Goal: Transaction & Acquisition: Purchase product/service

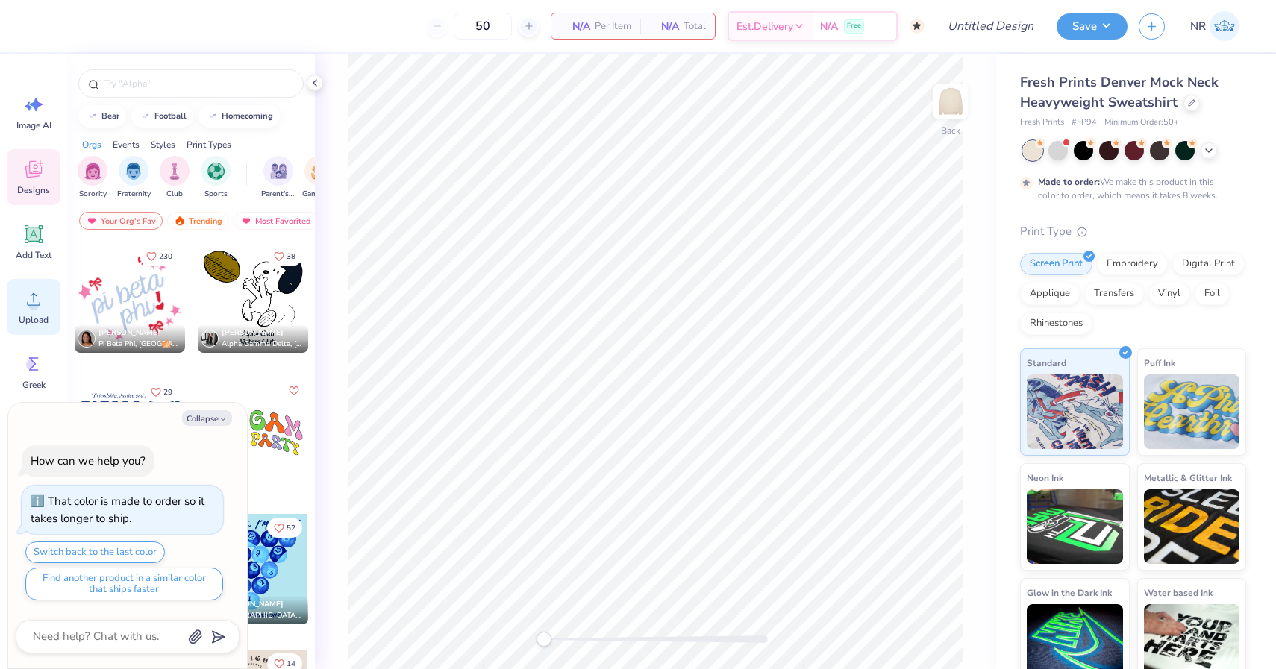
click at [42, 319] on span "Upload" at bounding box center [34, 320] width 30 height 12
click at [38, 301] on icon at bounding box center [33, 299] width 22 height 22
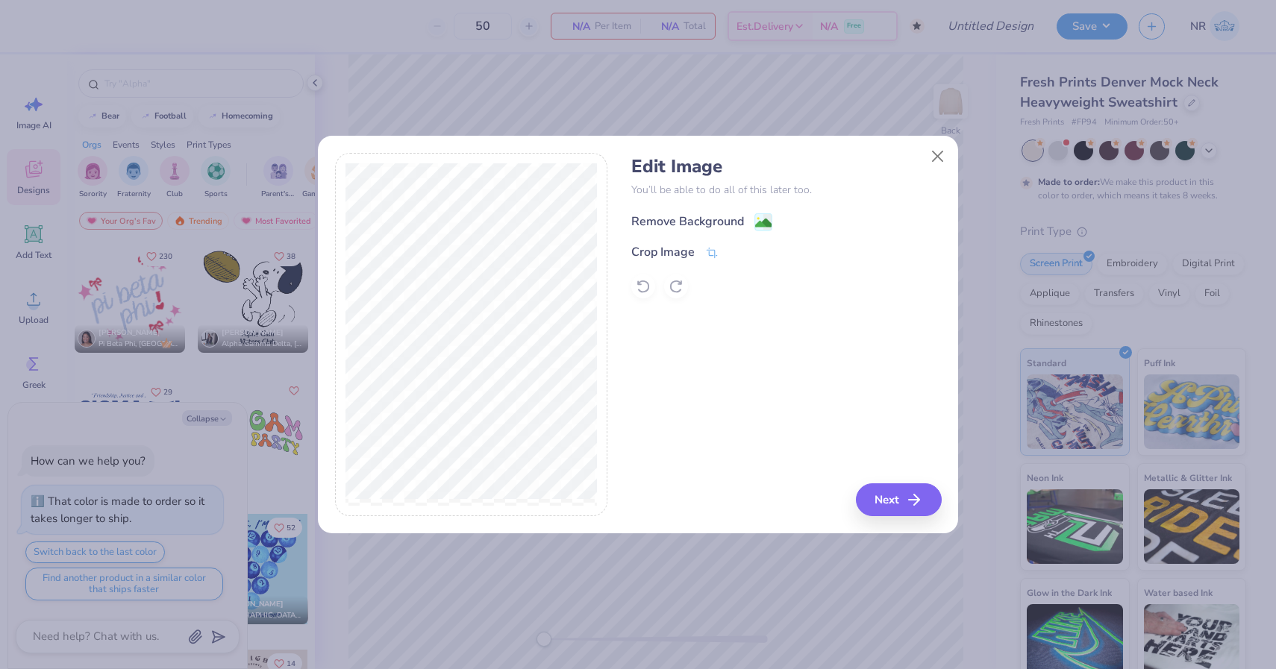
click at [706, 221] on div "Remove Background" at bounding box center [687, 222] width 113 height 18
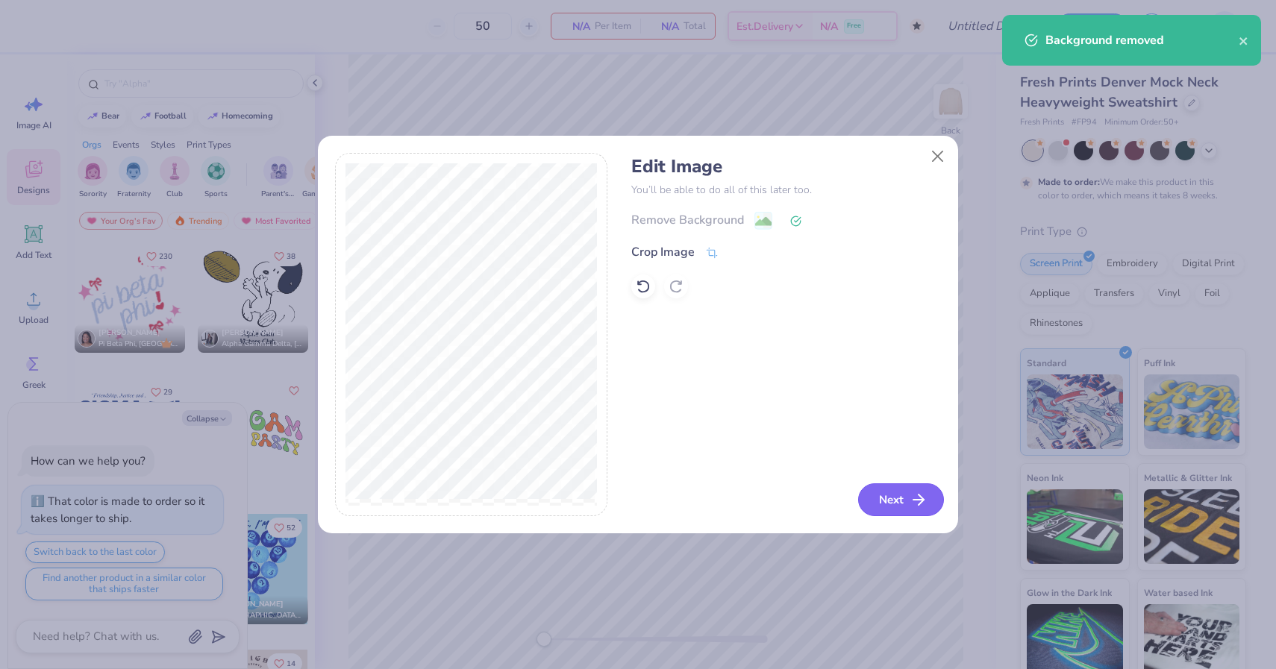
click at [895, 501] on button "Next" at bounding box center [901, 500] width 86 height 33
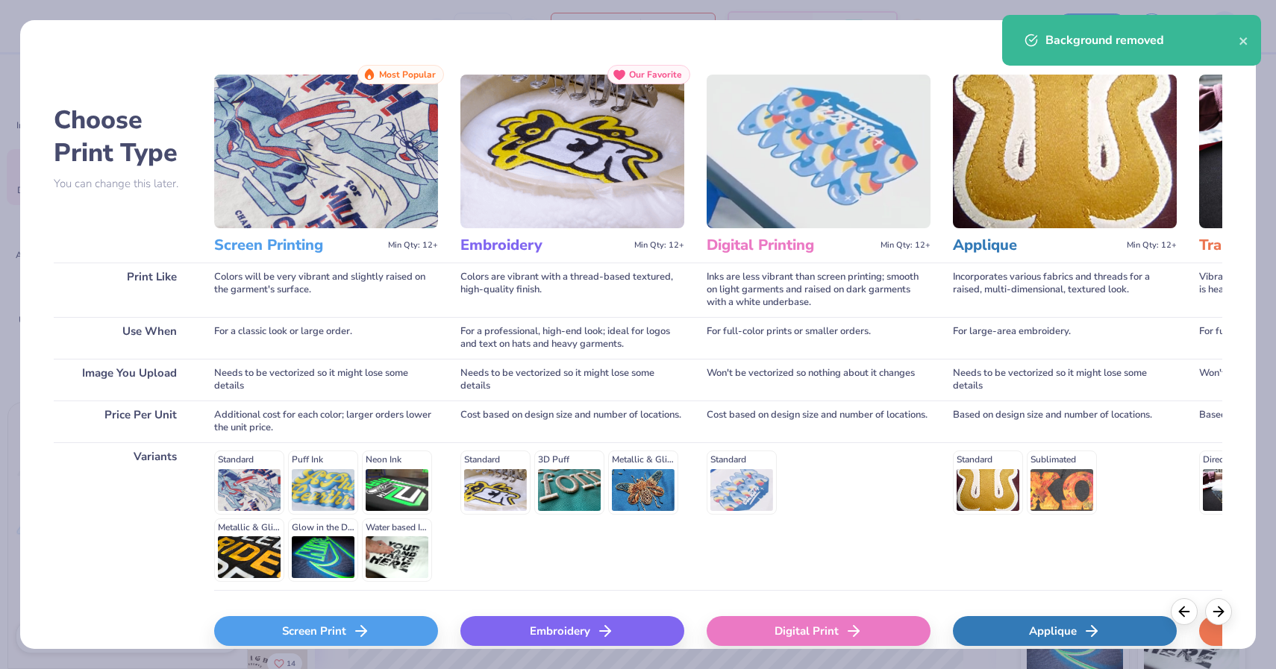
click at [404, 642] on div "Screen Print" at bounding box center [326, 631] width 224 height 30
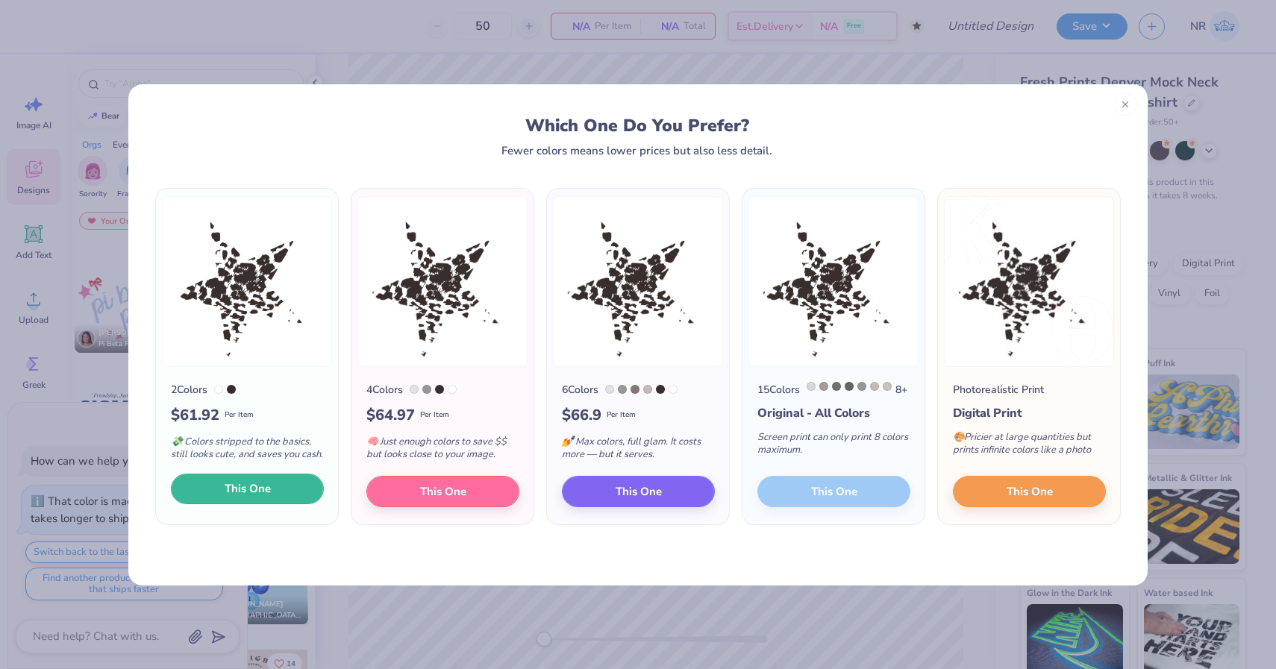
click at [278, 505] on button "This One" at bounding box center [247, 489] width 153 height 31
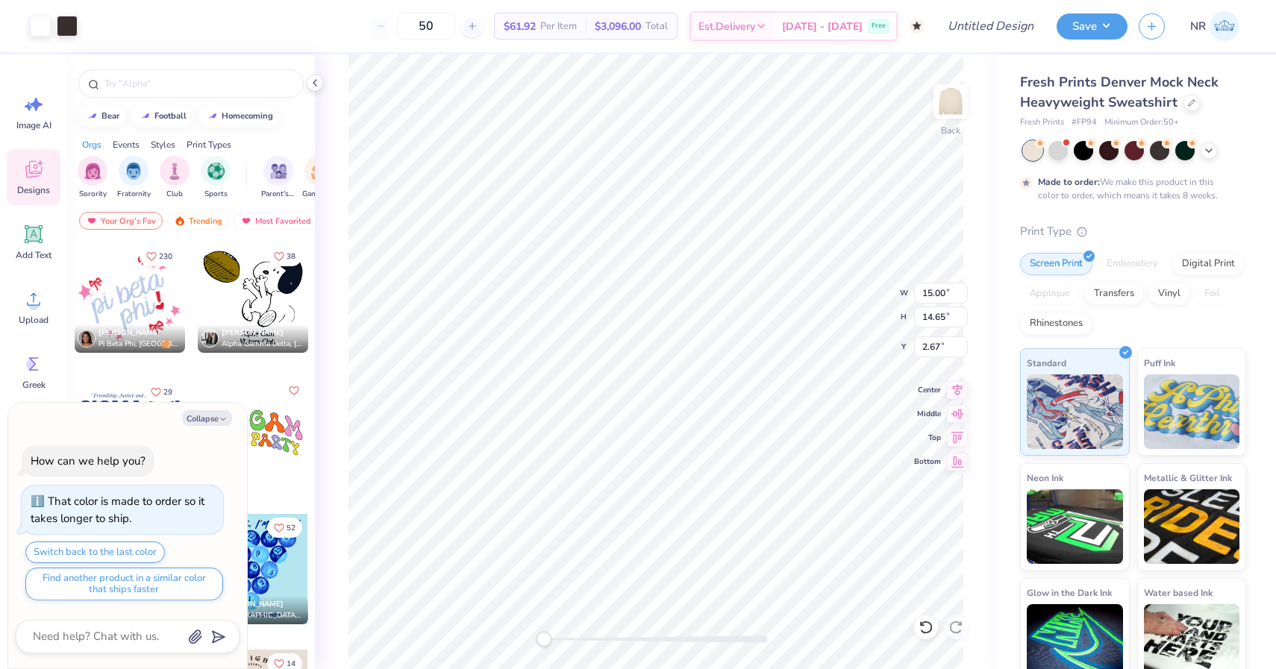
type textarea "x"
type input "13.32"
type input "13.02"
click at [64, 28] on div at bounding box center [67, 24] width 21 height 21
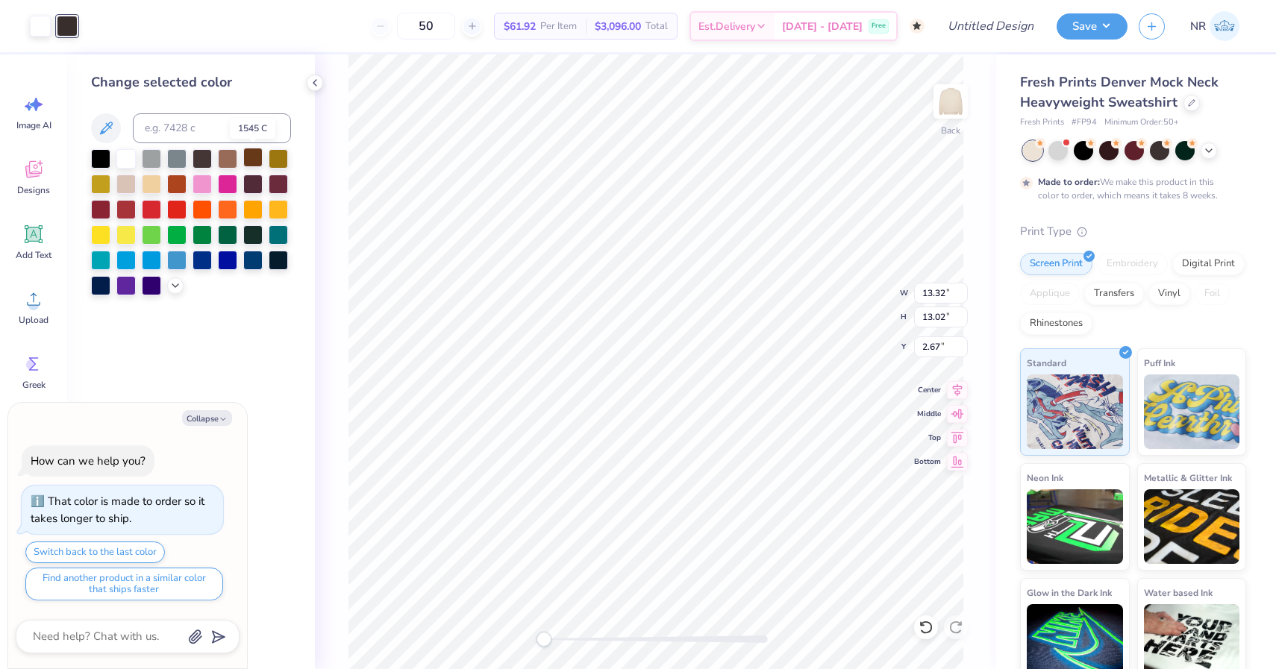
click at [249, 163] on div at bounding box center [252, 157] width 19 height 19
type textarea "x"
type input "1.28"
type textarea "x"
type input "11.04"
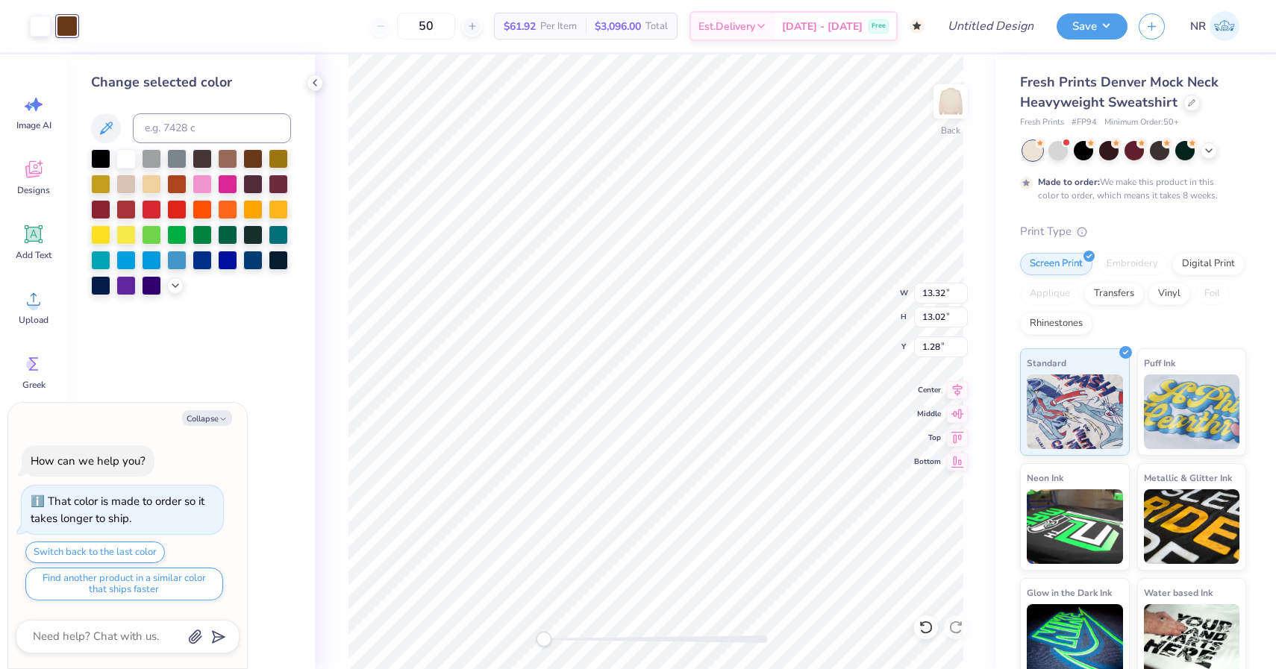
type input "10.78"
type input "1.29"
click at [175, 283] on icon at bounding box center [175, 284] width 12 height 12
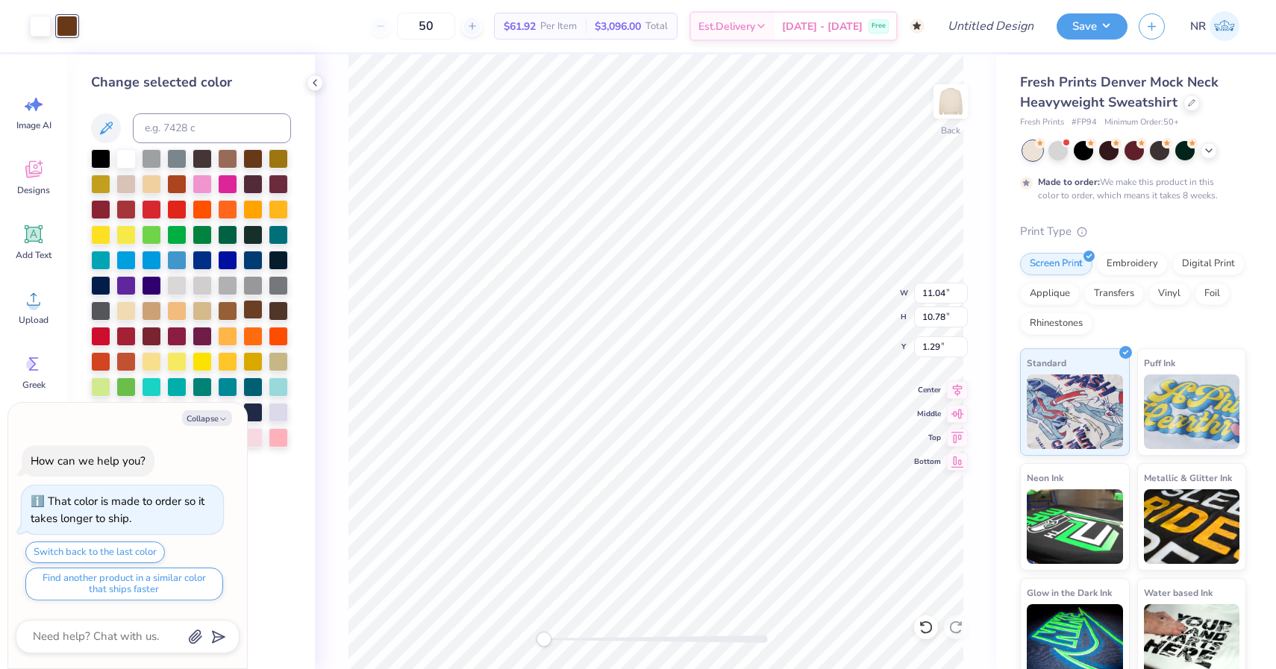
click at [260, 311] on div at bounding box center [252, 309] width 19 height 19
type textarea "x"
type input "1.26"
click at [281, 313] on div at bounding box center [278, 309] width 19 height 19
click at [261, 165] on div at bounding box center [252, 157] width 19 height 19
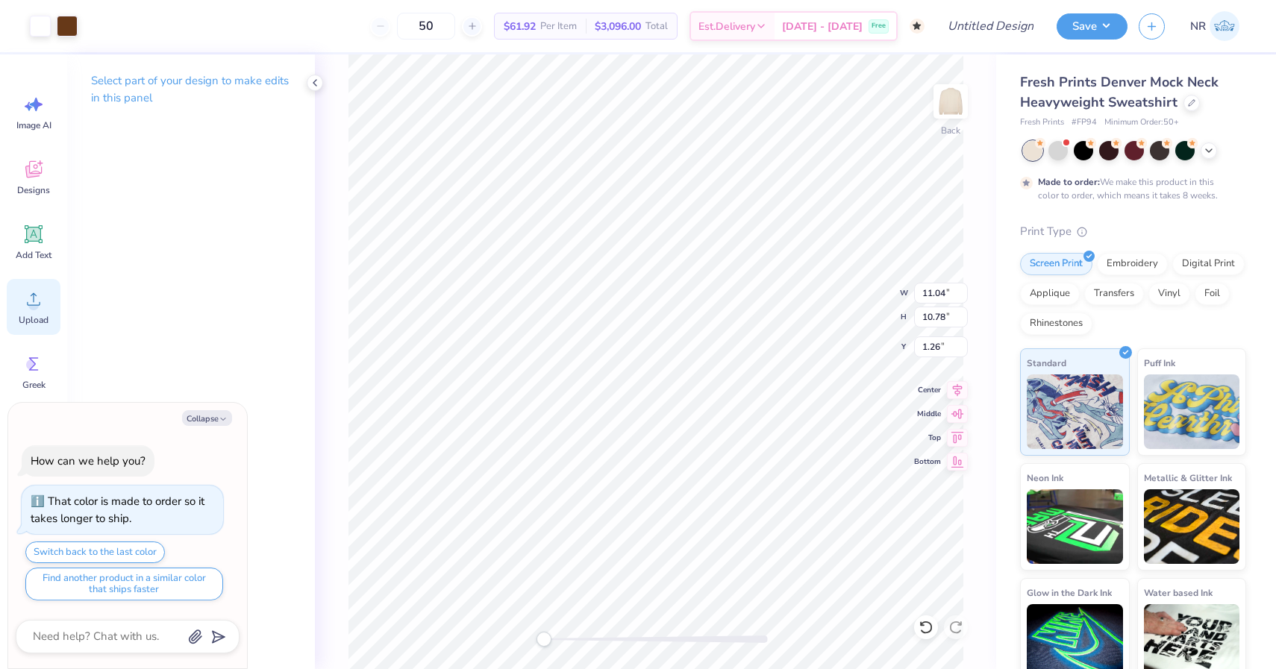
click at [43, 303] on icon at bounding box center [33, 299] width 22 height 22
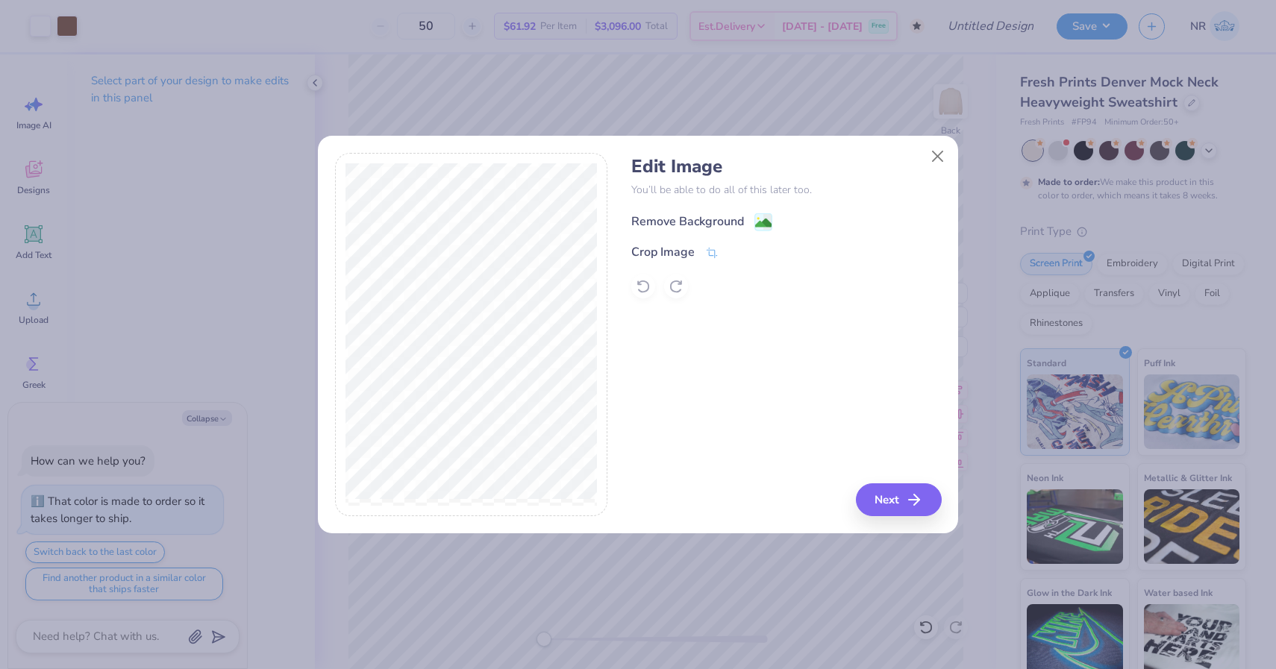
click at [700, 219] on div "Remove Background" at bounding box center [687, 222] width 113 height 18
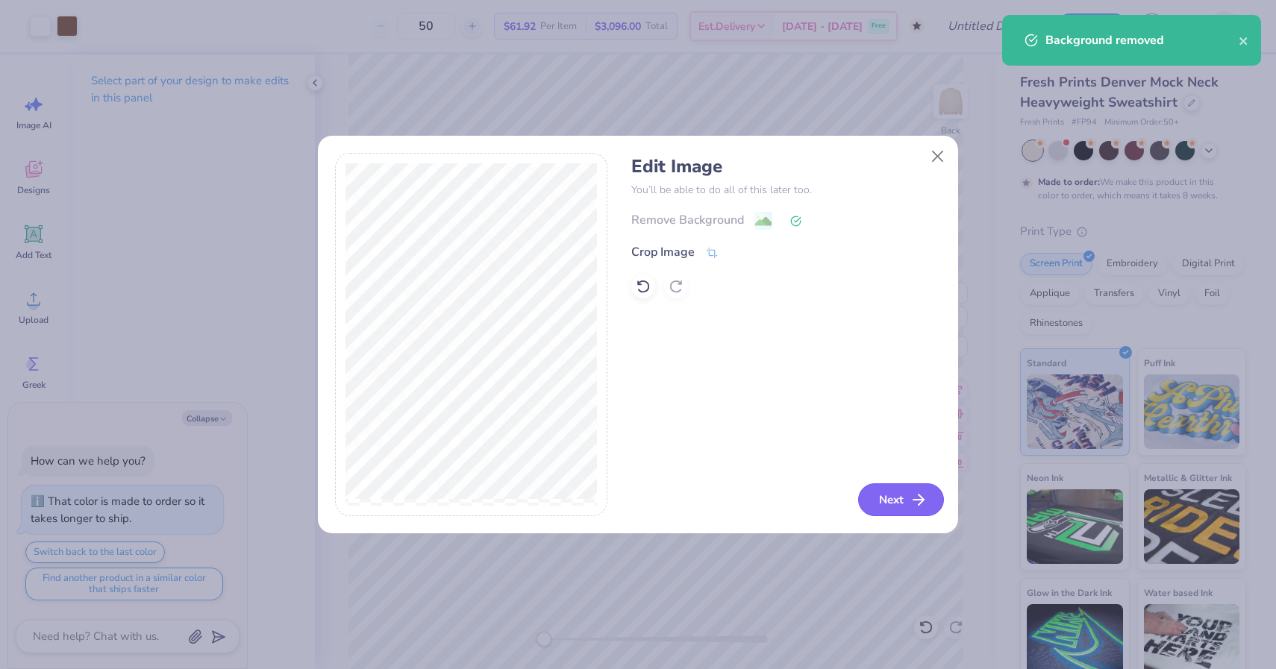
click at [879, 503] on button "Next" at bounding box center [901, 500] width 86 height 33
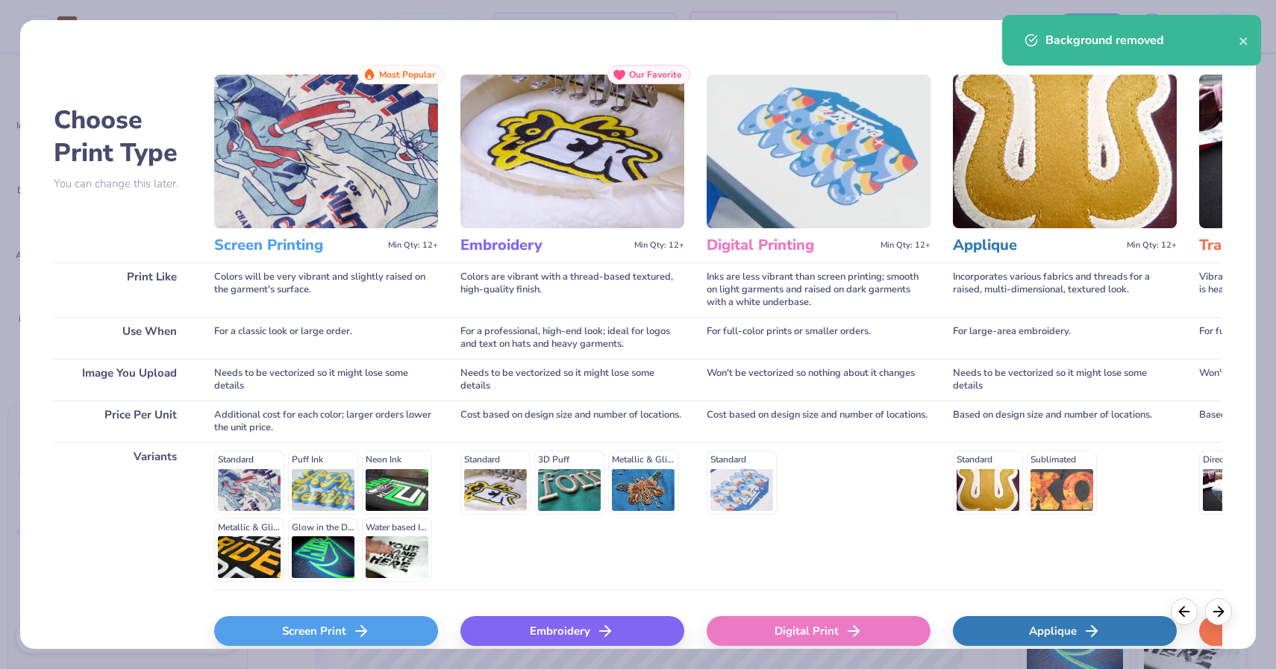
click at [393, 616] on div "Screen Print" at bounding box center [326, 631] width 224 height 30
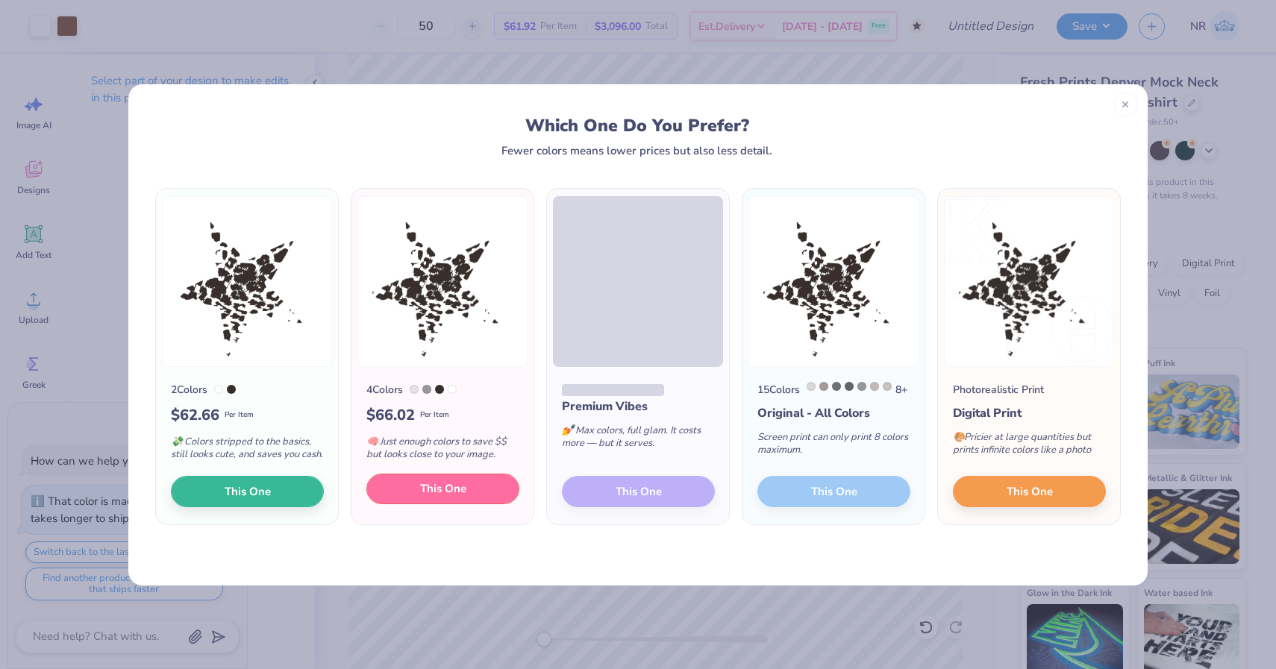
click at [481, 487] on button "This One" at bounding box center [442, 489] width 153 height 31
type textarea "x"
type input "15.00"
type input "14.65"
type input "2.67"
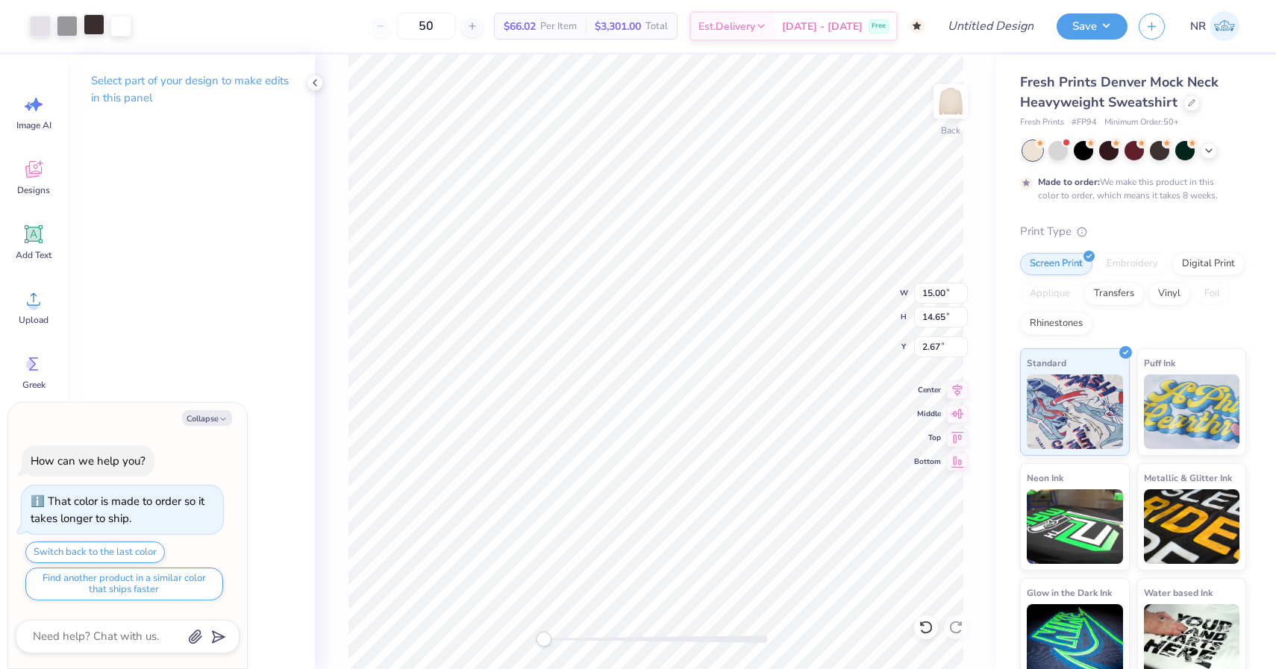
click at [93, 33] on div at bounding box center [94, 24] width 21 height 21
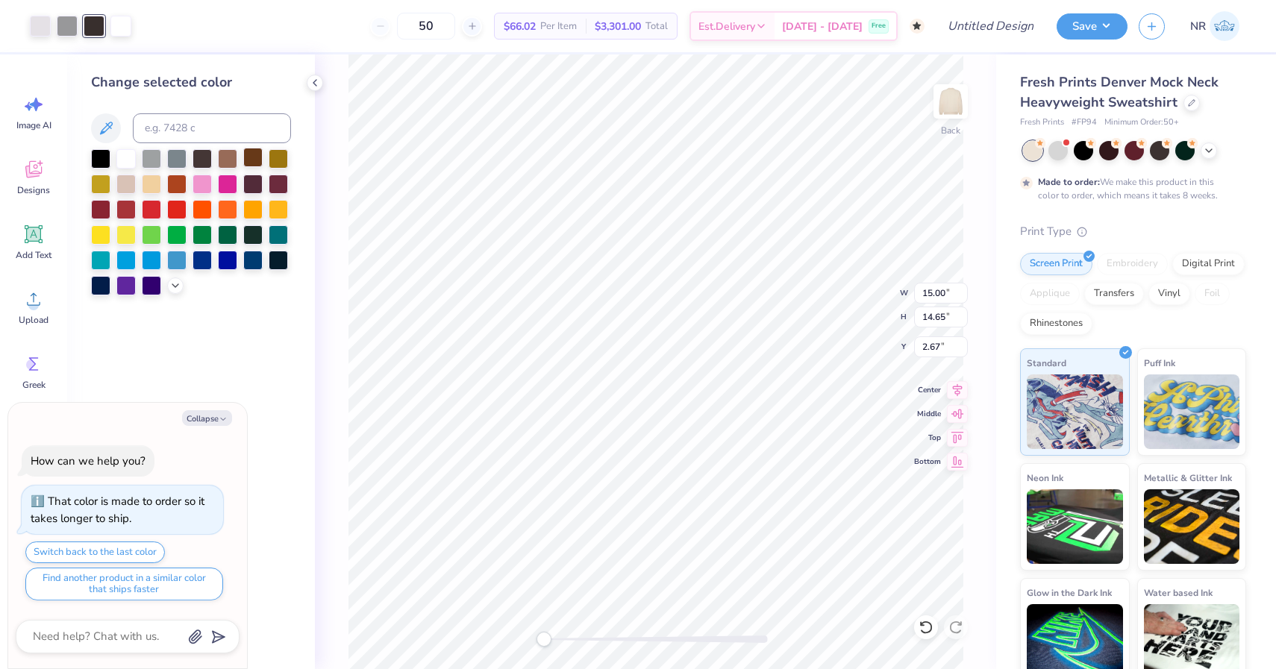
click at [257, 158] on div at bounding box center [252, 157] width 19 height 19
click at [76, 32] on div at bounding box center [67, 24] width 21 height 21
click at [224, 159] on div at bounding box center [227, 157] width 19 height 19
click at [35, 22] on div at bounding box center [40, 24] width 21 height 21
click at [127, 187] on div at bounding box center [125, 182] width 19 height 19
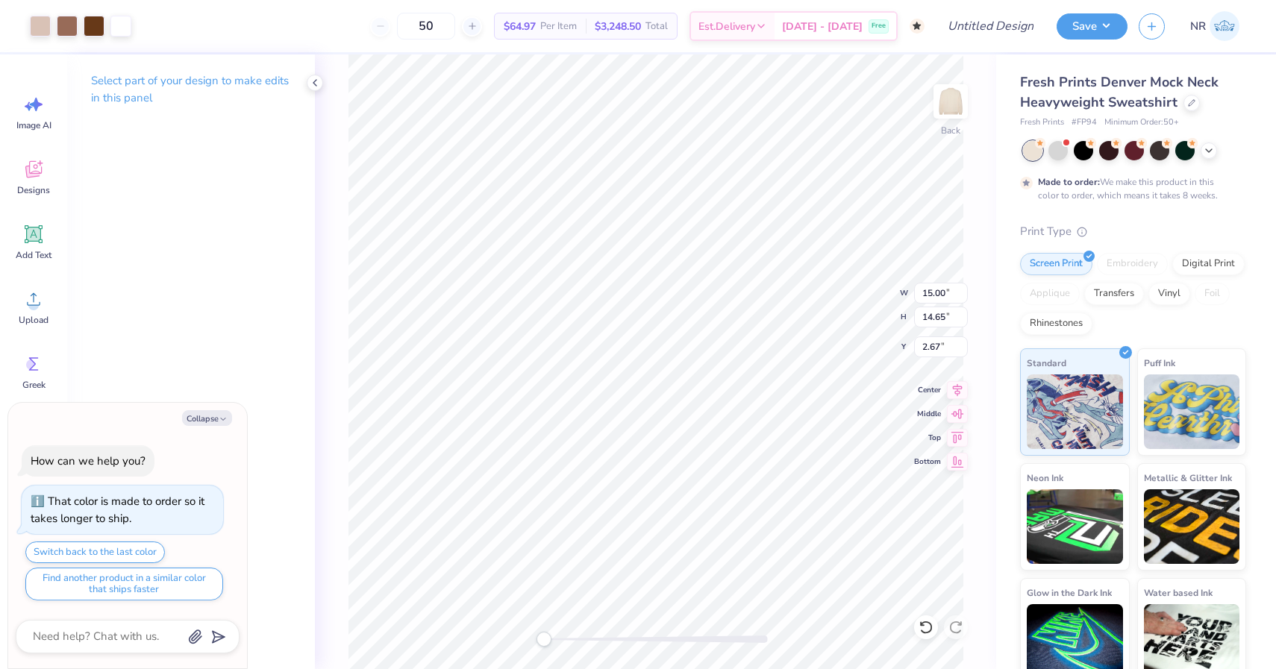
type textarea "x"
type input "10.16"
type input "9.92"
type input "2.68"
click at [40, 18] on div at bounding box center [40, 24] width 21 height 21
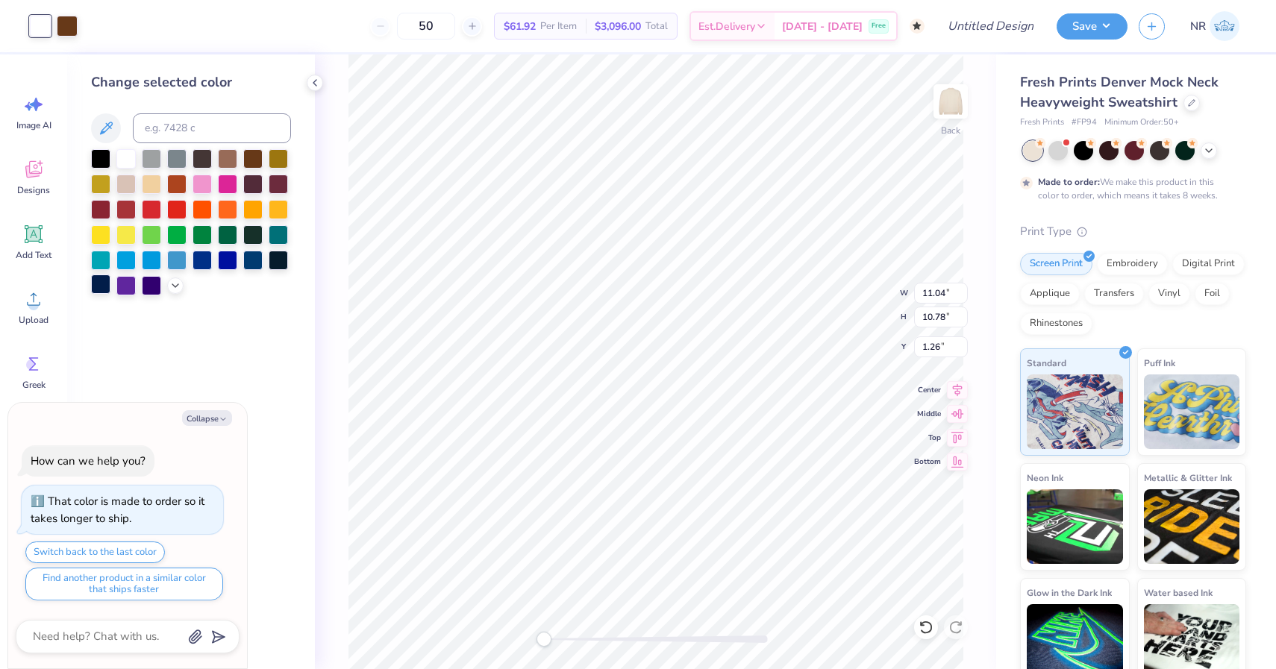
click at [107, 287] on div at bounding box center [100, 284] width 19 height 19
click at [104, 160] on div at bounding box center [100, 157] width 19 height 19
click at [96, 287] on div at bounding box center [100, 284] width 19 height 19
click at [134, 157] on div at bounding box center [125, 157] width 19 height 19
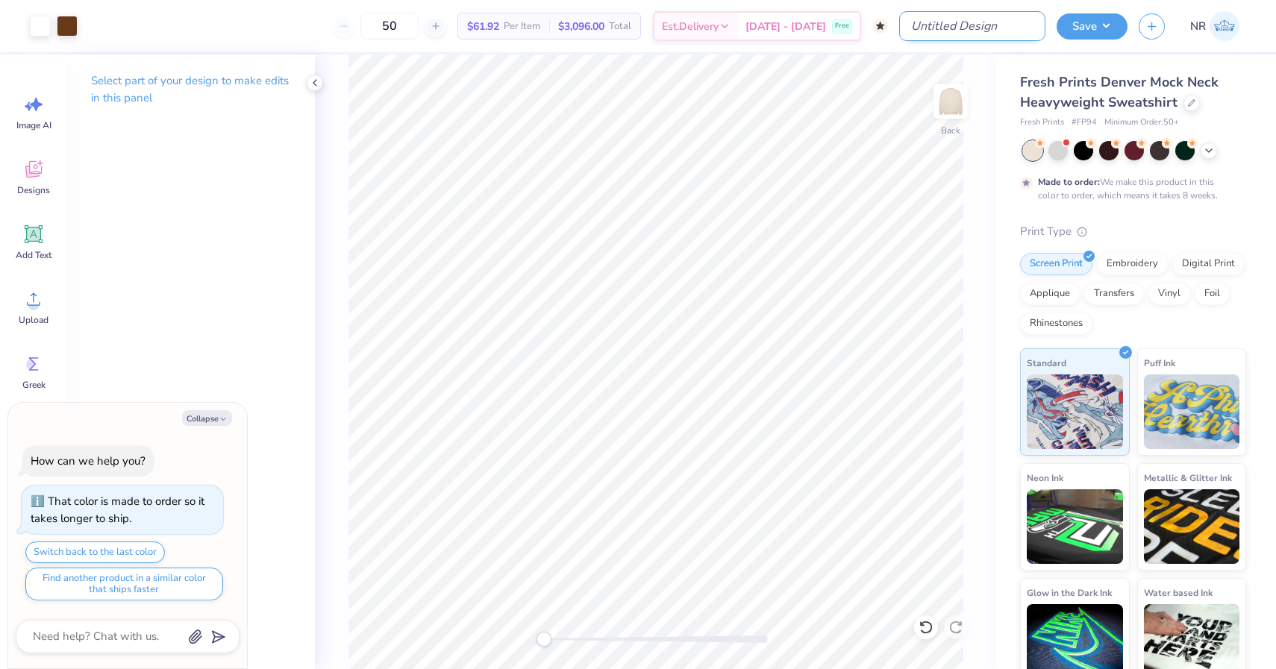
click at [1022, 19] on input "Design Title" at bounding box center [972, 26] width 146 height 30
type textarea "x"
type input "c"
type textarea "x"
type input "ch"
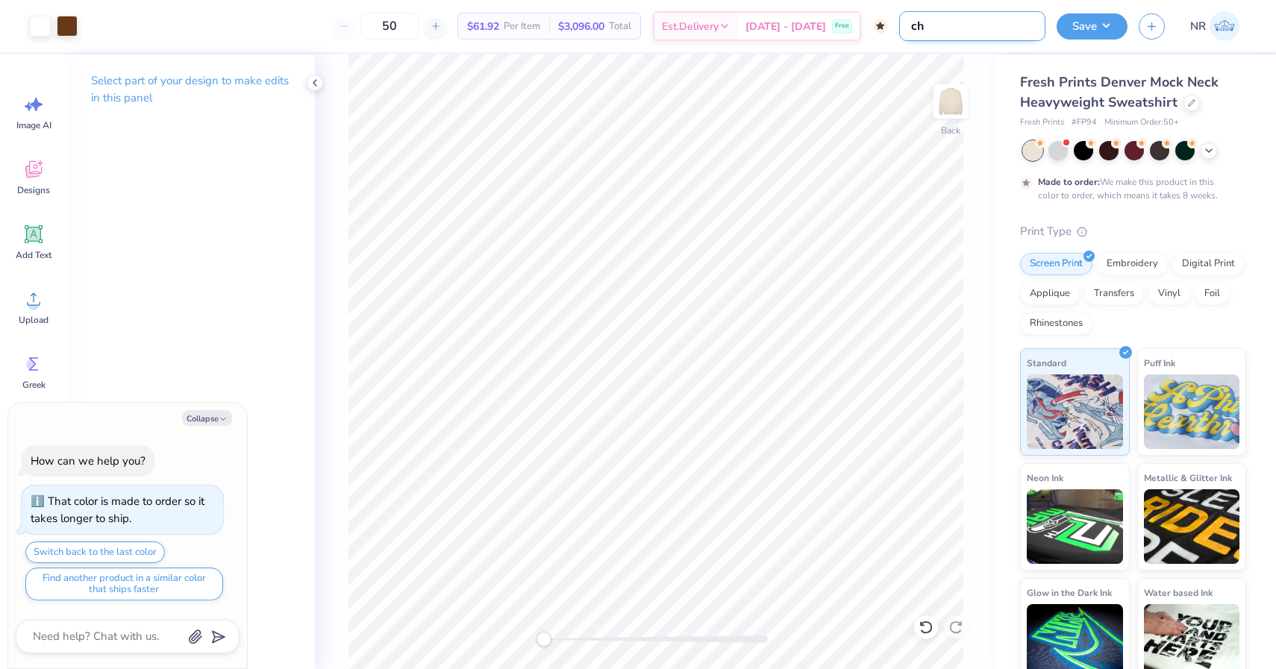
type textarea "x"
type input "che"
type textarea "x"
type input "chee"
type textarea "x"
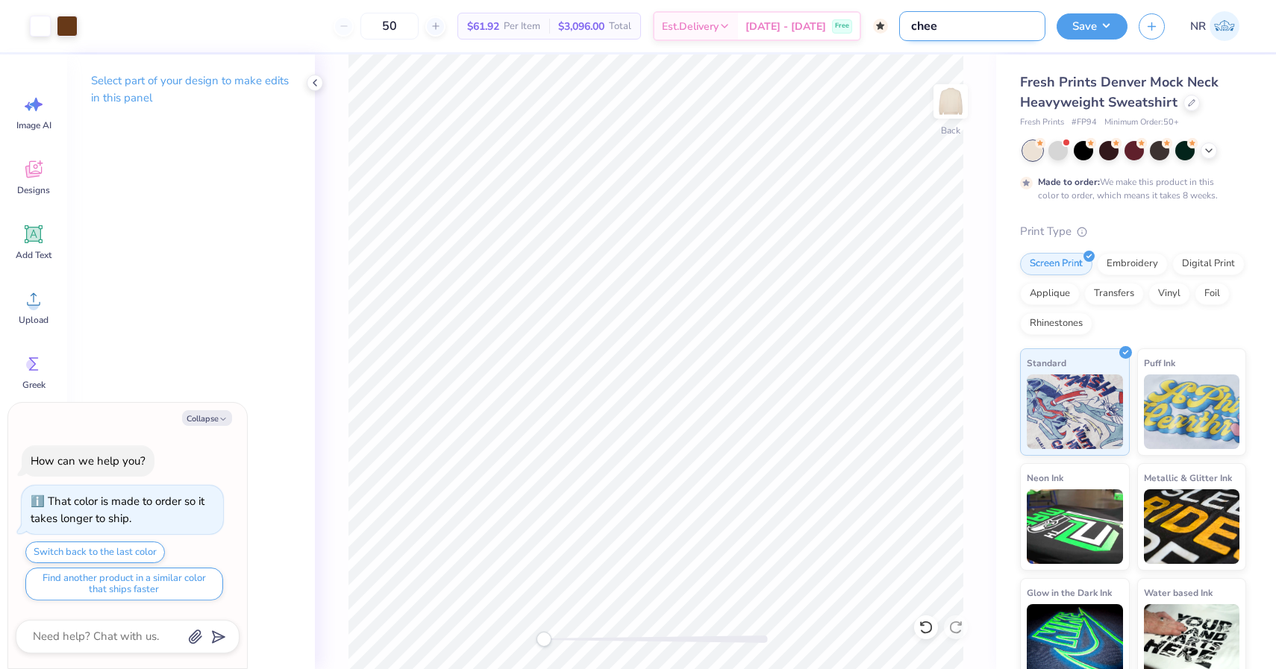
type input "cheet"
type textarea "x"
type input "cheeta"
type textarea "x"
type input "cheetah"
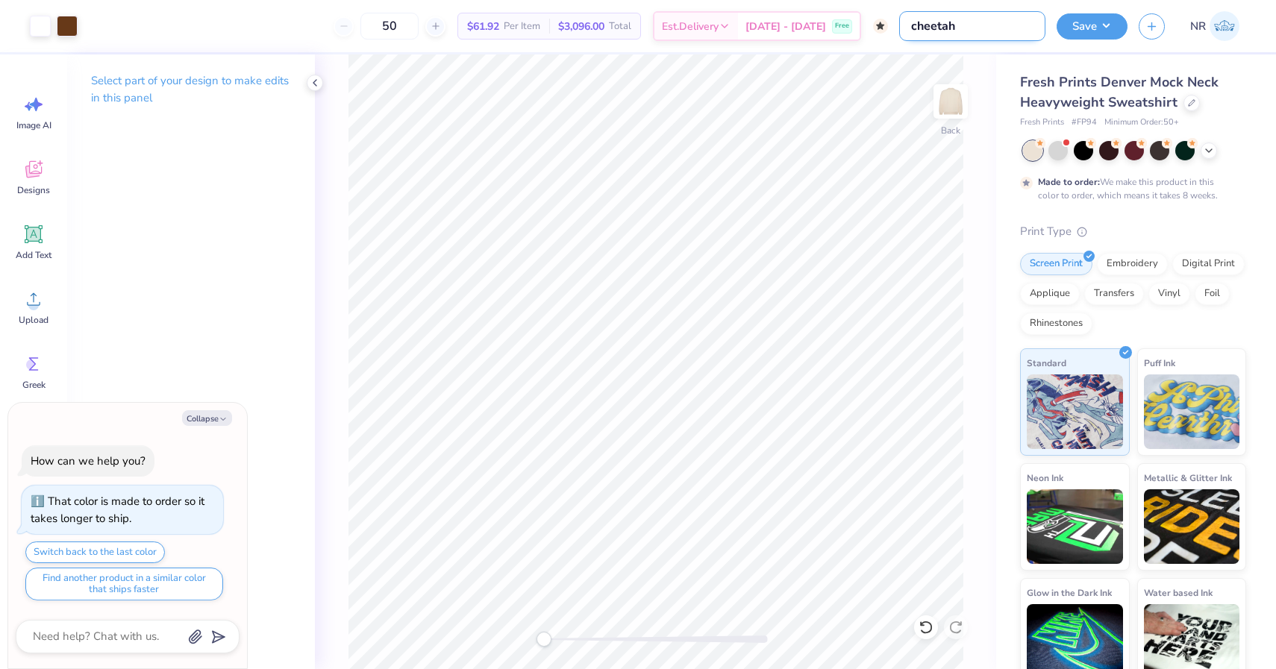
type textarea "x"
type input "cheetah"
type textarea "x"
type input "cheetah s"
type textarea "x"
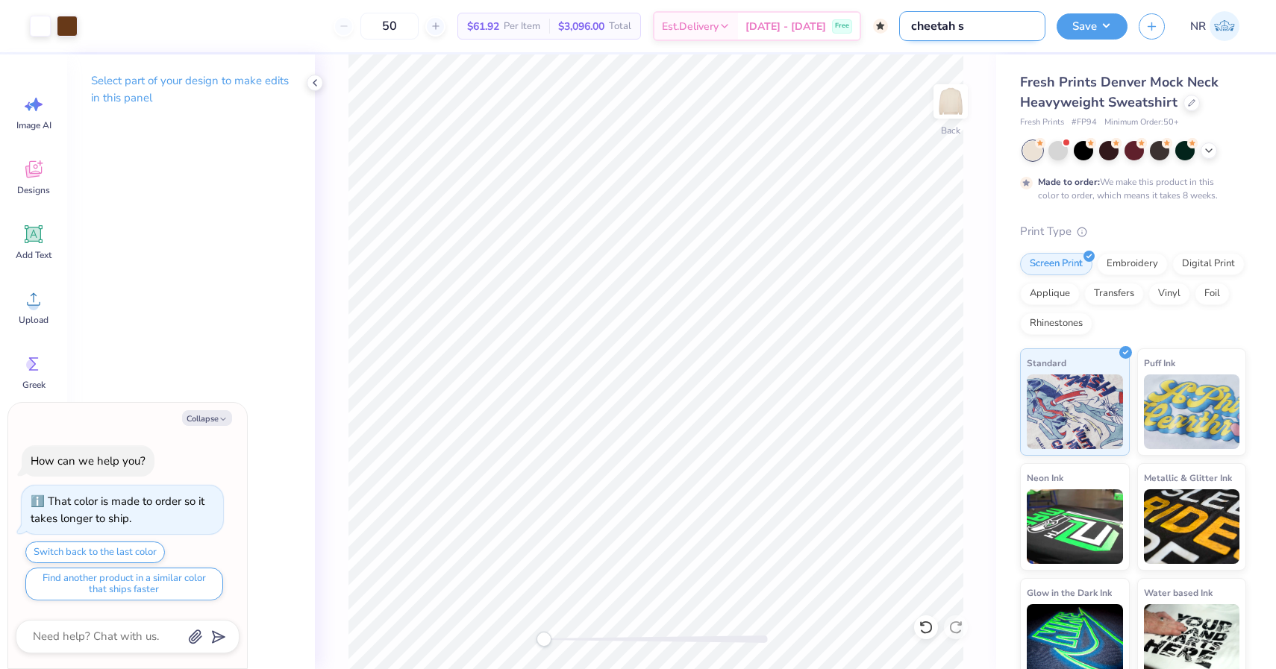
type input "cheetah st"
type textarea "x"
type input "cheetah sta"
type textarea "x"
type input "cheetah star"
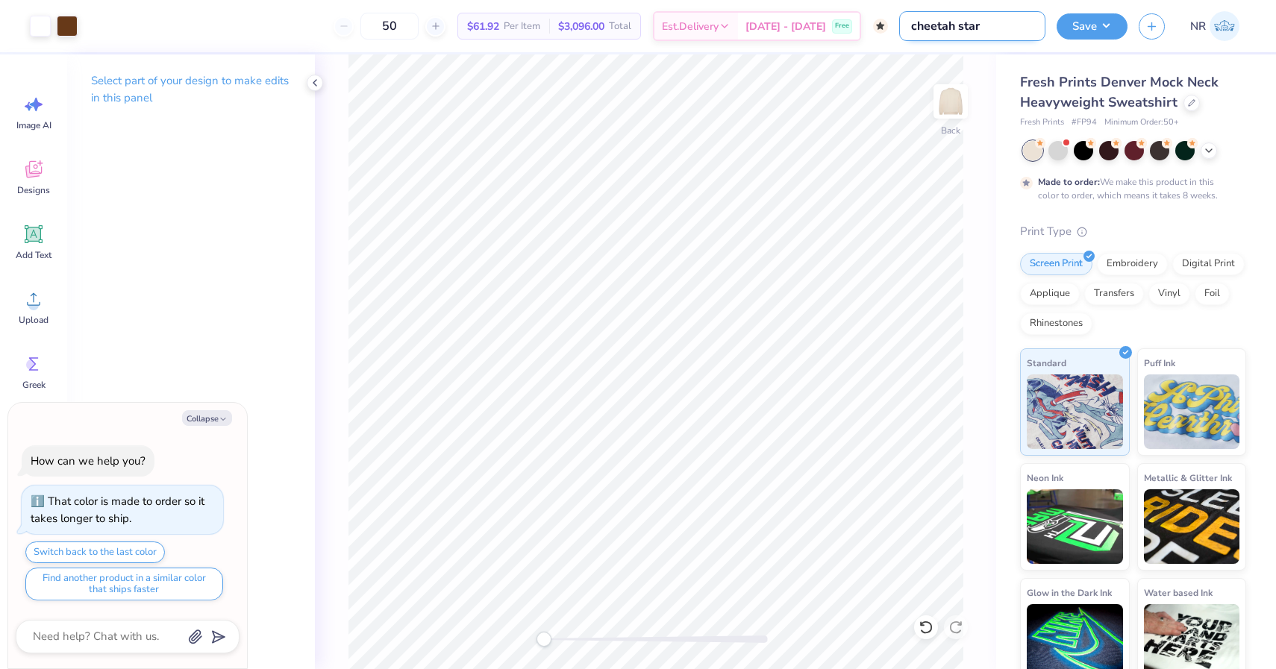
type textarea "x"
type input "cheetah star"
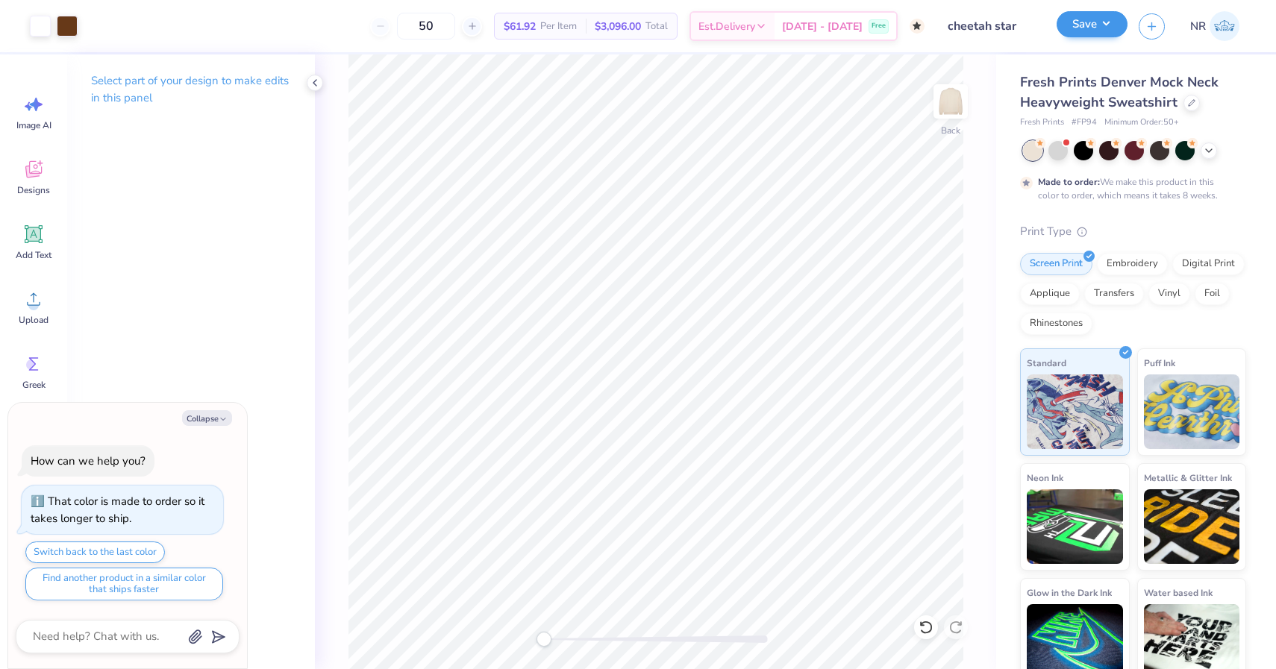
click at [1095, 24] on button "Save" at bounding box center [1092, 24] width 71 height 26
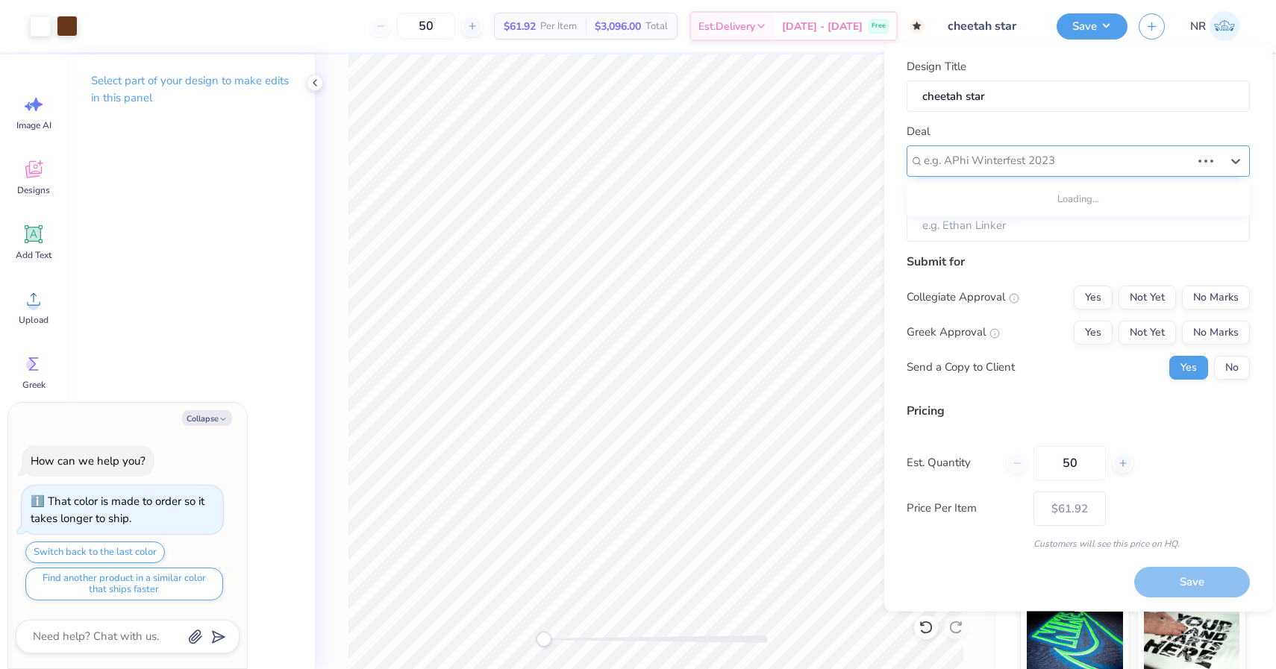
click at [1043, 151] on div at bounding box center [1057, 161] width 267 height 20
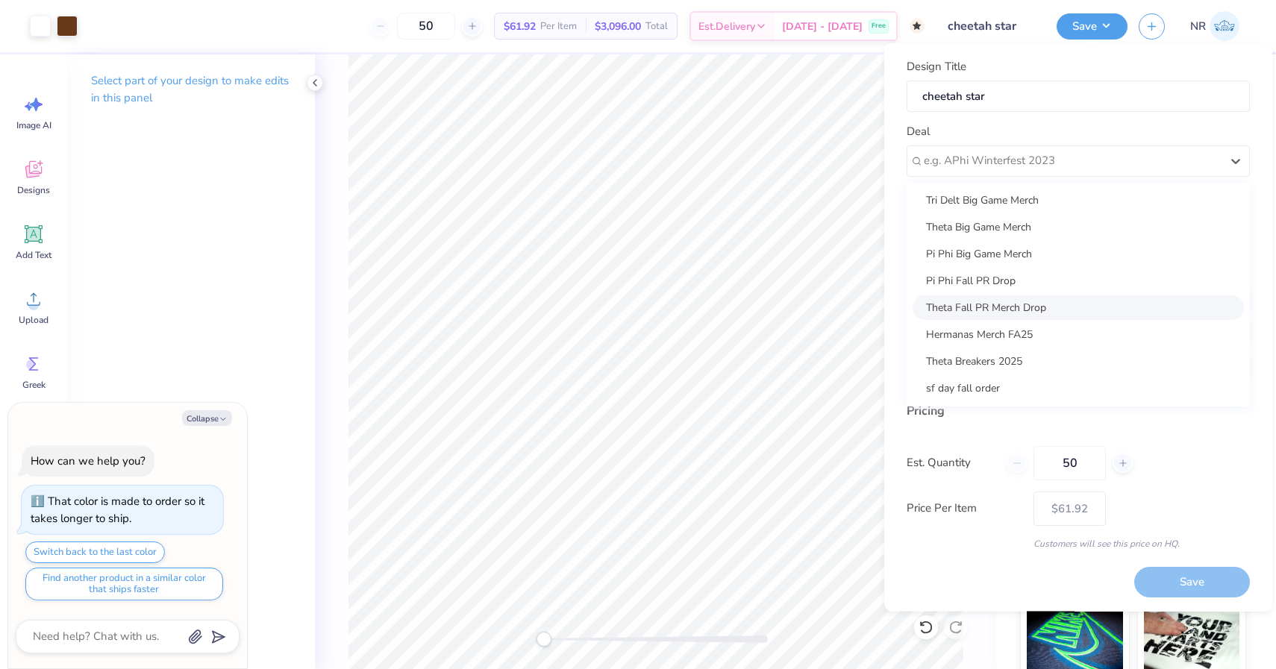
scroll to position [137, 0]
click at [991, 188] on div "Tri Delt Fall PR Drop" at bounding box center [1078, 197] width 331 height 25
type textarea "x"
type input "[PERSON_NAME]"
type input "– –"
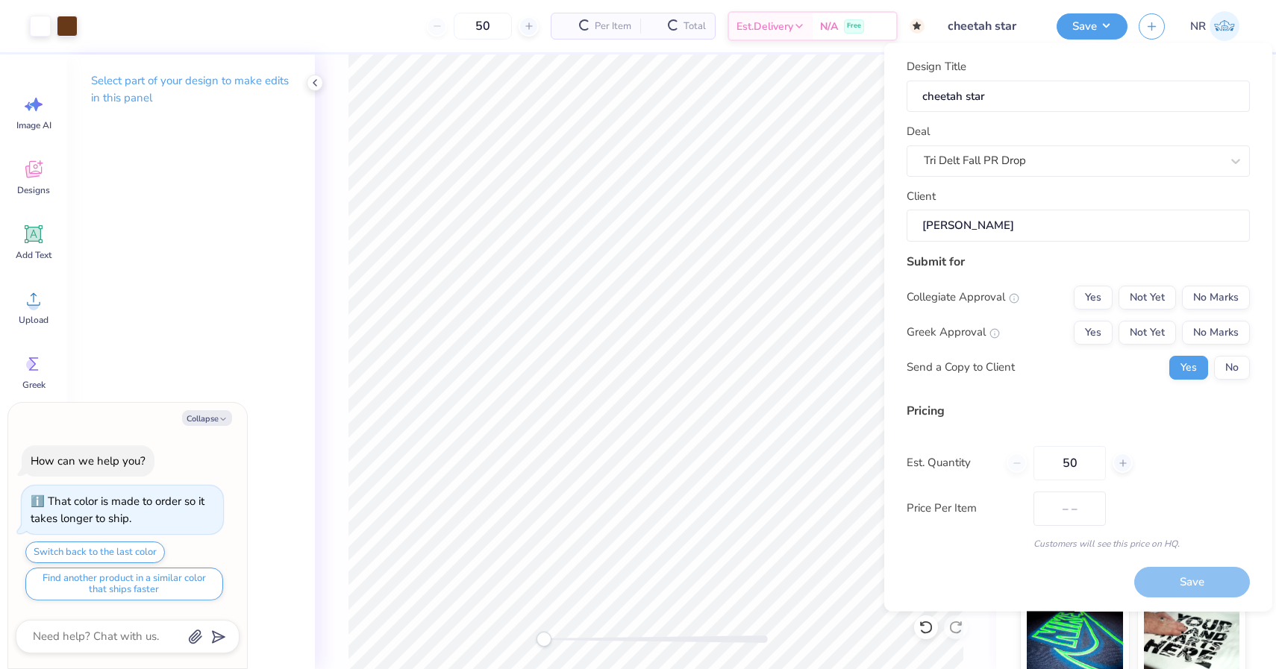
type textarea "x"
type input "$95.53"
click at [984, 174] on div "Tri Delt Fall PR Drop" at bounding box center [1078, 160] width 343 height 31
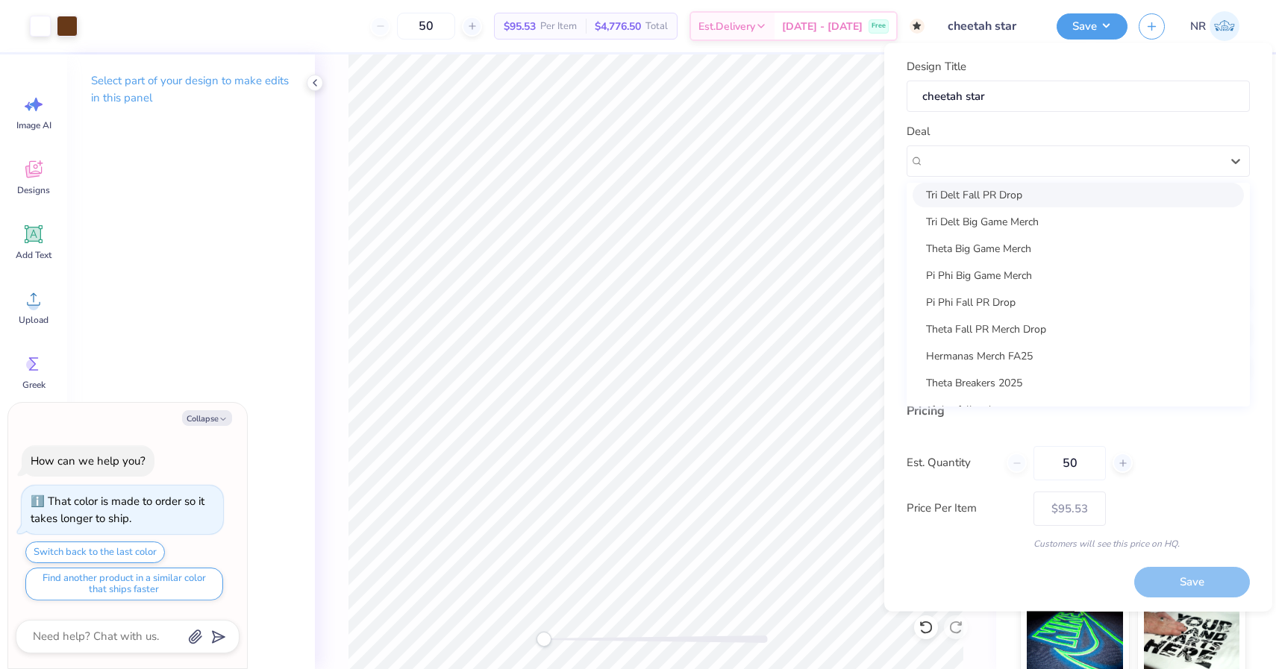
scroll to position [143, 0]
click at [995, 333] on div "Theta Fall PR Merch Drop" at bounding box center [1078, 325] width 331 height 25
type textarea "x"
type input "[PERSON_NAME] [PERSON_NAME]"
type input "– –"
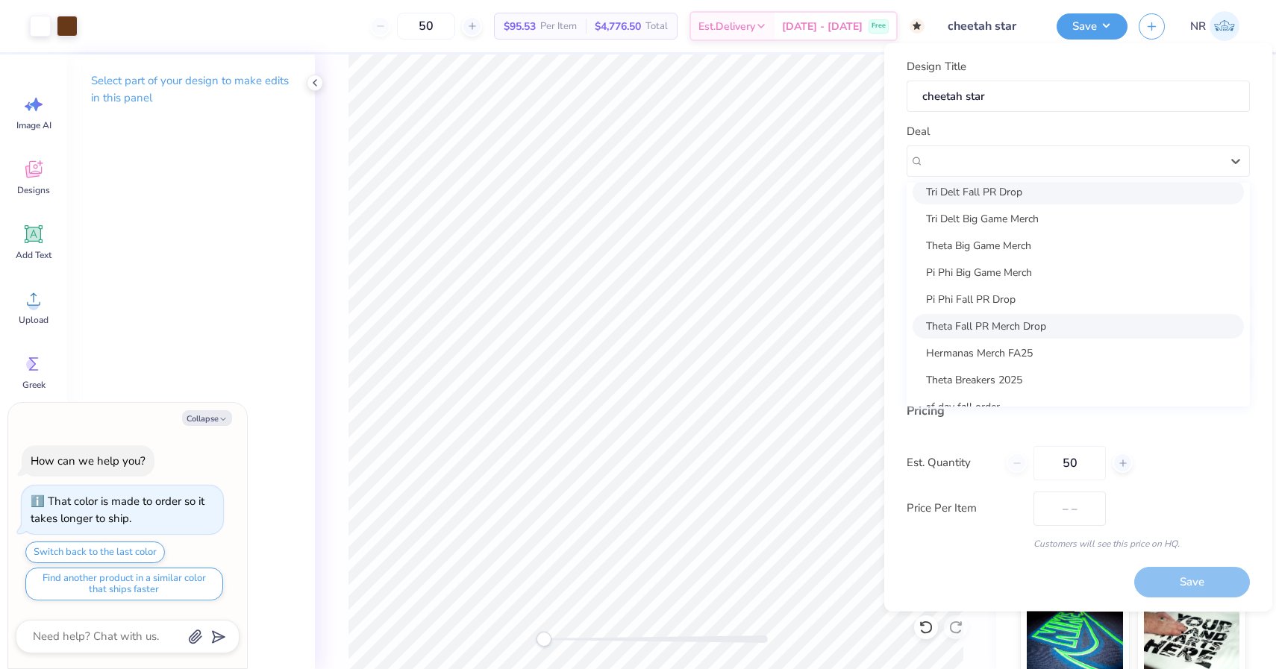
type textarea "x"
type input "$95.53"
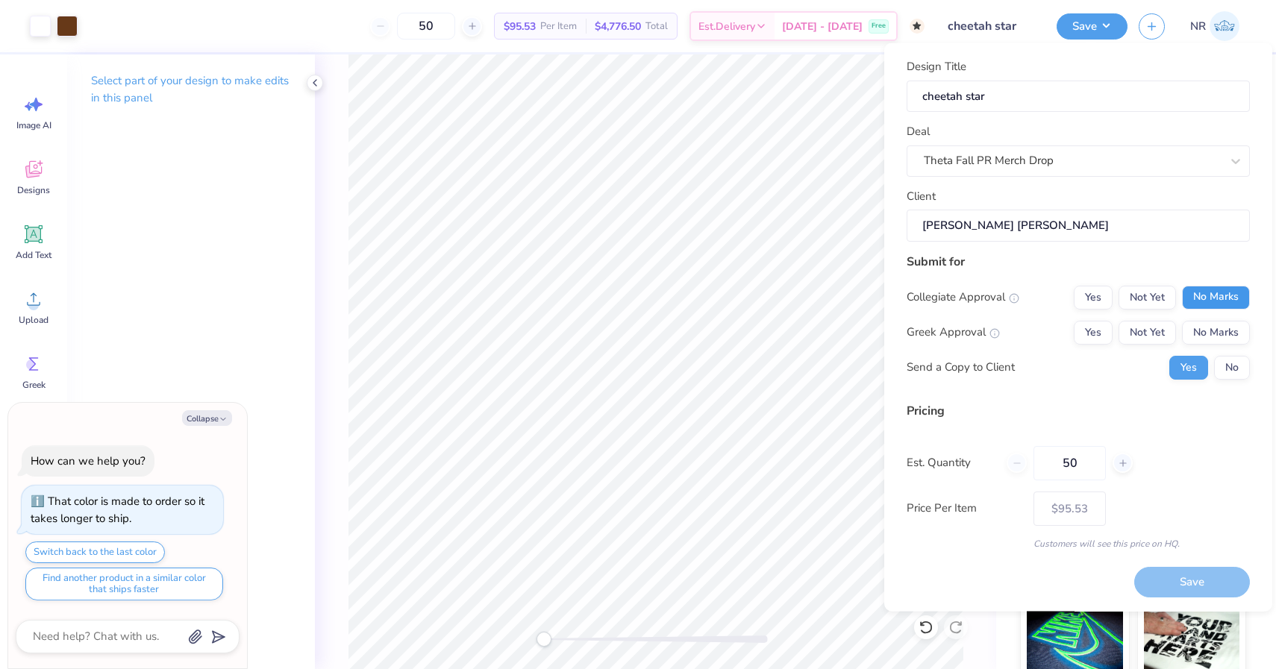
click at [1213, 296] on button "No Marks" at bounding box center [1216, 297] width 68 height 24
click at [1222, 337] on button "No Marks" at bounding box center [1216, 332] width 68 height 24
type textarea "x"
type input "– –"
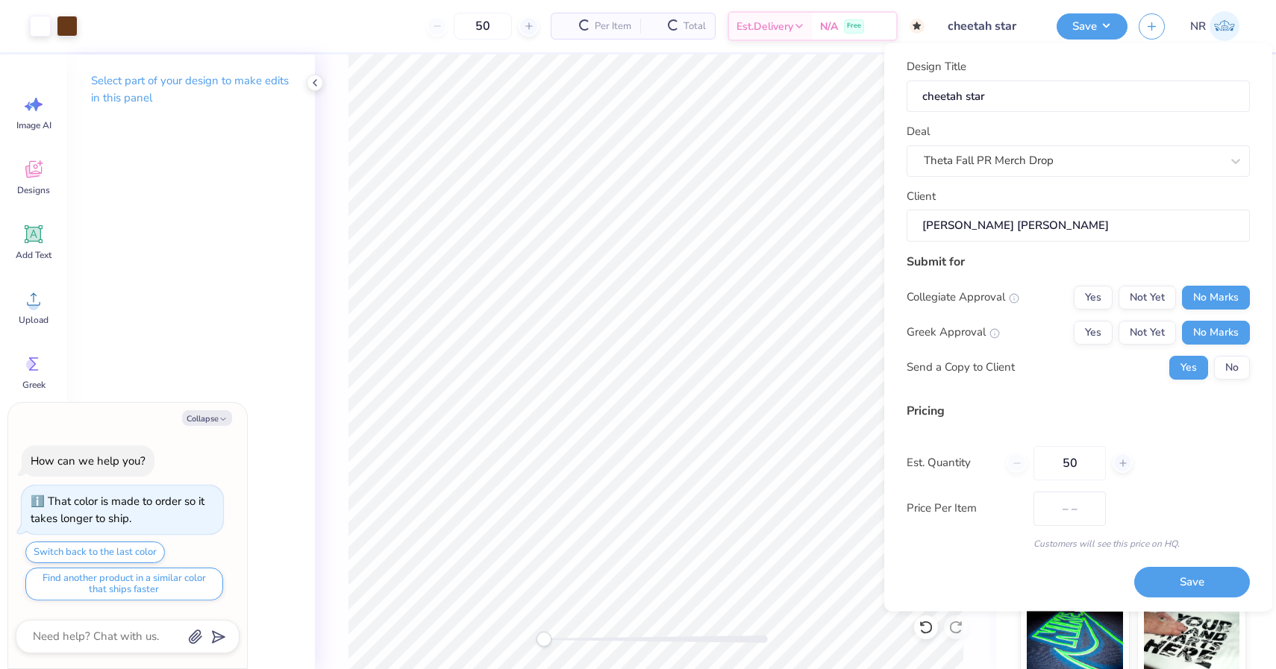
type textarea "x"
type input "$61.92"
click at [1110, 322] on button "Yes" at bounding box center [1093, 332] width 39 height 24
type textarea "x"
type input "– –"
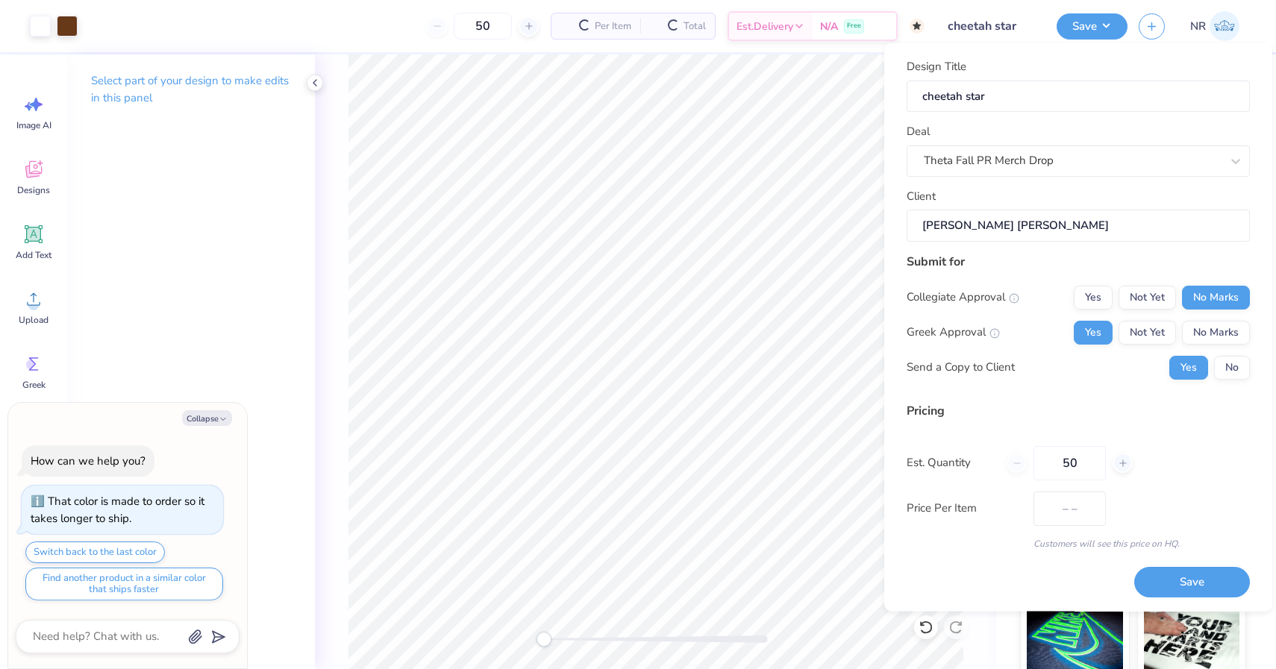
type textarea "x"
type input "$73.43"
click at [1186, 579] on button "Save" at bounding box center [1192, 582] width 116 height 31
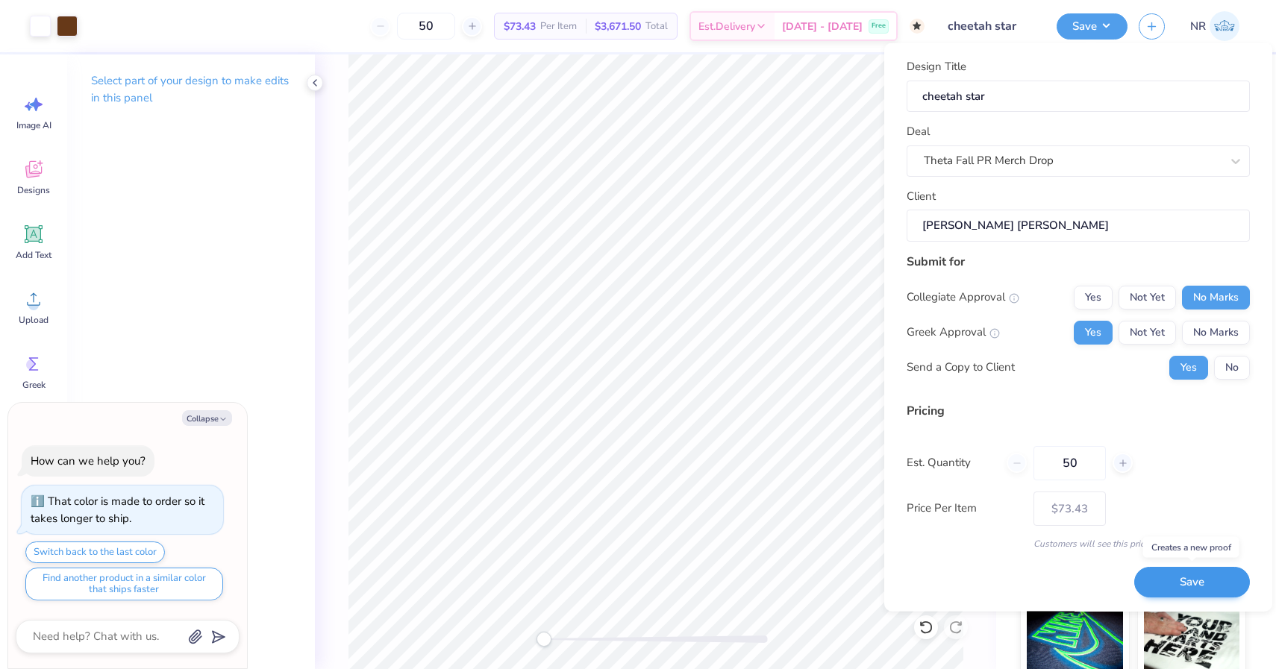
type textarea "x"
type input "– –"
type textarea "x"
type input "$73.43"
type textarea "x"
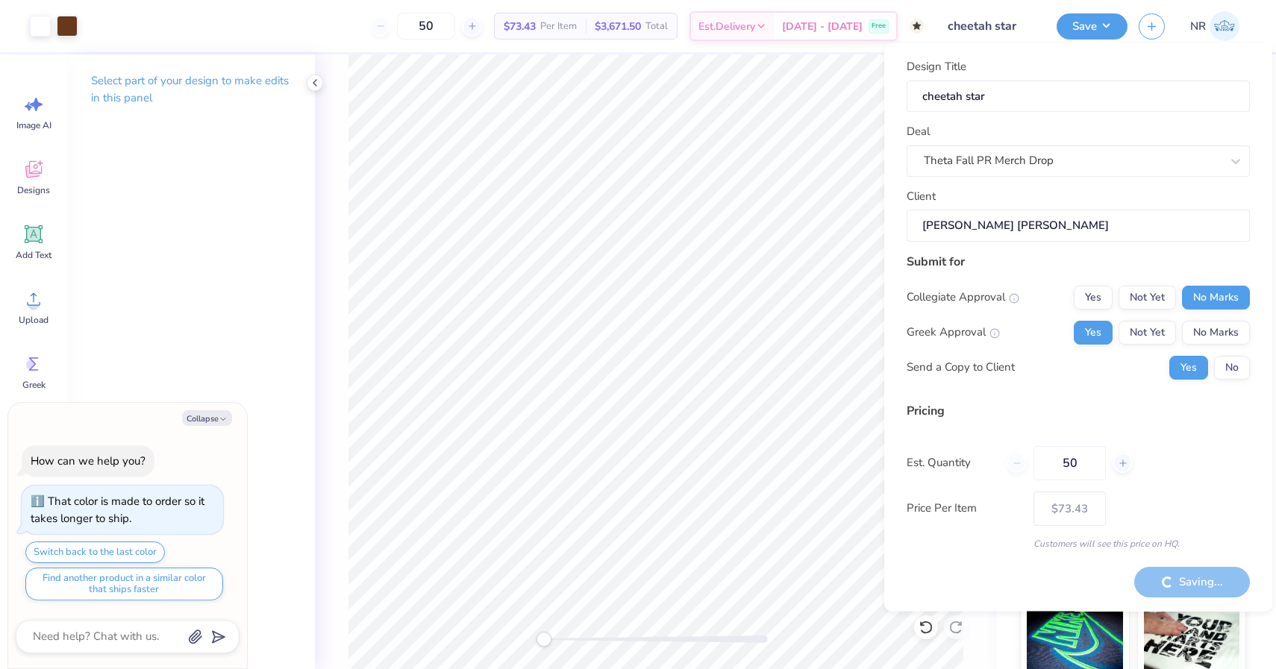
type input "– –"
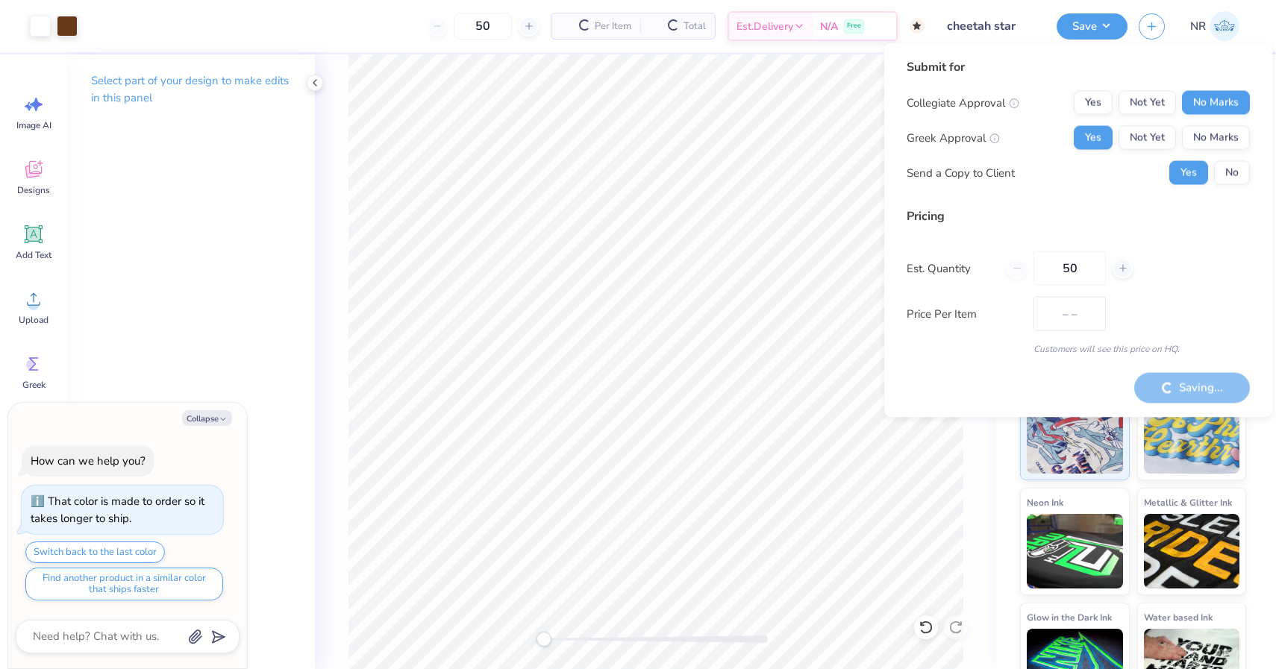
type textarea "x"
type input "$61.92"
type textarea "x"
type input "– –"
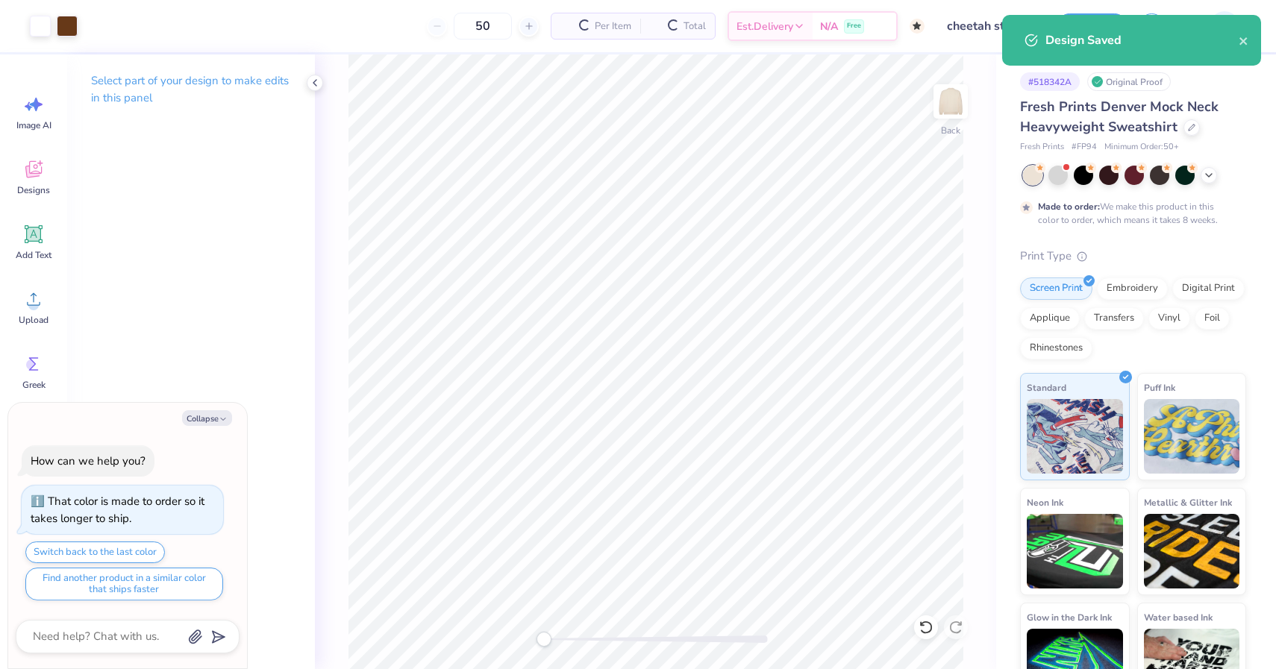
type textarea "x"
type input "$73.43"
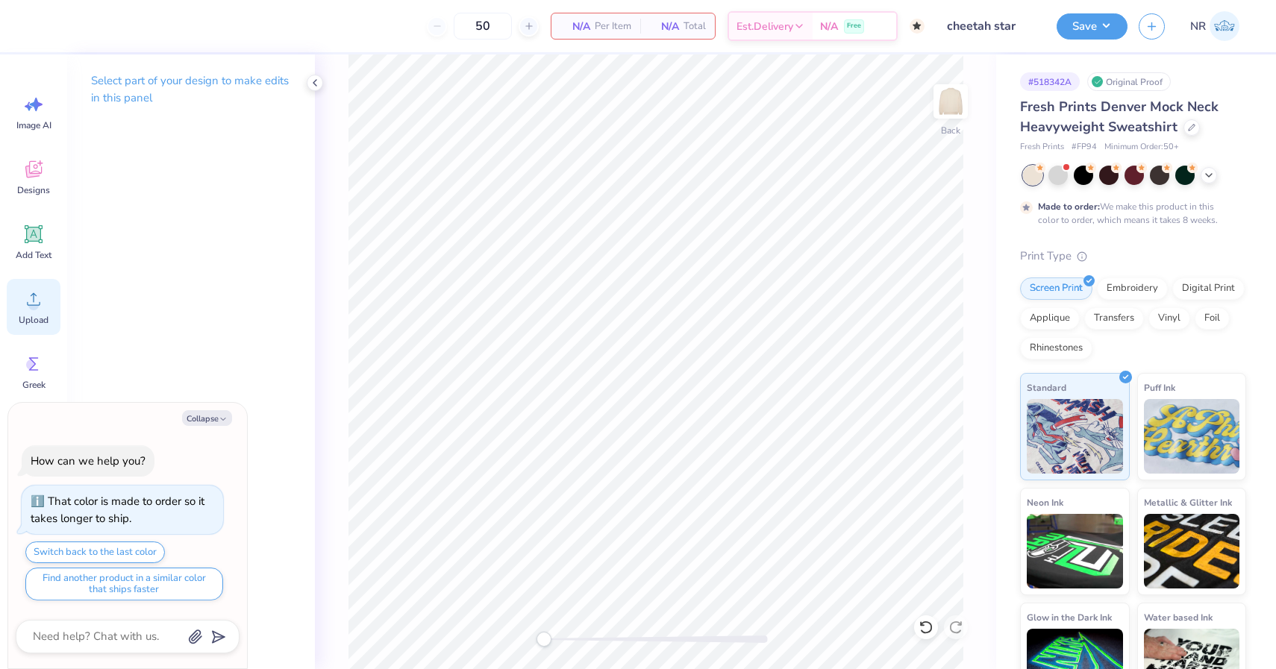
click at [47, 296] on div "Upload" at bounding box center [34, 307] width 54 height 56
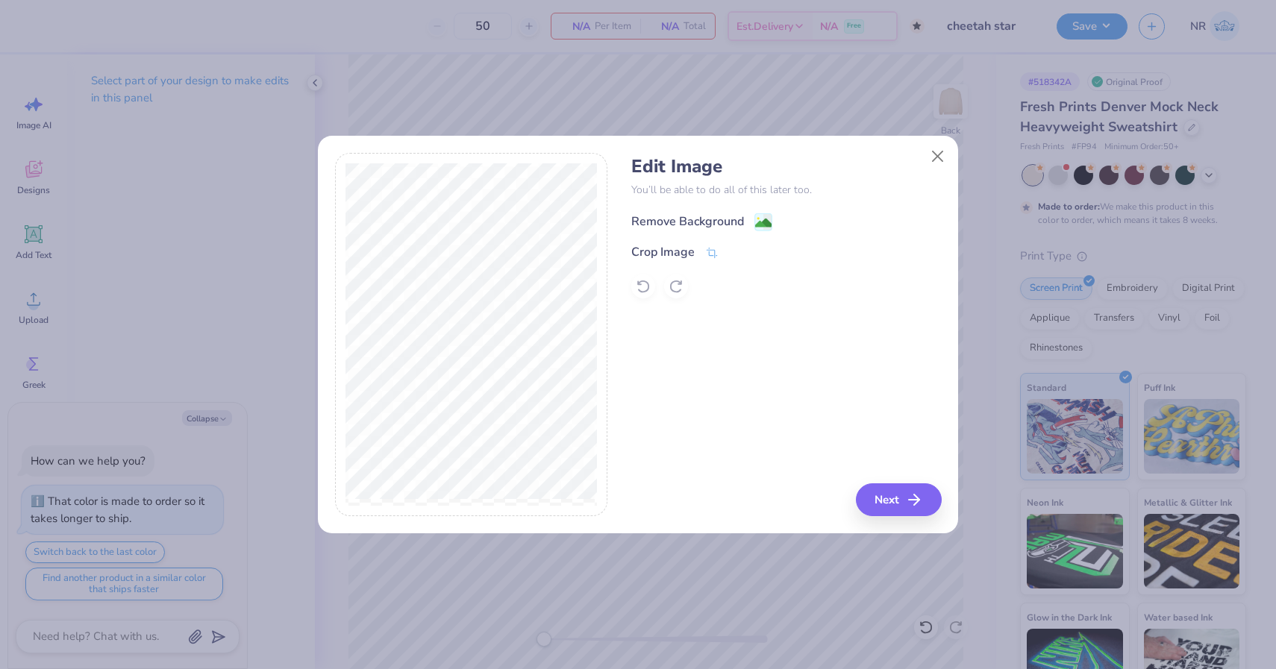
click at [715, 216] on div "Remove Background" at bounding box center [687, 222] width 113 height 18
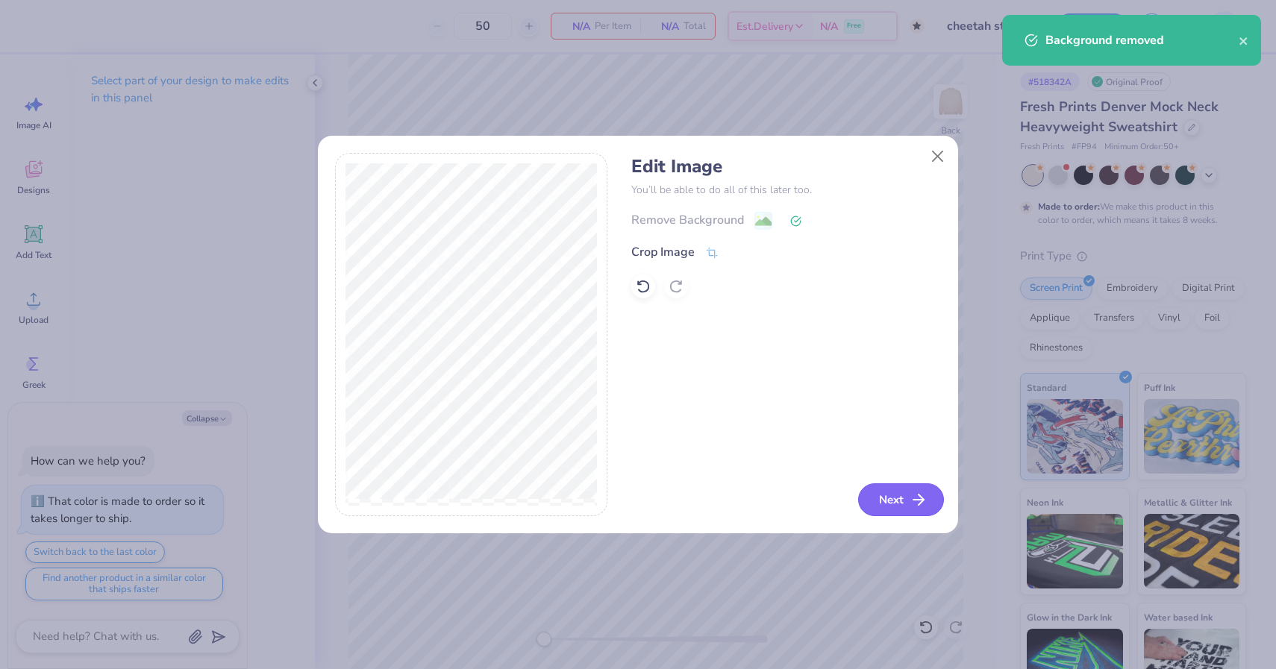
click at [907, 496] on button "Next" at bounding box center [901, 500] width 86 height 33
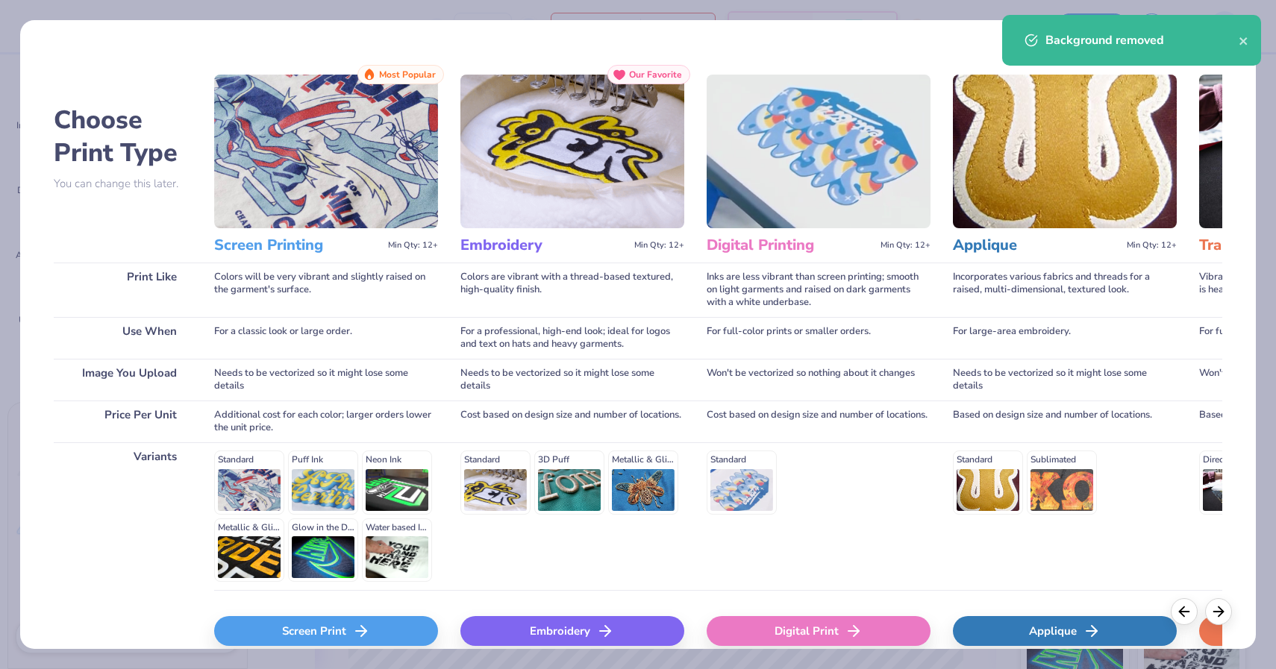
click at [357, 636] on icon at bounding box center [361, 631] width 18 height 18
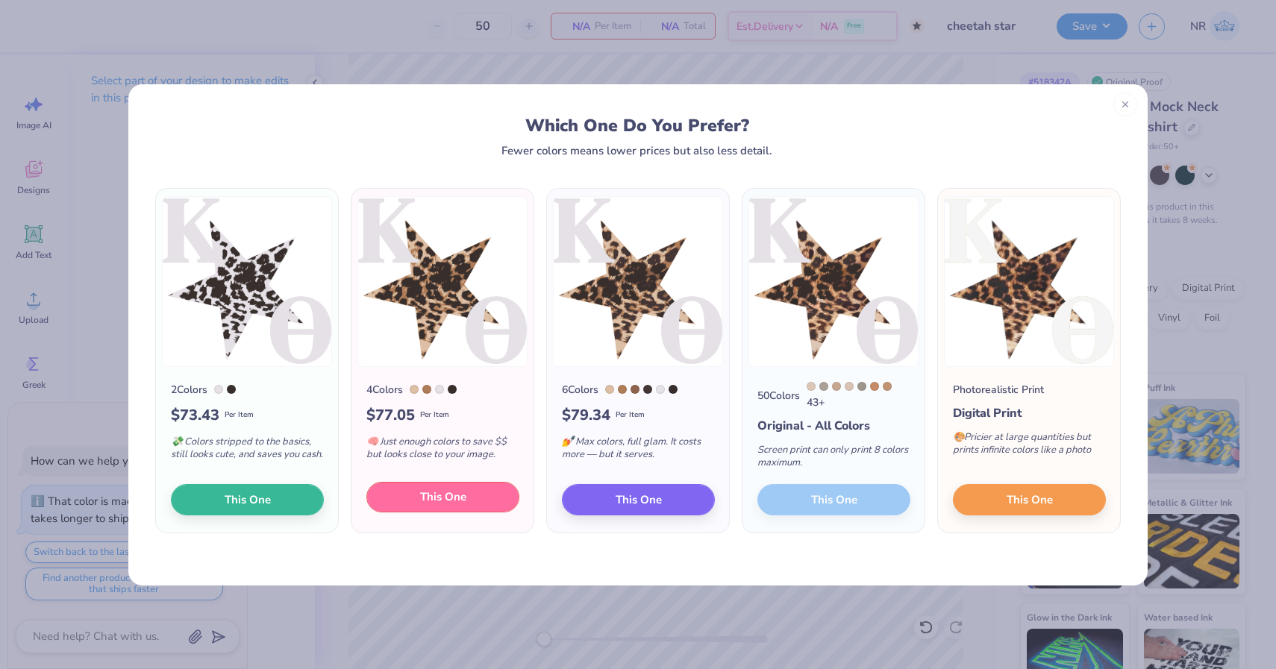
click at [477, 511] on button "This One" at bounding box center [442, 497] width 153 height 31
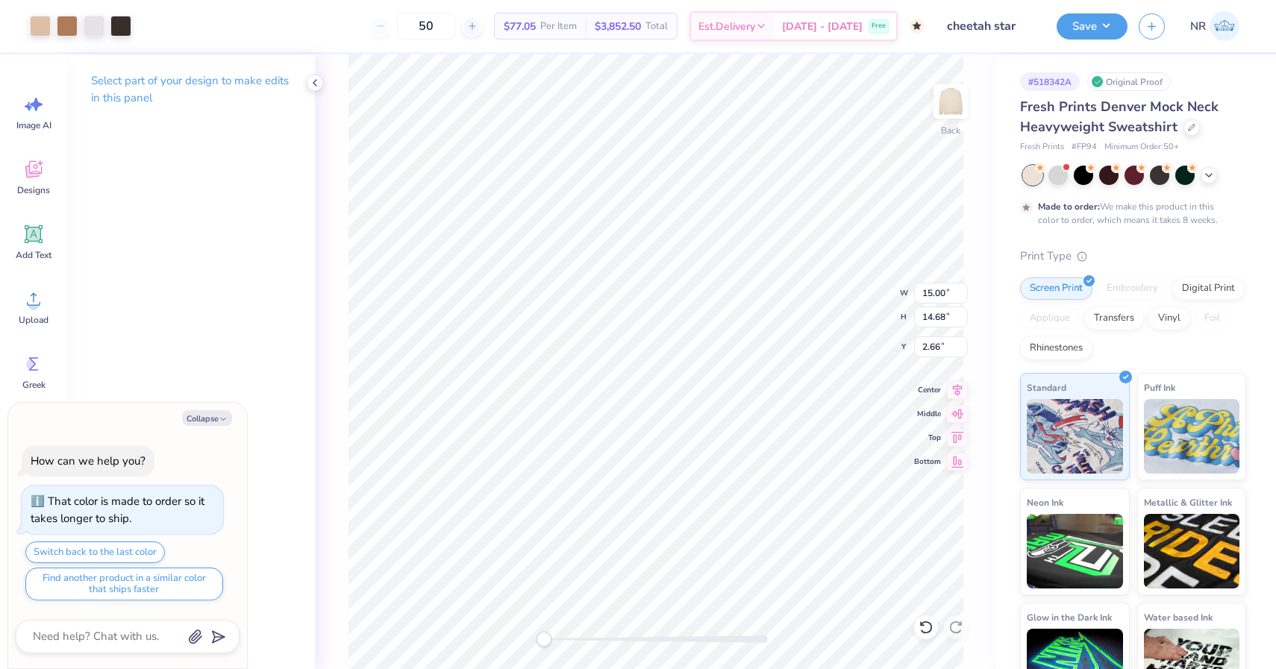
type textarea "x"
type input "9.84"
type input "9.63"
click at [86, 32] on div at bounding box center [94, 24] width 21 height 21
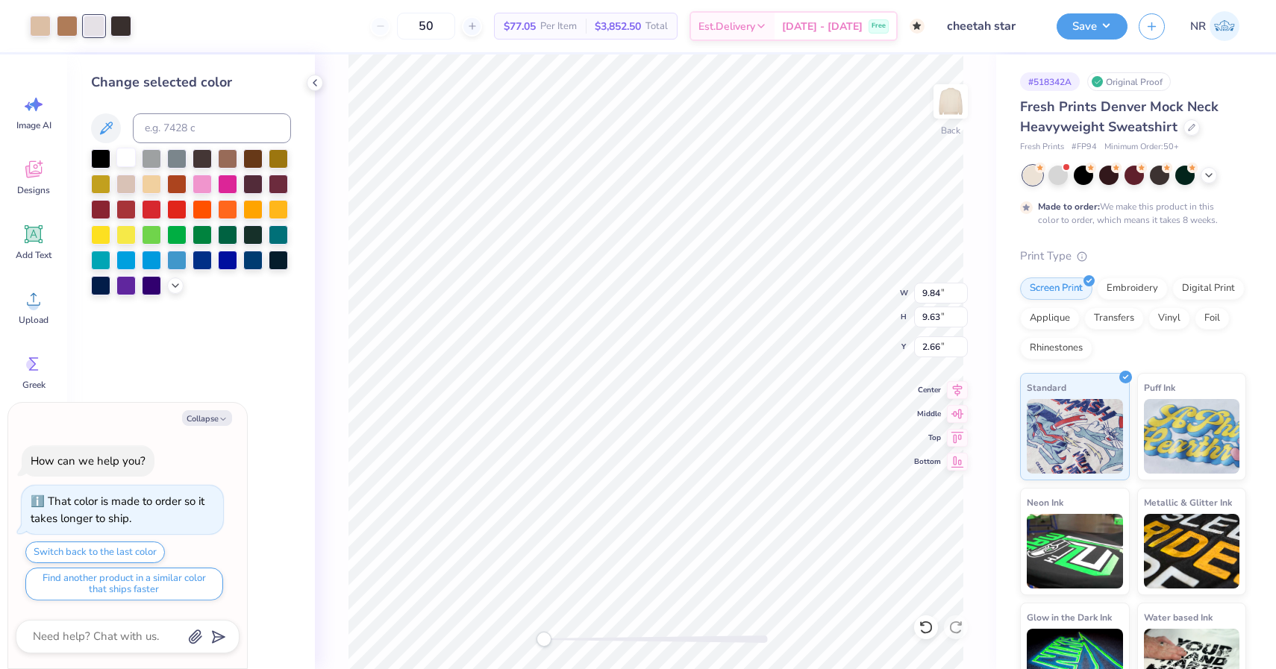
click at [128, 159] on div at bounding box center [125, 157] width 19 height 19
type textarea "x"
type input "2.11"
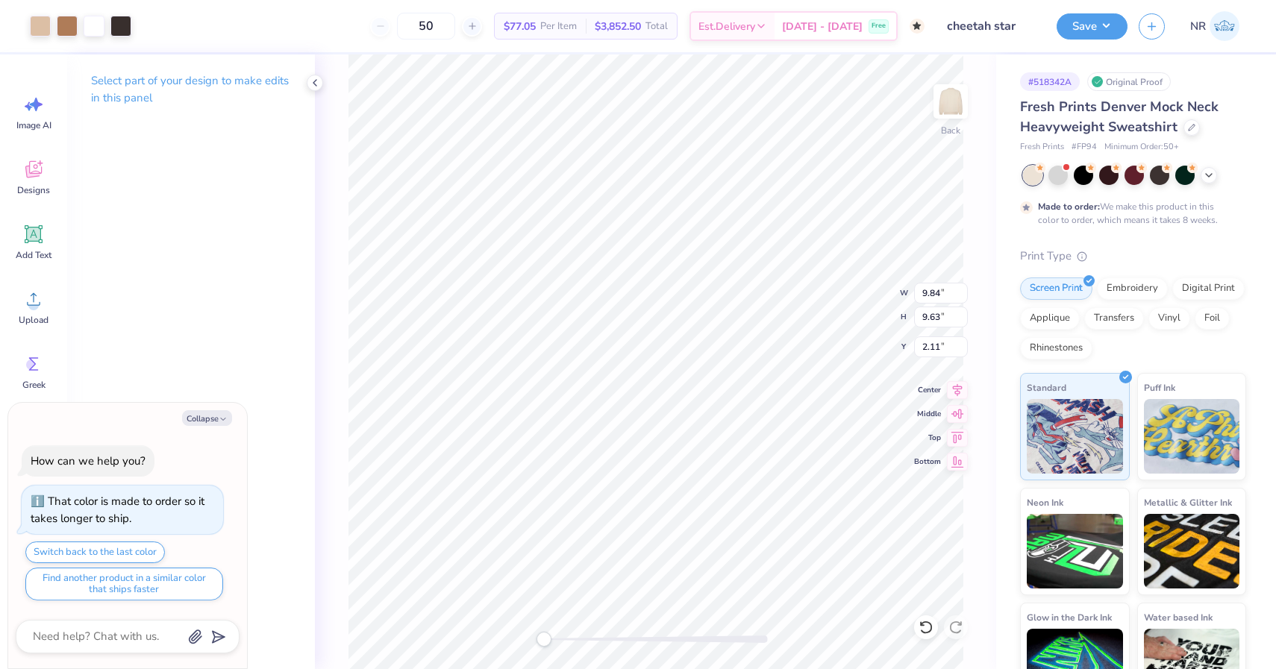
type textarea "x"
type input "10.16"
type input "9.94"
click at [1095, 37] on button "Save" at bounding box center [1092, 24] width 71 height 26
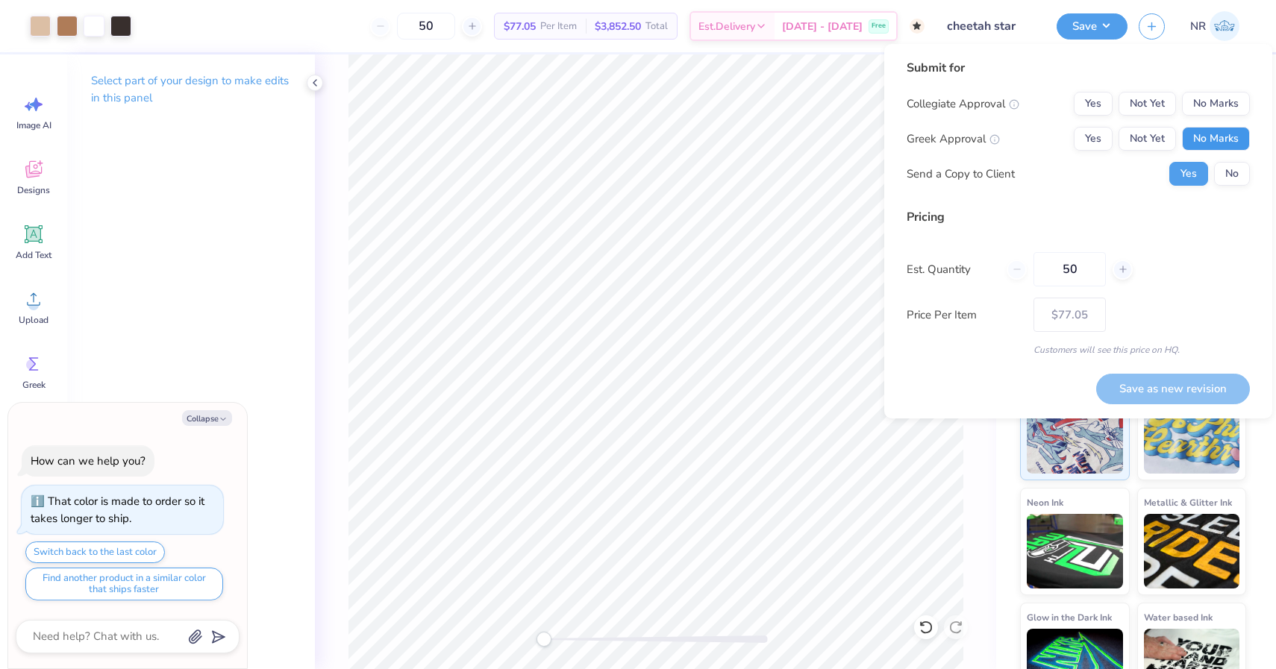
click at [1211, 150] on button "No Marks" at bounding box center [1216, 139] width 68 height 24
click at [1193, 99] on button "No Marks" at bounding box center [1216, 104] width 68 height 24
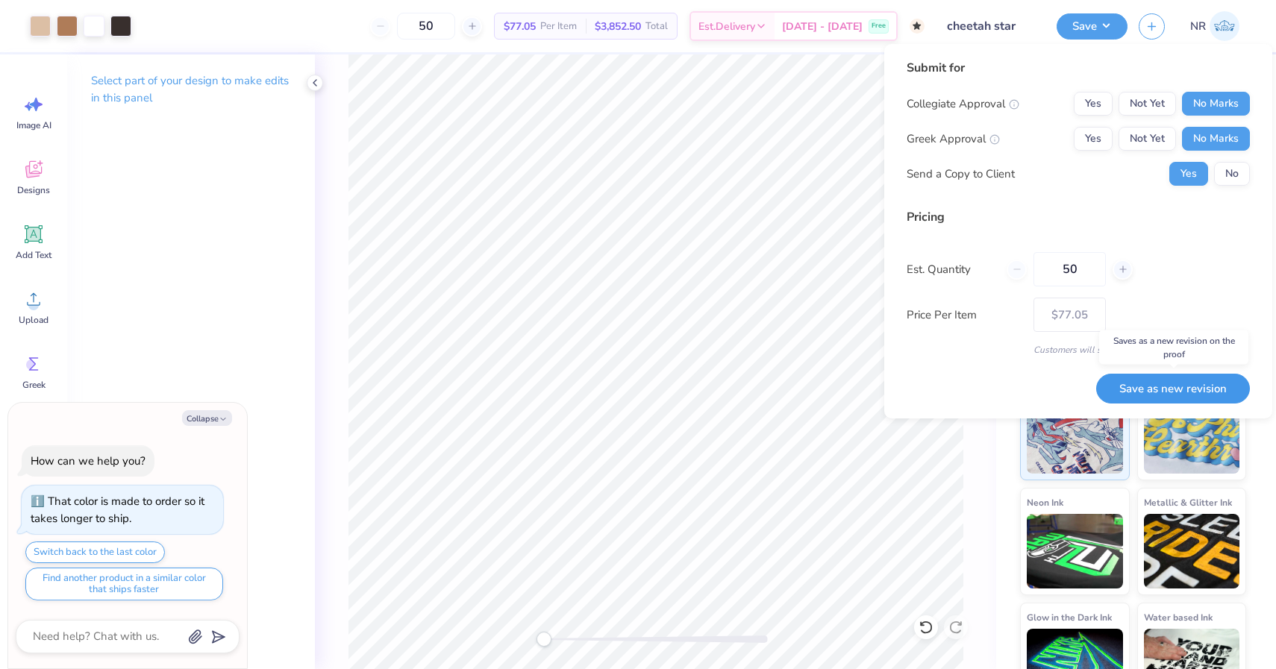
click at [1195, 384] on button "Save as new revision" at bounding box center [1173, 389] width 154 height 31
type textarea "x"
type input "– –"
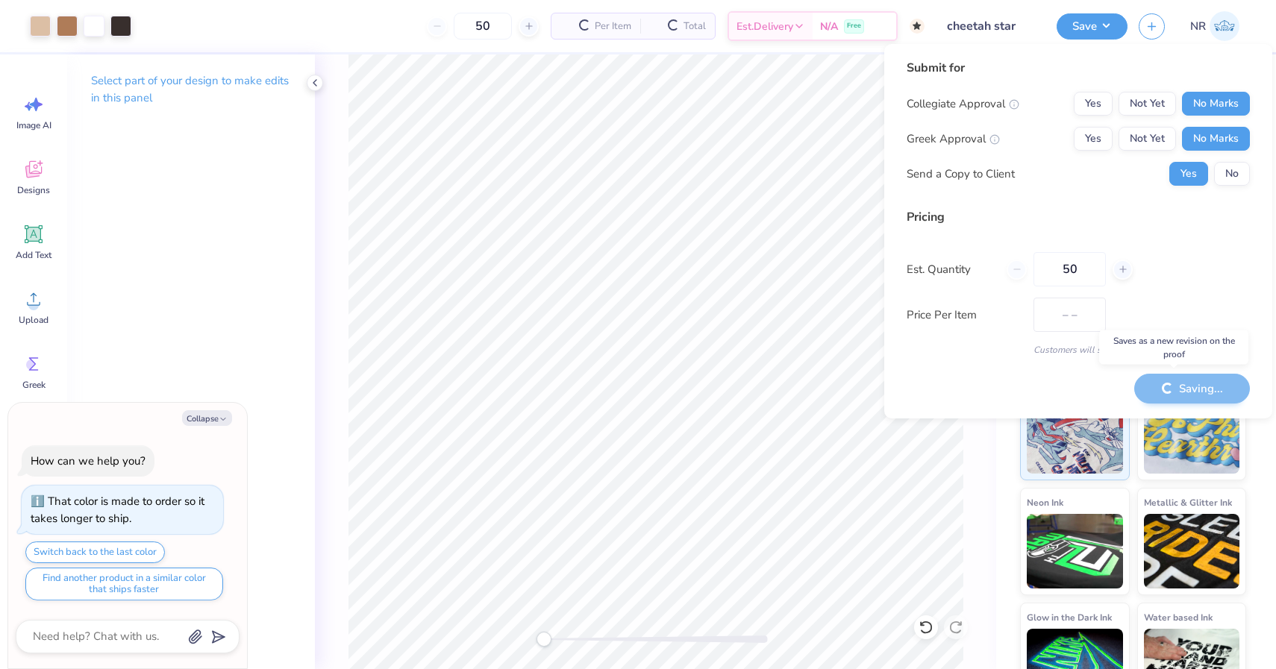
type textarea "x"
type input "$77.05"
type textarea "x"
type input "– –"
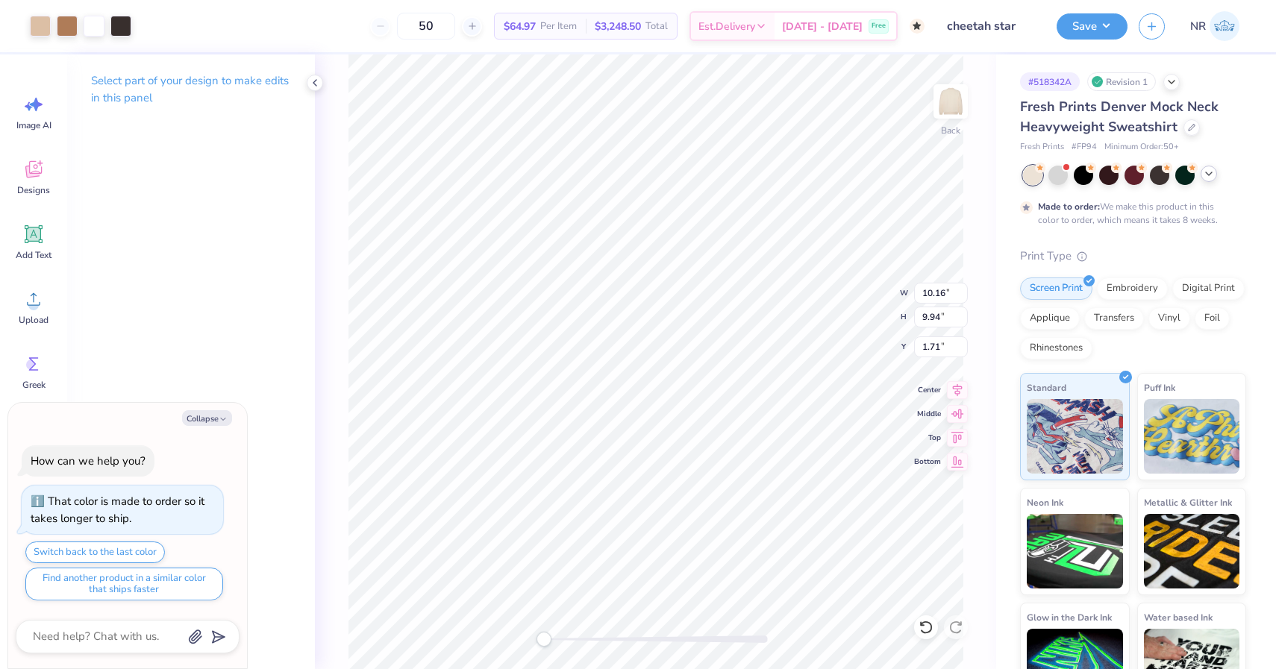
click at [1206, 176] on icon at bounding box center [1209, 174] width 12 height 12
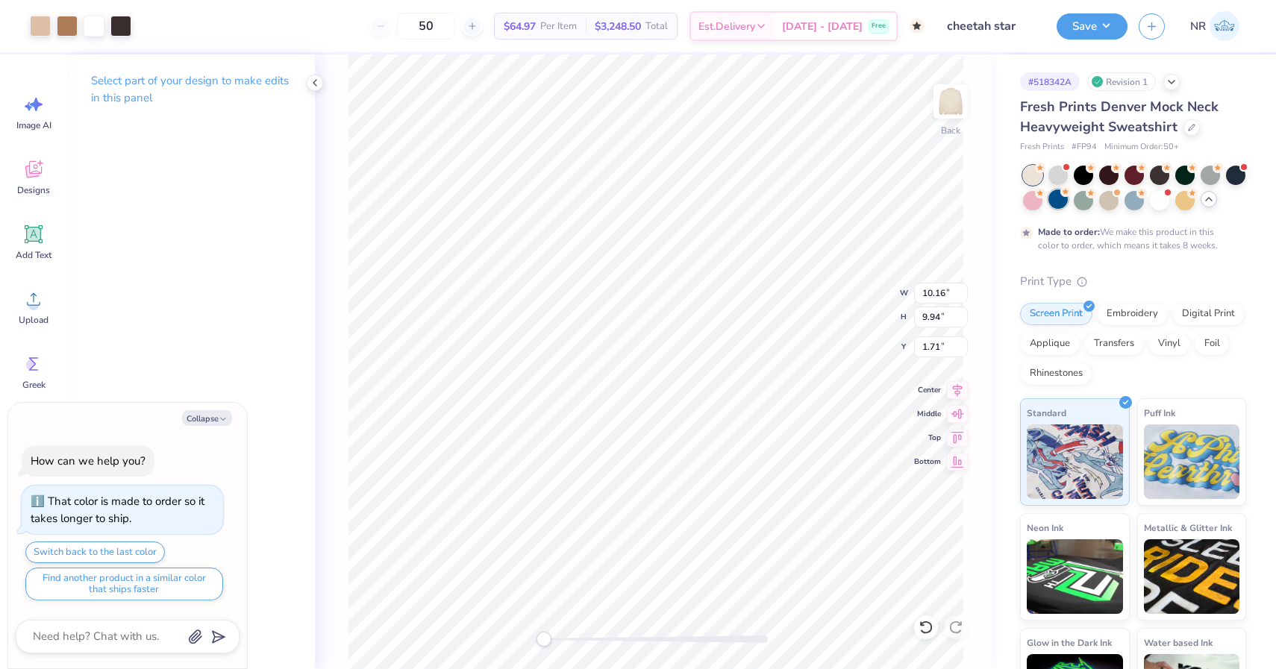
click at [1053, 204] on div at bounding box center [1057, 199] width 19 height 19
click at [853, 301] on div "Back W 10.16 10.16 " H 9.94 9.94 " Y 1.71 1.71 " Center Middle Top Bottom" at bounding box center [655, 361] width 681 height 615
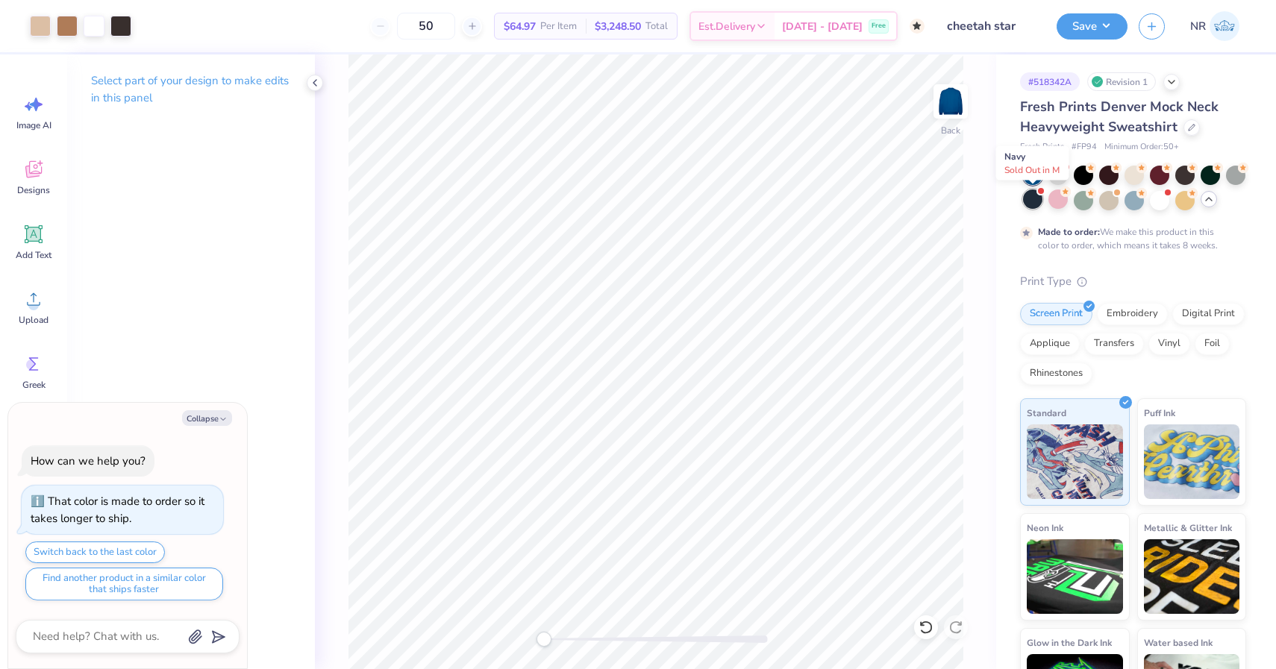
click at [1033, 199] on div at bounding box center [1032, 199] width 19 height 19
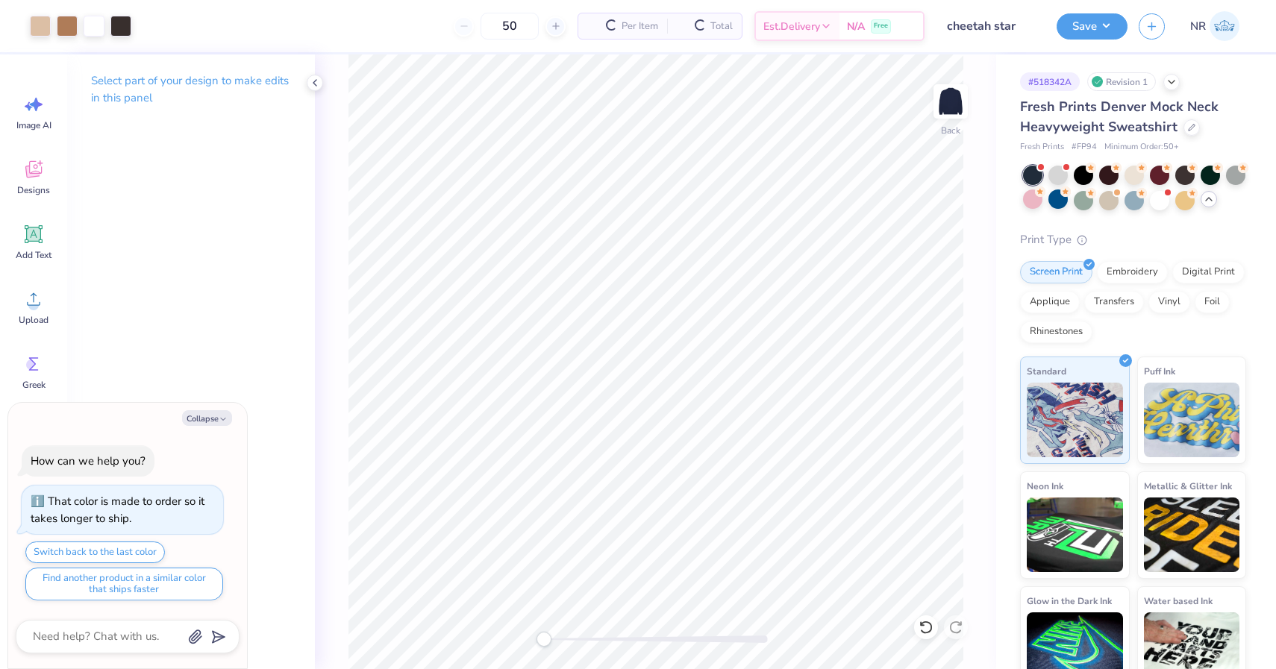
scroll to position [364, 0]
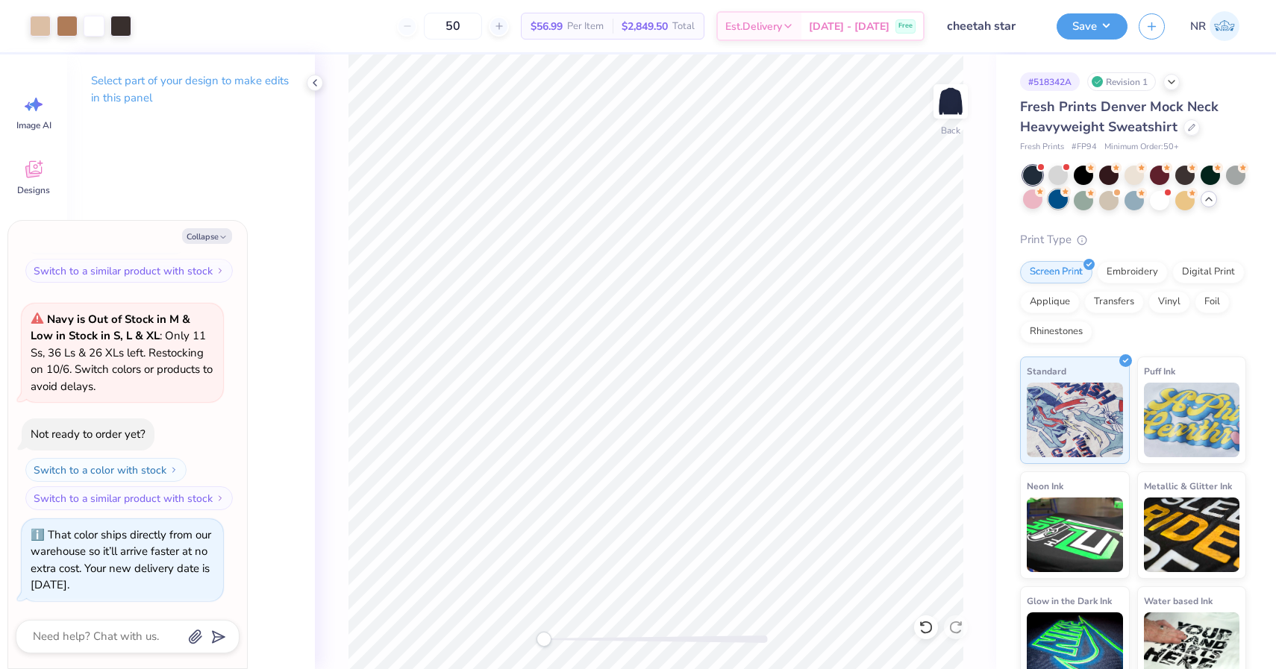
click at [1056, 203] on div at bounding box center [1057, 199] width 19 height 19
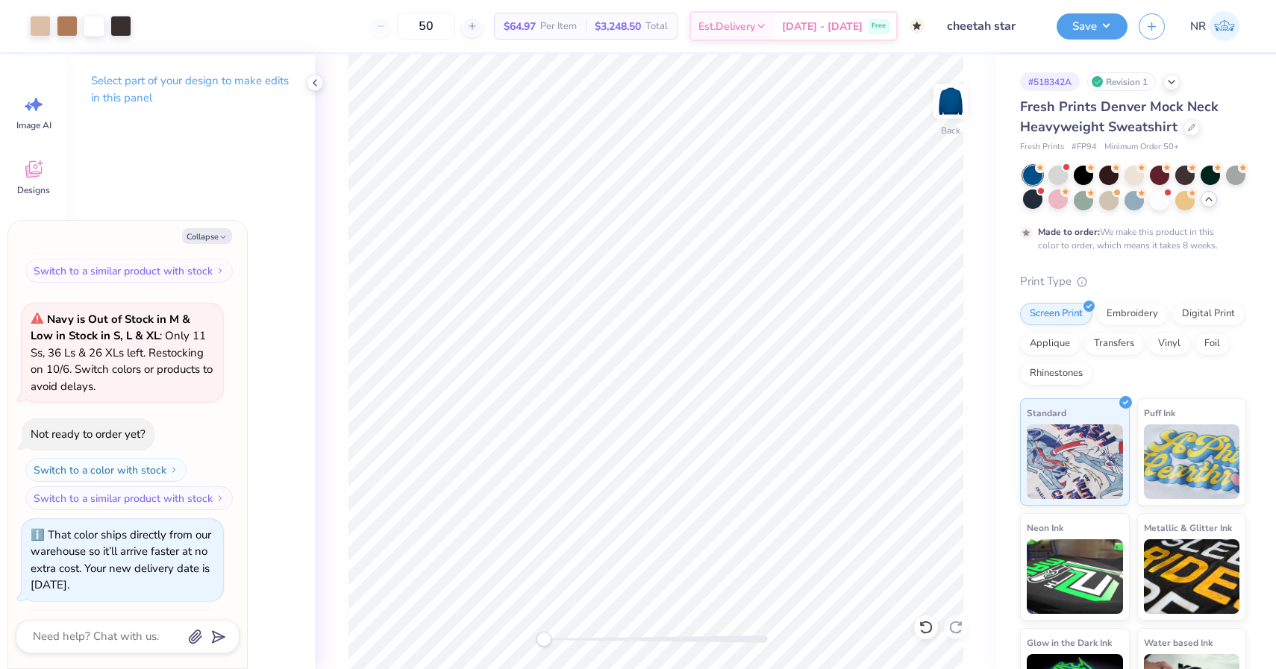
scroll to position [505, 0]
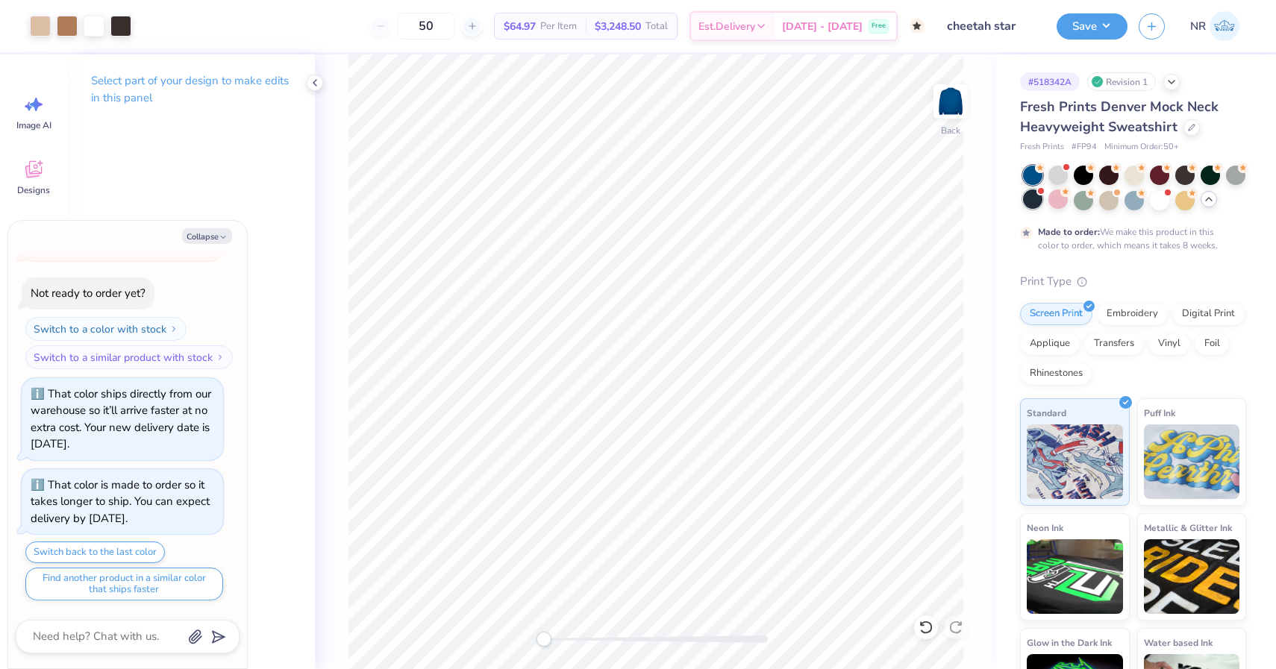
click at [1034, 203] on div at bounding box center [1032, 199] width 19 height 19
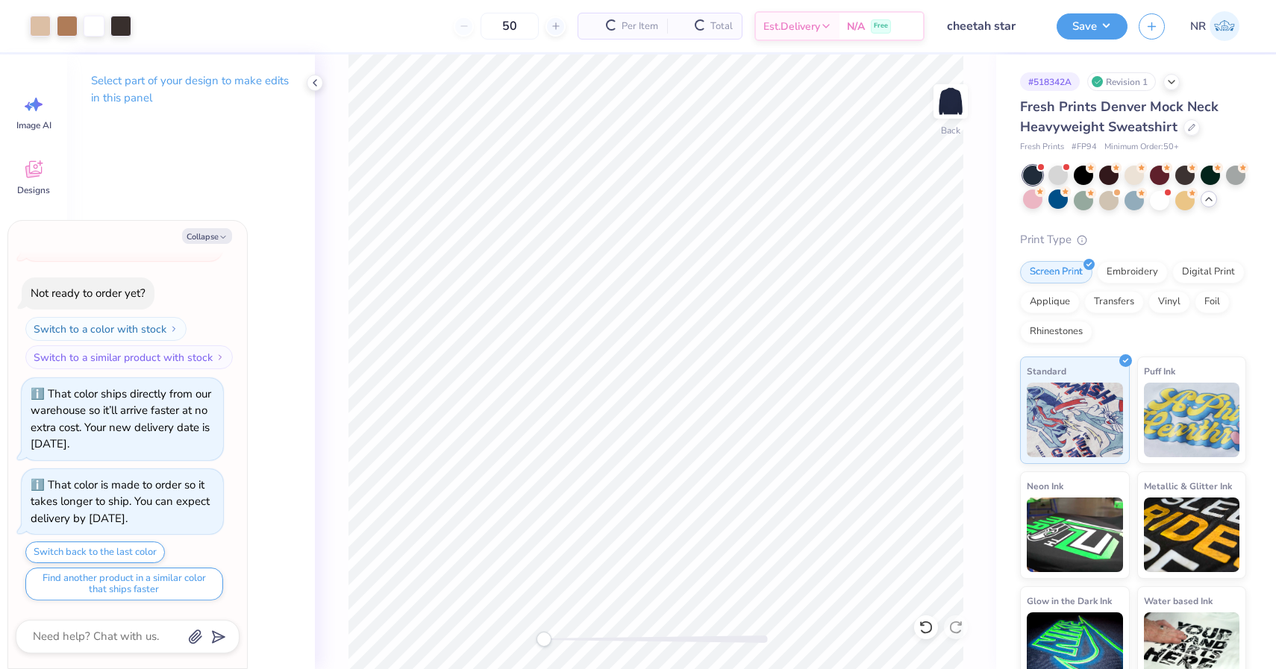
scroll to position [824, 0]
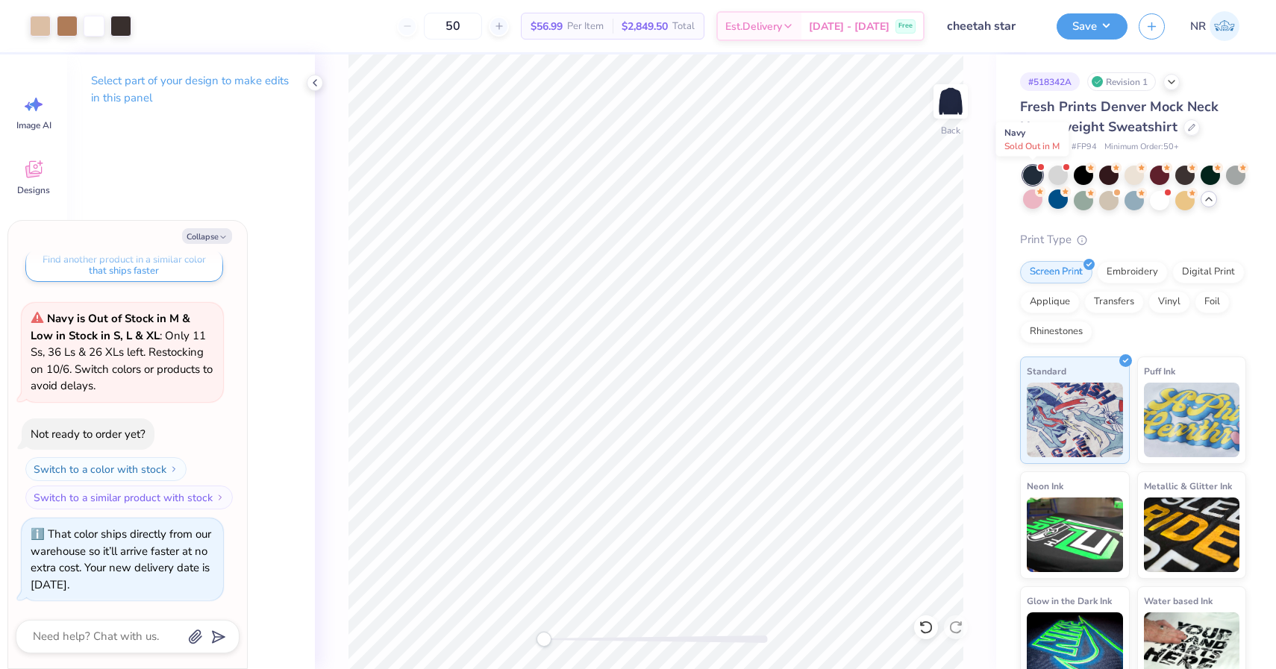
click at [1037, 176] on div at bounding box center [1032, 175] width 19 height 19
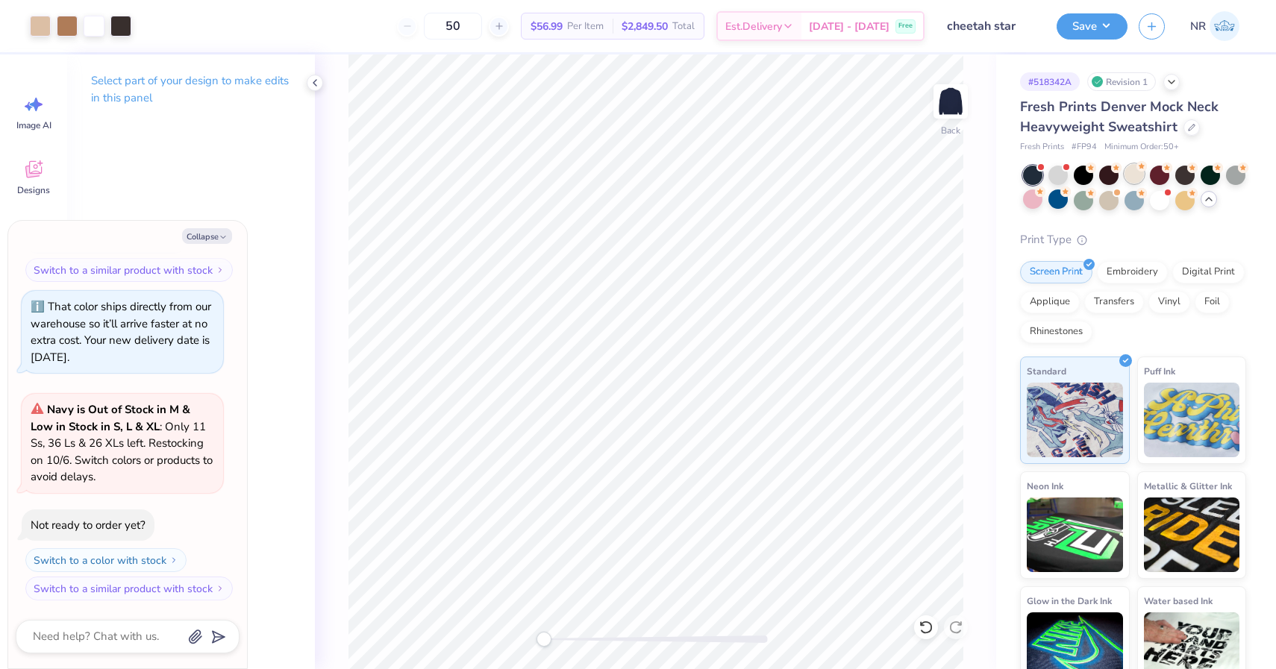
click at [1131, 178] on div at bounding box center [1134, 173] width 19 height 19
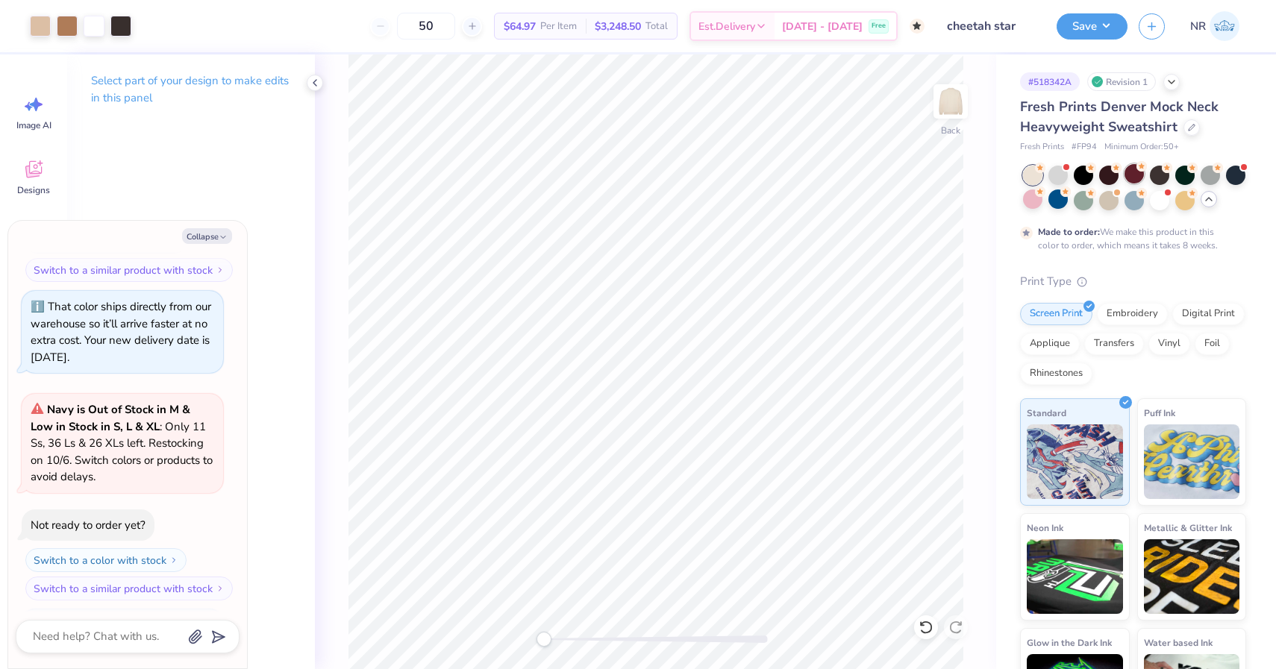
scroll to position [1192, 0]
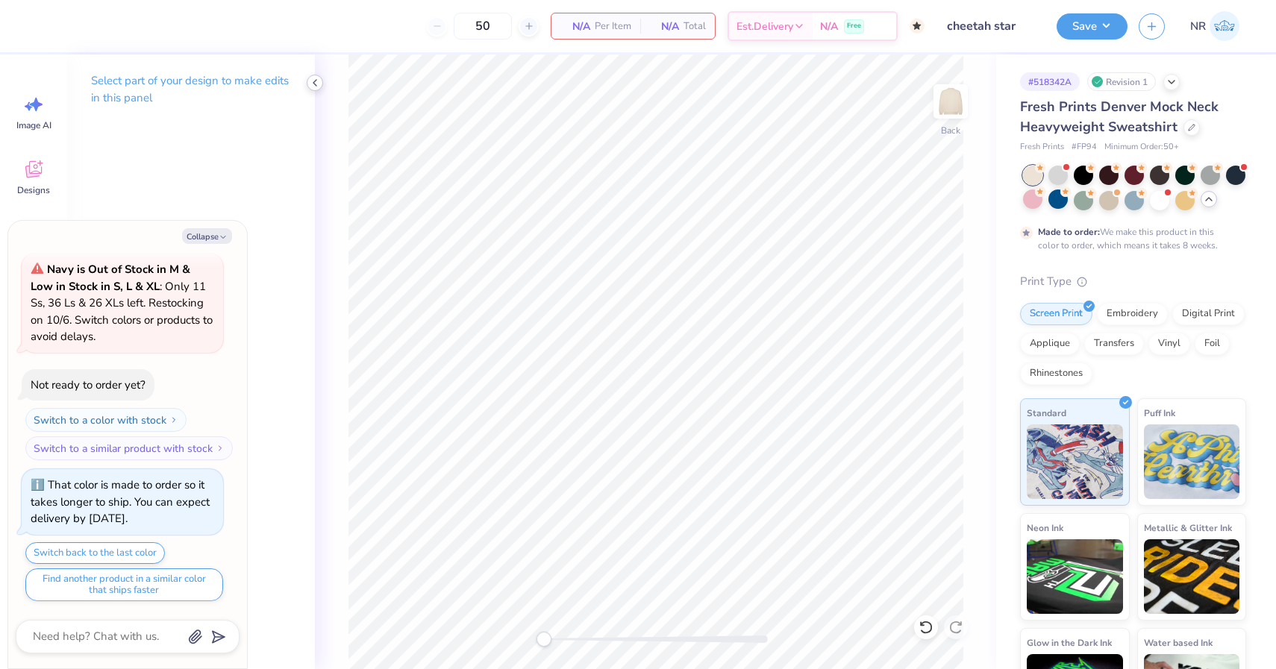
click at [318, 83] on icon at bounding box center [315, 83] width 12 height 12
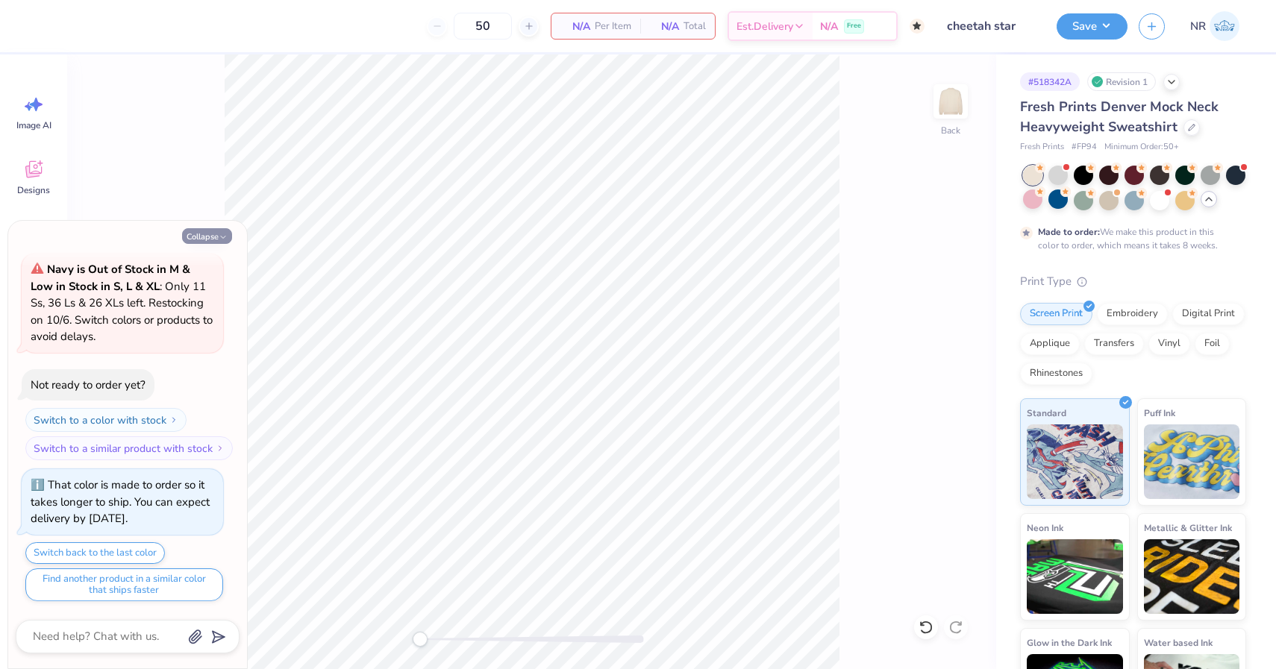
click at [189, 232] on button "Collapse" at bounding box center [207, 236] width 50 height 16
type textarea "x"
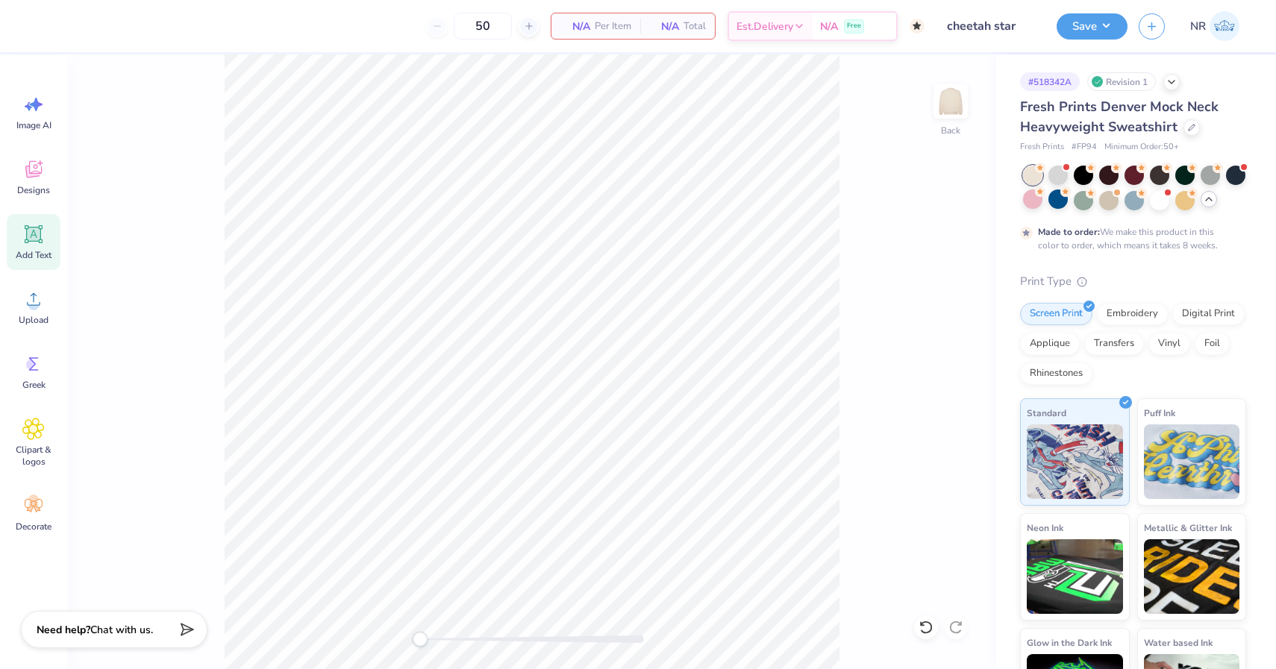
click at [24, 245] on icon at bounding box center [33, 234] width 22 height 22
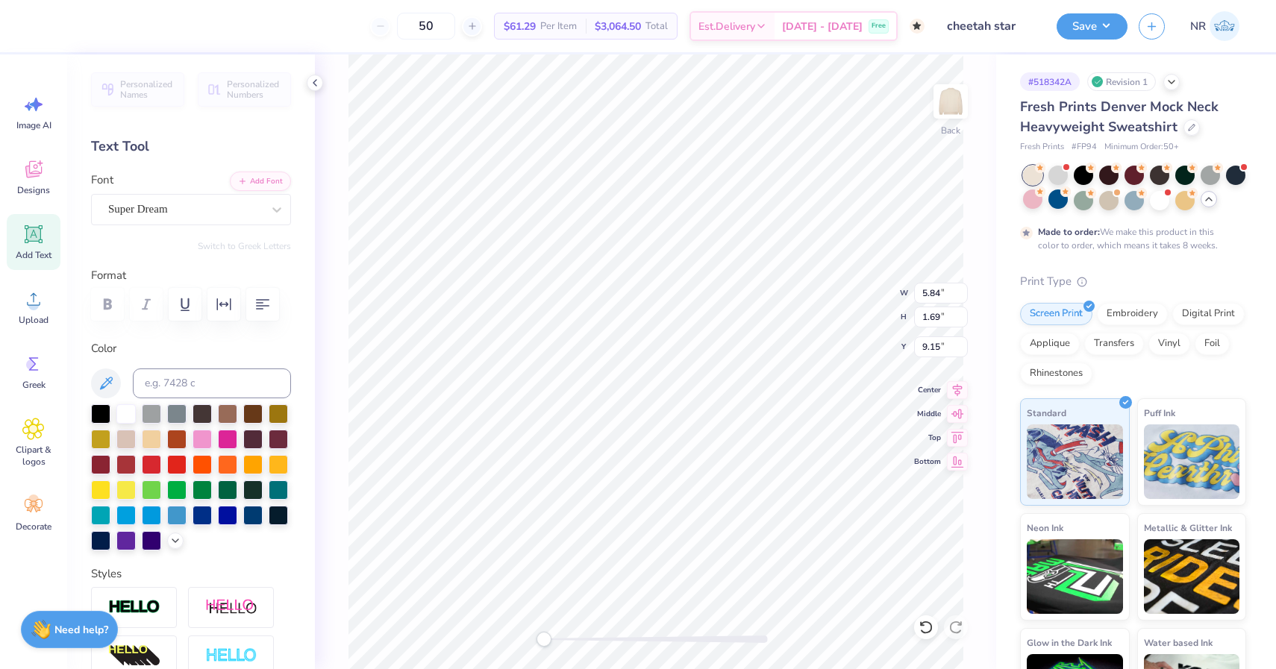
type textarea "t"
type textarea "THETA"
drag, startPoint x: 240, startPoint y: 203, endPoint x: 245, endPoint y: 215, distance: 12.8
click at [240, 203] on div "Super Dream" at bounding box center [185, 209] width 157 height 23
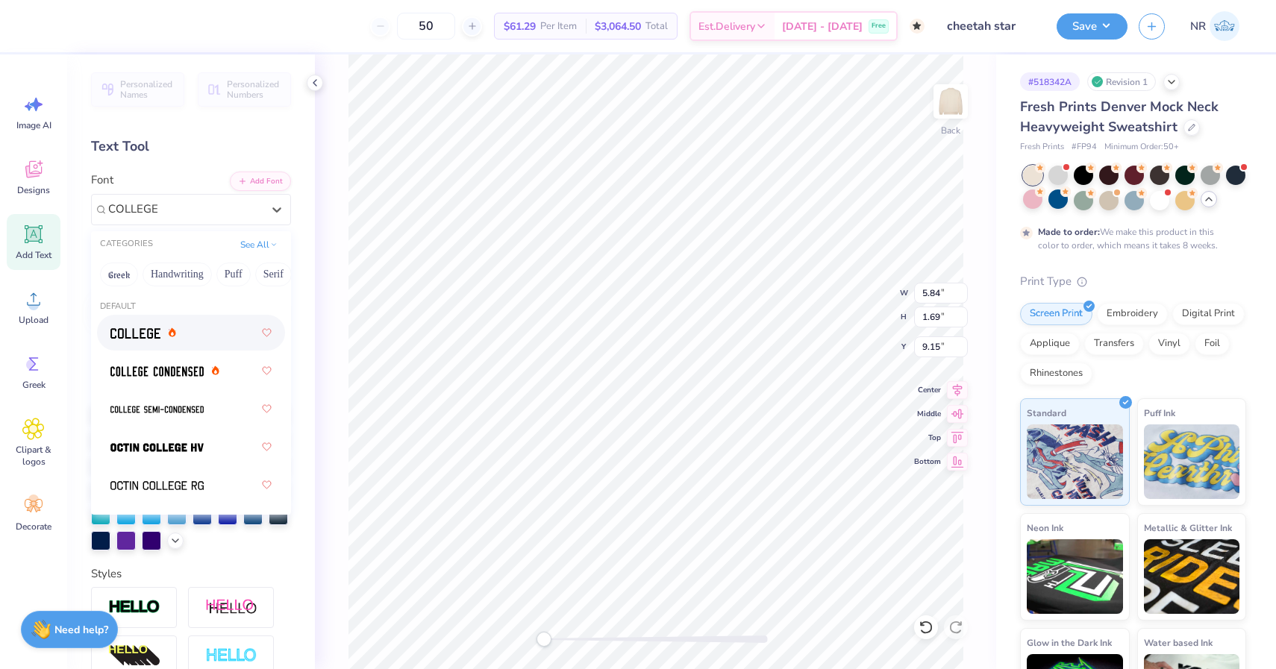
click at [218, 339] on div at bounding box center [190, 332] width 161 height 27
type input "COLLEGE"
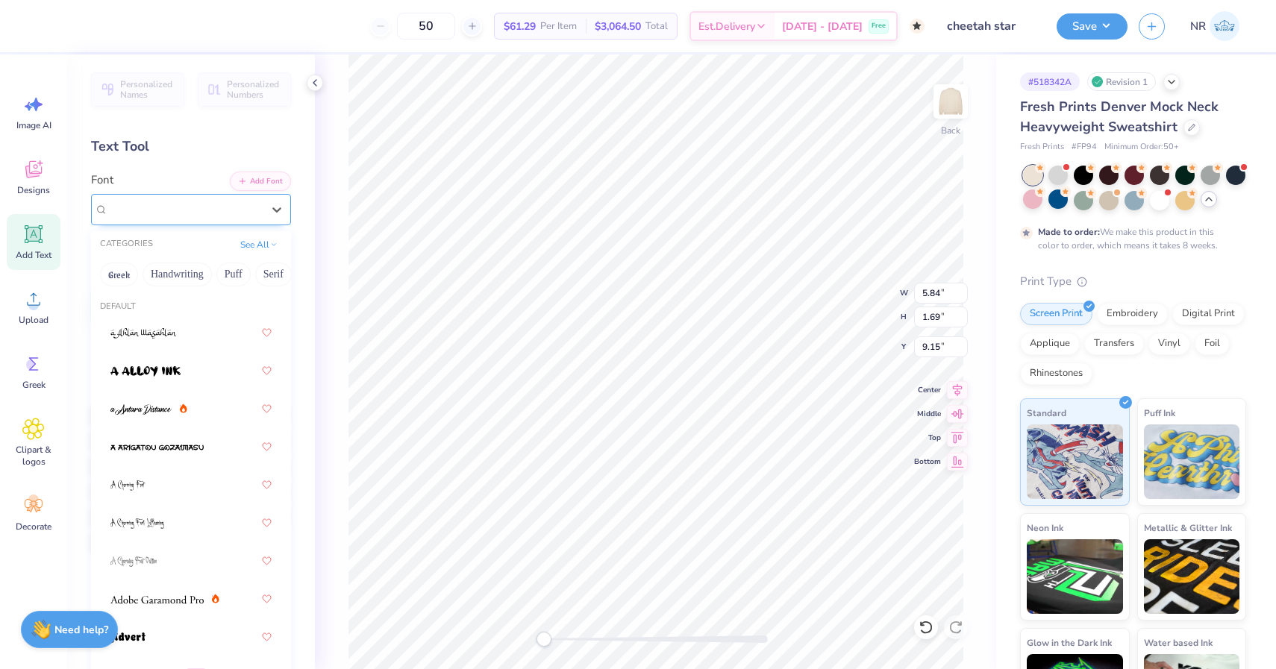
click at [194, 213] on div "College" at bounding box center [185, 209] width 157 height 23
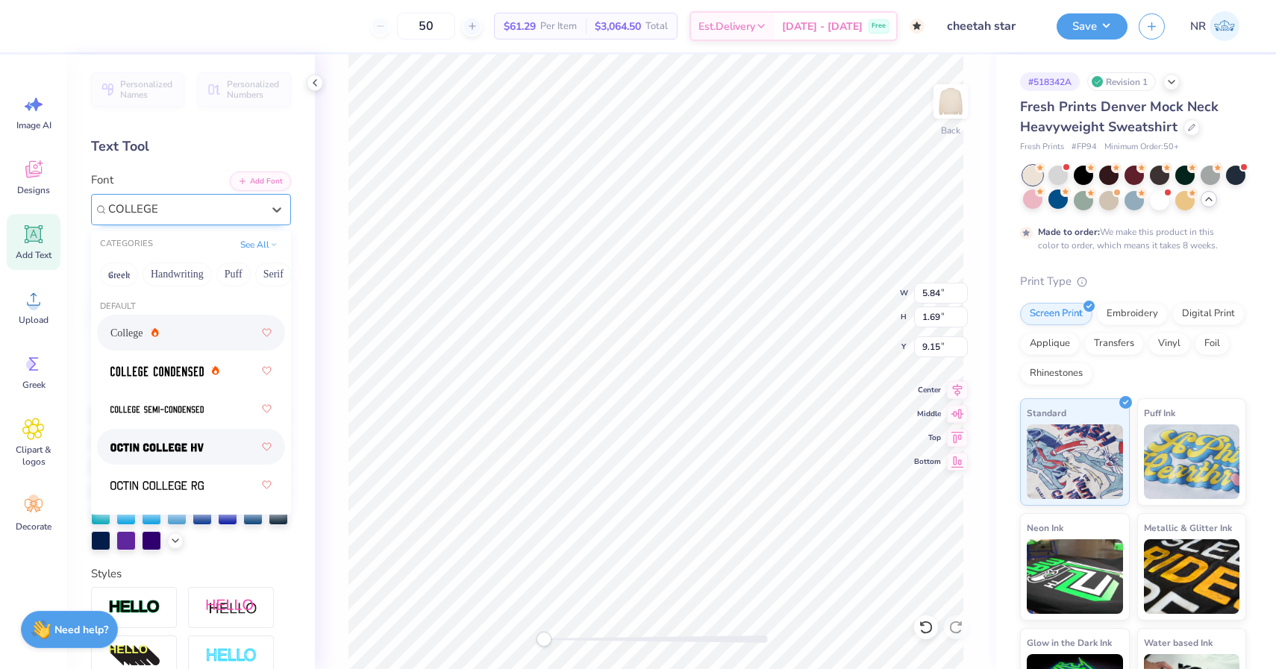
click at [215, 454] on div at bounding box center [190, 447] width 161 height 27
type input "COLLEGE"
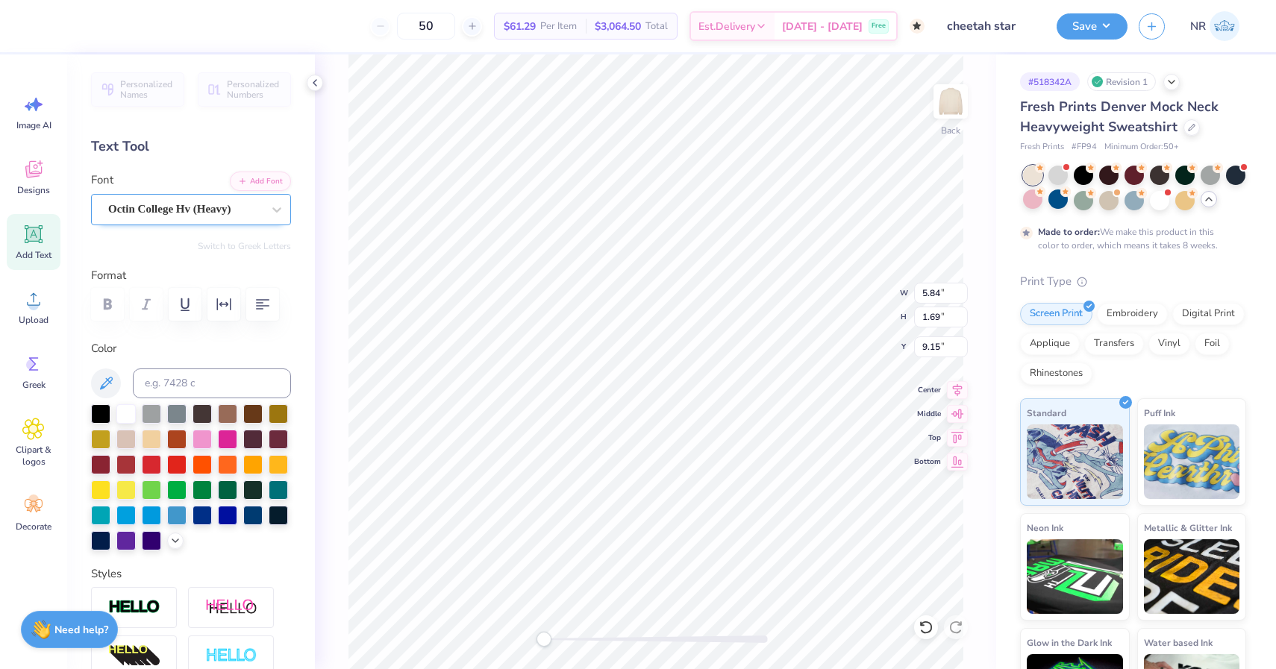
click at [179, 218] on div at bounding box center [185, 209] width 154 height 20
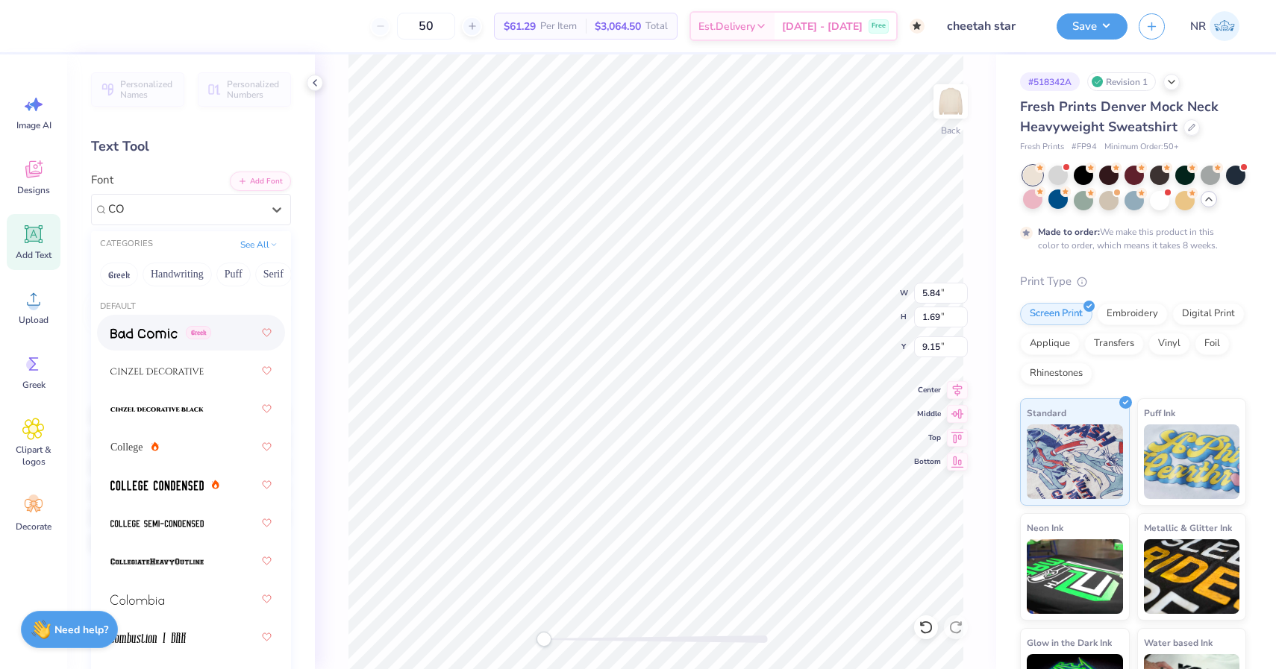
type input "C"
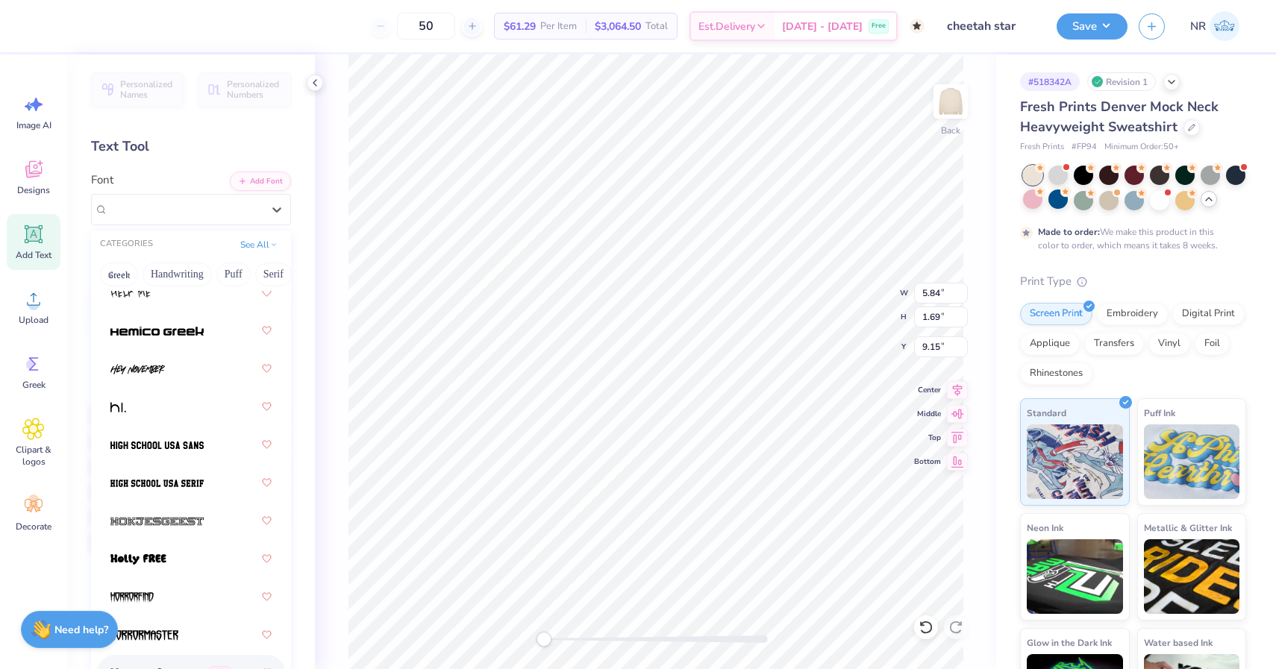
scroll to position [5215, 0]
click at [193, 451] on img at bounding box center [156, 447] width 93 height 10
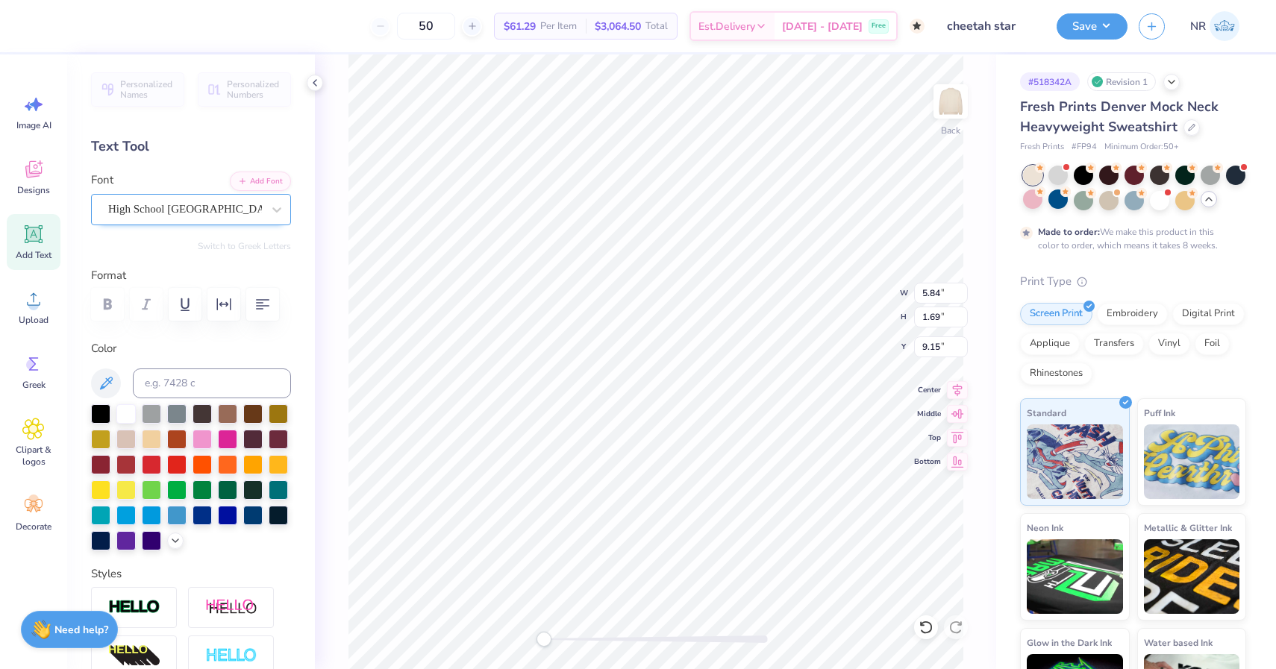
click at [204, 213] on div "High School [GEOGRAPHIC_DATA] Sans" at bounding box center [185, 209] width 157 height 23
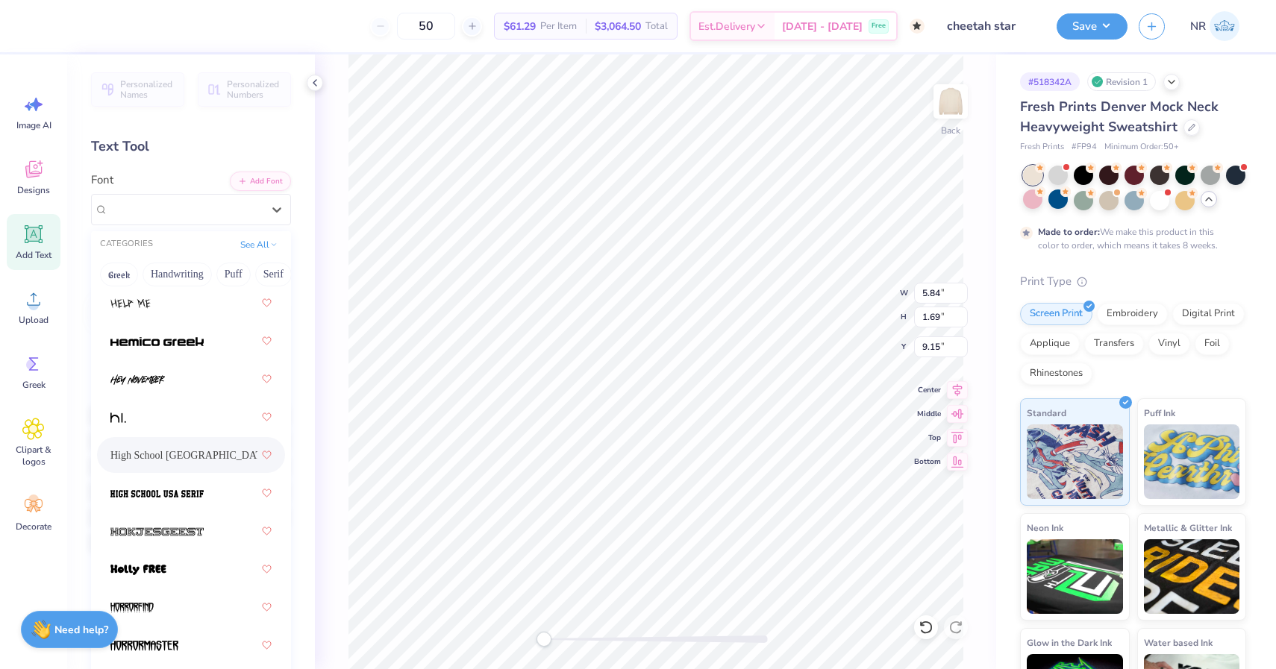
scroll to position [5218, 0]
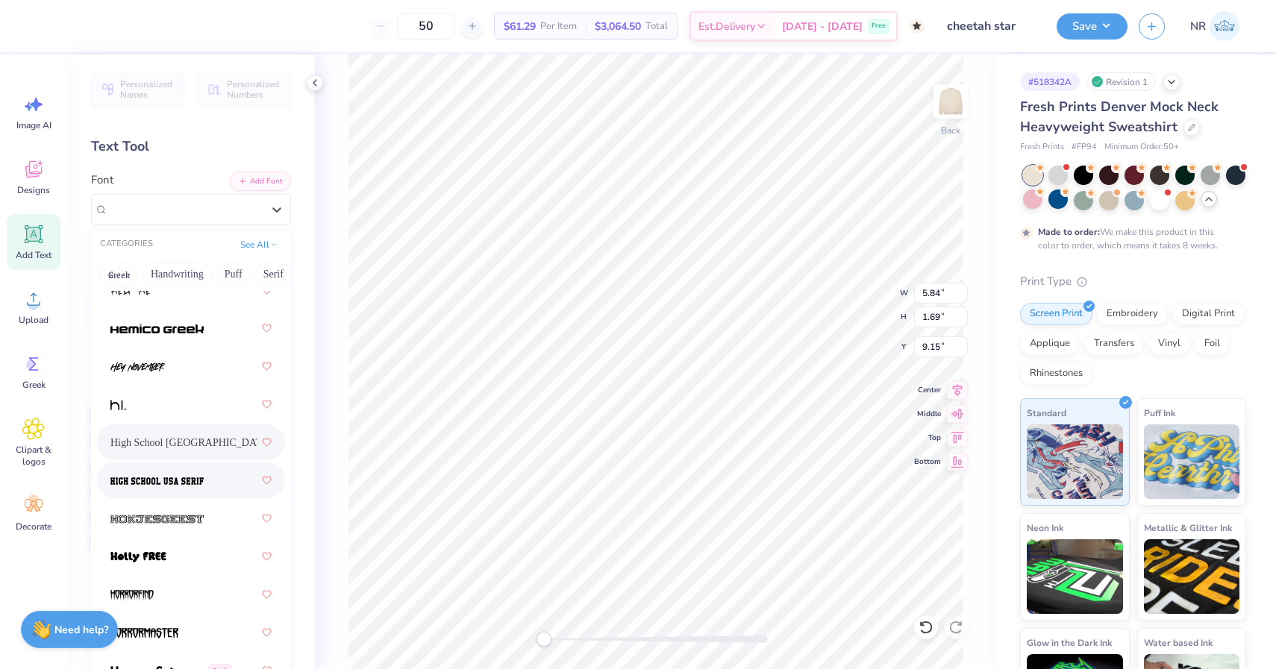
click at [210, 481] on div at bounding box center [190, 480] width 161 height 27
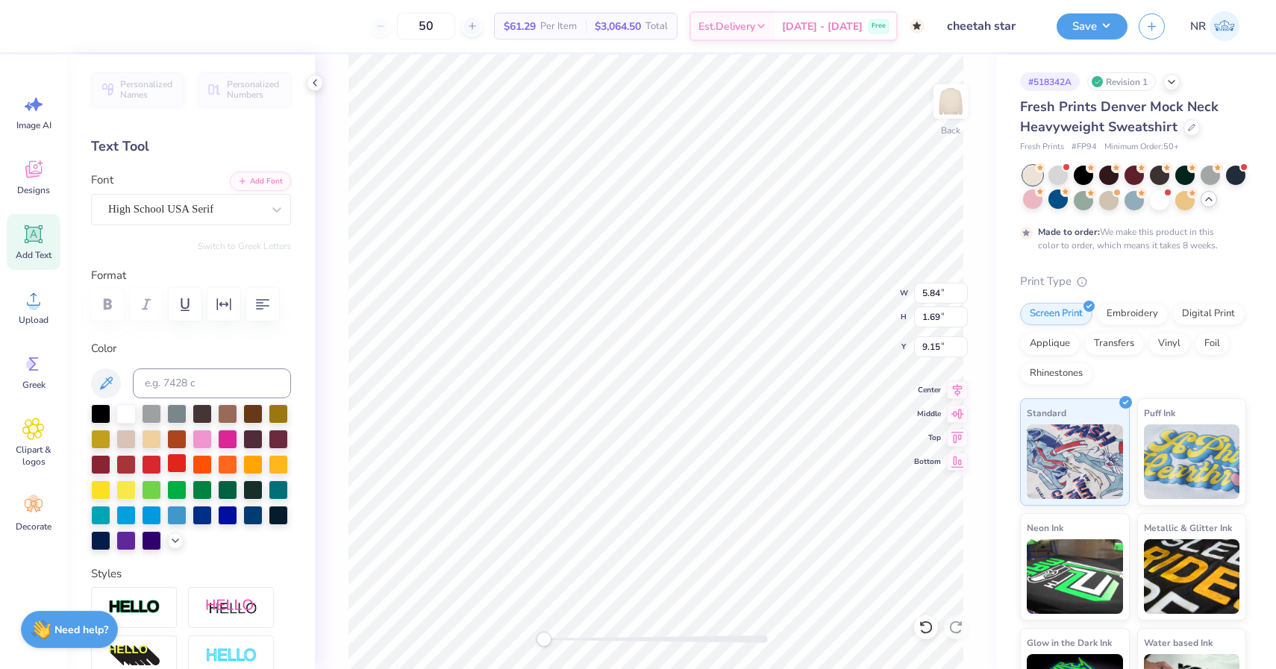
scroll to position [257, 0]
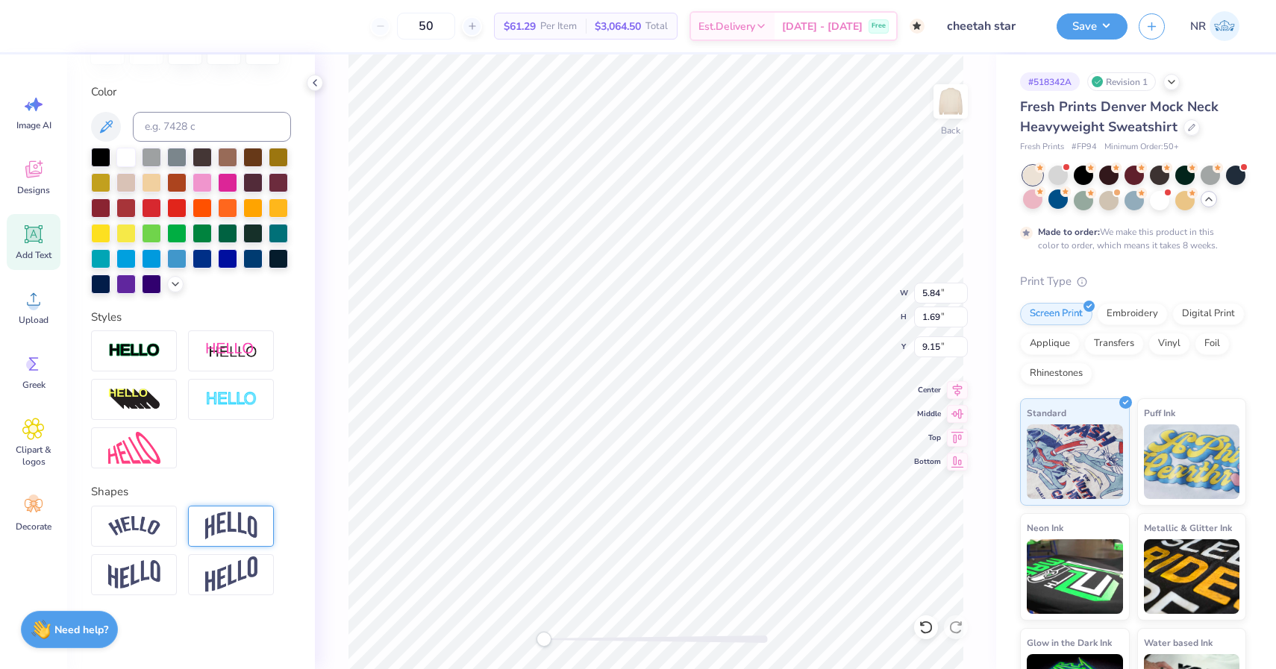
click at [241, 531] on img at bounding box center [231, 526] width 52 height 28
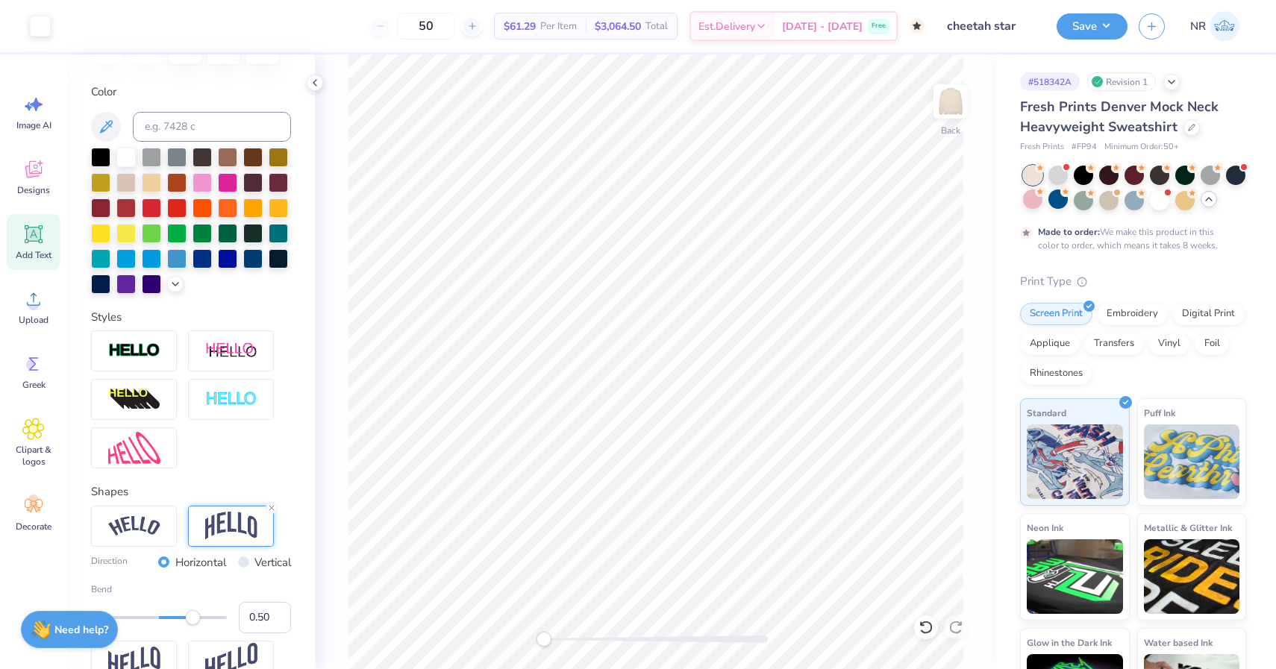
scroll to position [344, 0]
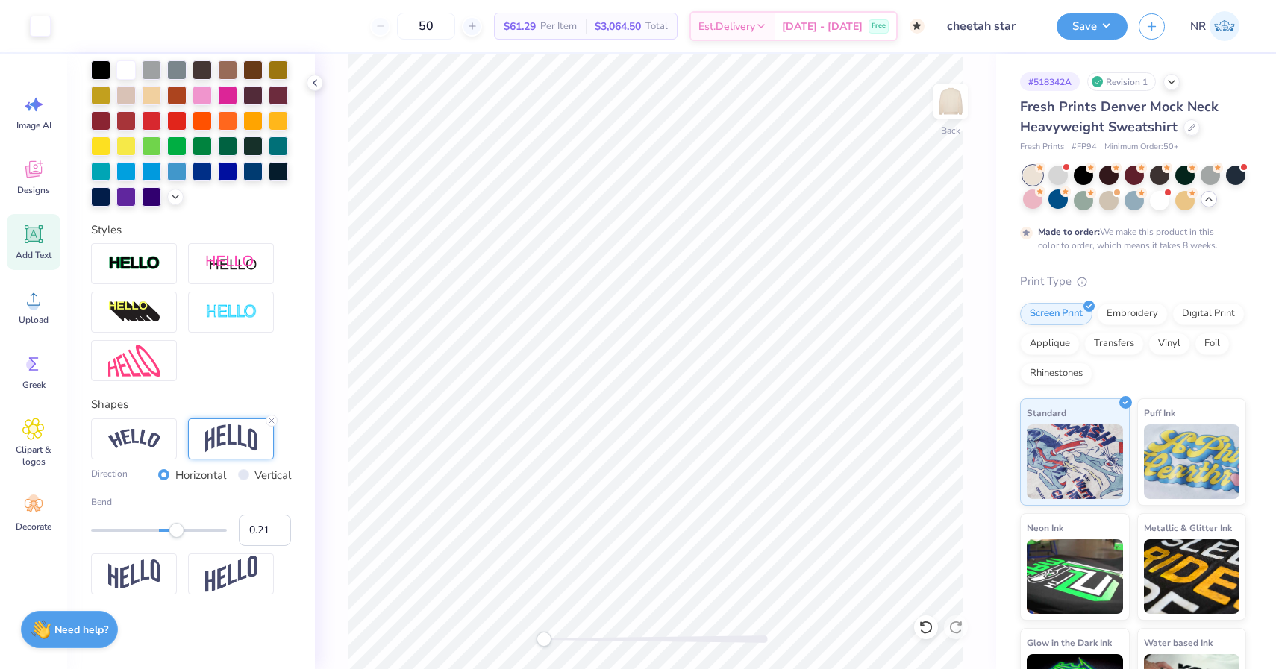
type input "0.20"
drag, startPoint x: 187, startPoint y: 530, endPoint x: 172, endPoint y: 530, distance: 14.2
click at [172, 530] on div "Accessibility label" at bounding box center [172, 530] width 15 height 15
type input "10.91"
type input "3.93"
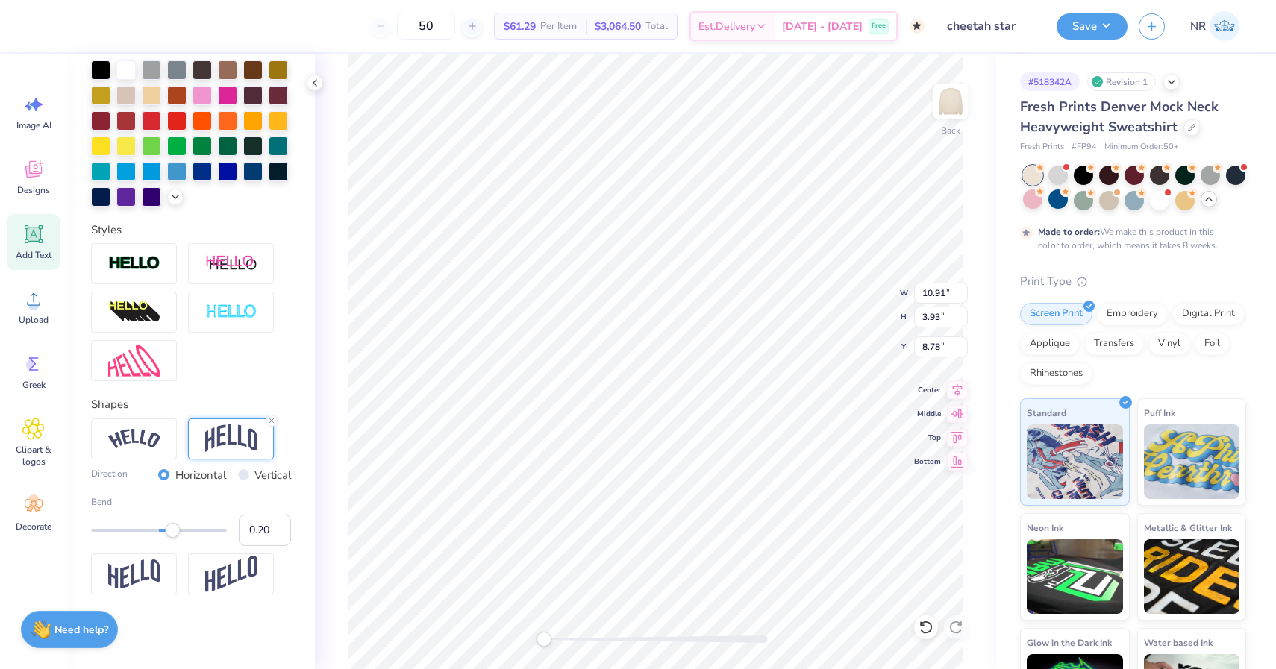
type input "13.66"
type input "4.93"
type input "3.00"
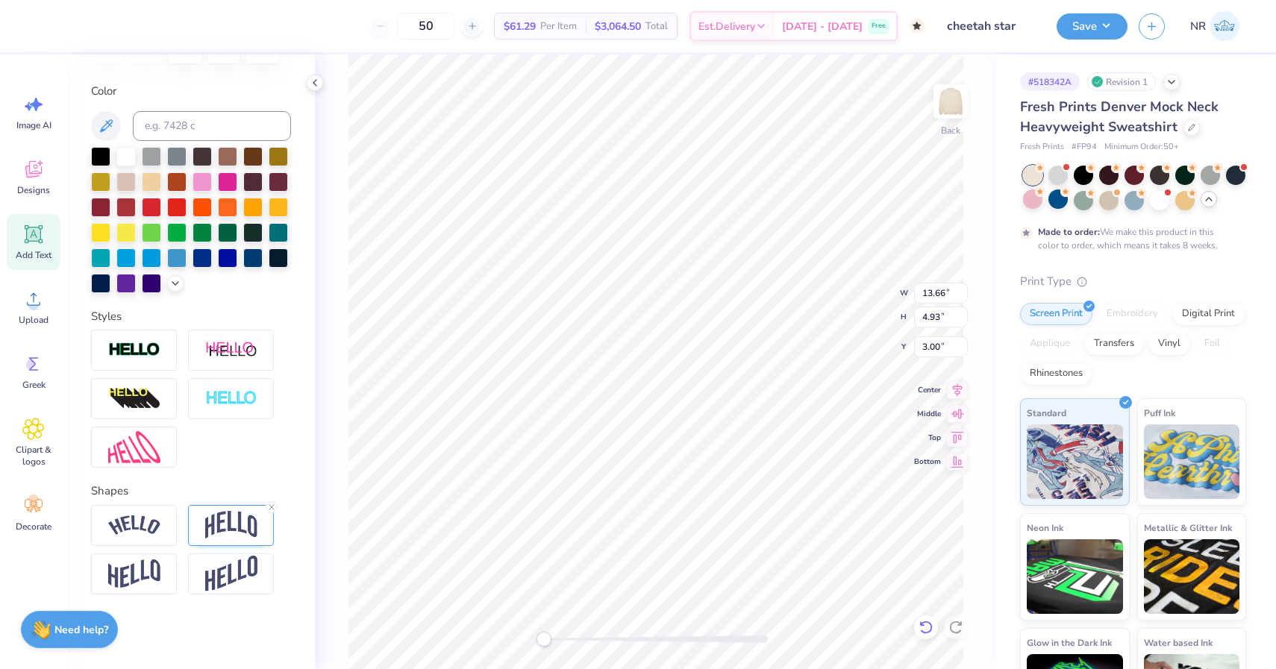
scroll to position [257, 0]
type input "14.04"
type input "5.06"
click at [103, 281] on div at bounding box center [100, 282] width 19 height 19
click at [702, 619] on li "Send Backward" at bounding box center [710, 621] width 117 height 29
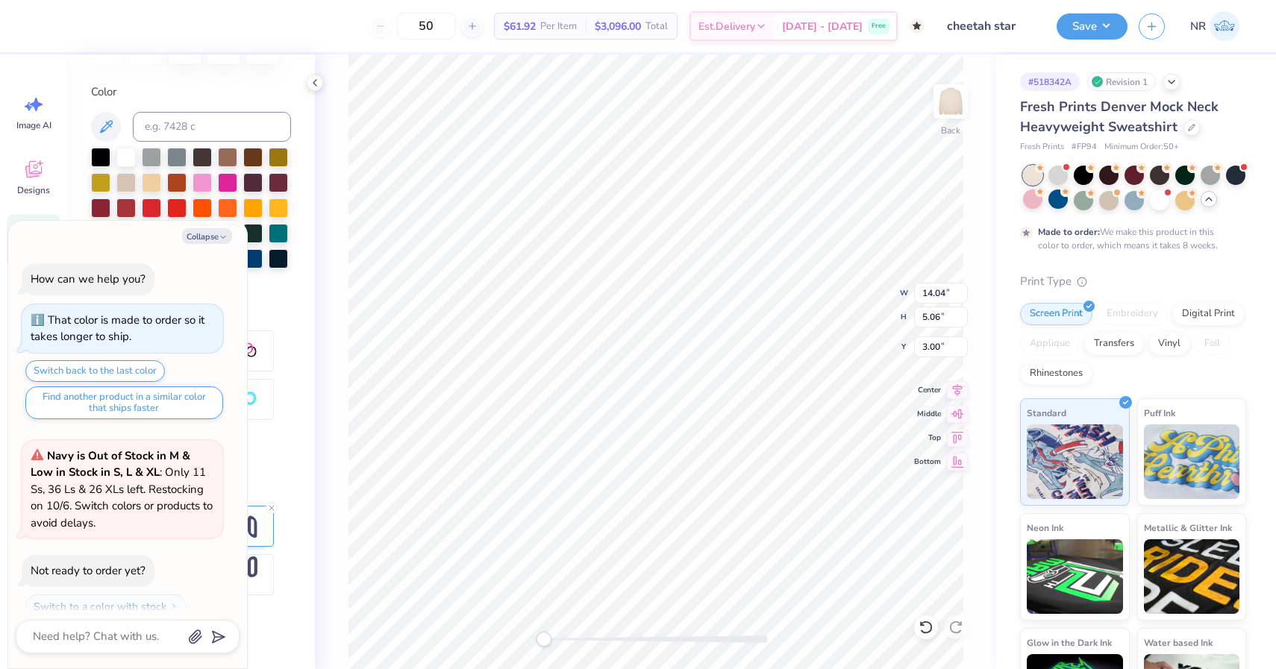
scroll to position [1316, 0]
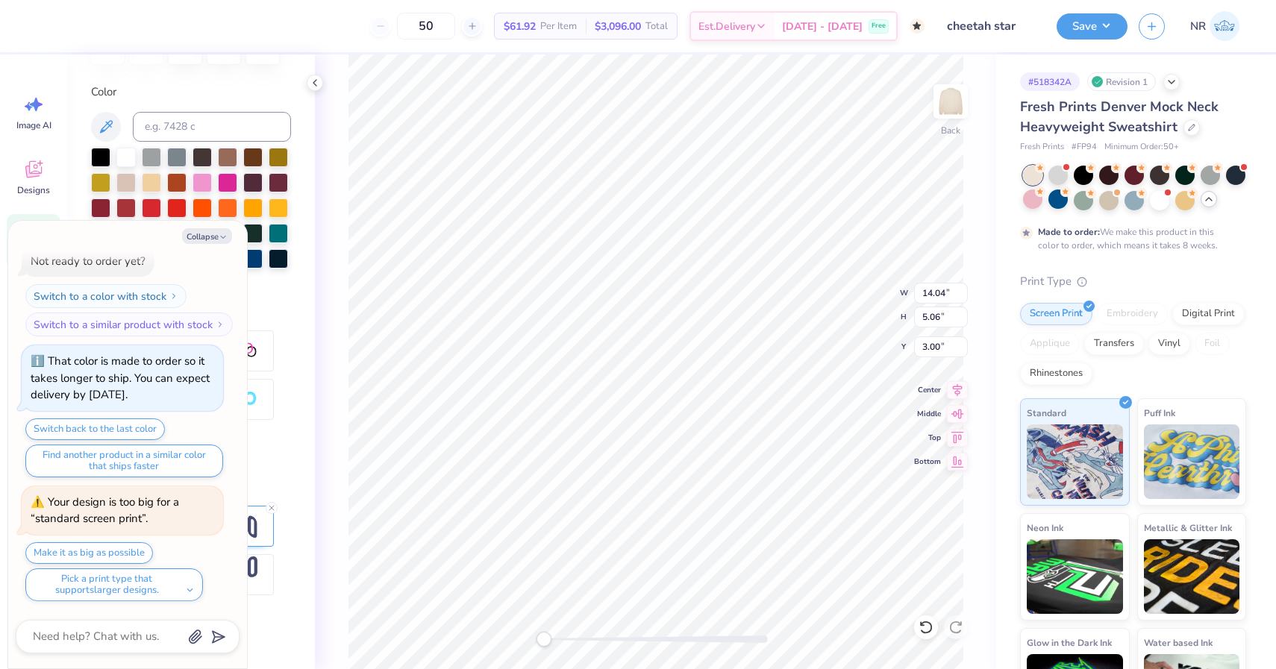
type textarea "x"
type input "14.52"
type input "5.24"
type textarea "x"
type input "14.82"
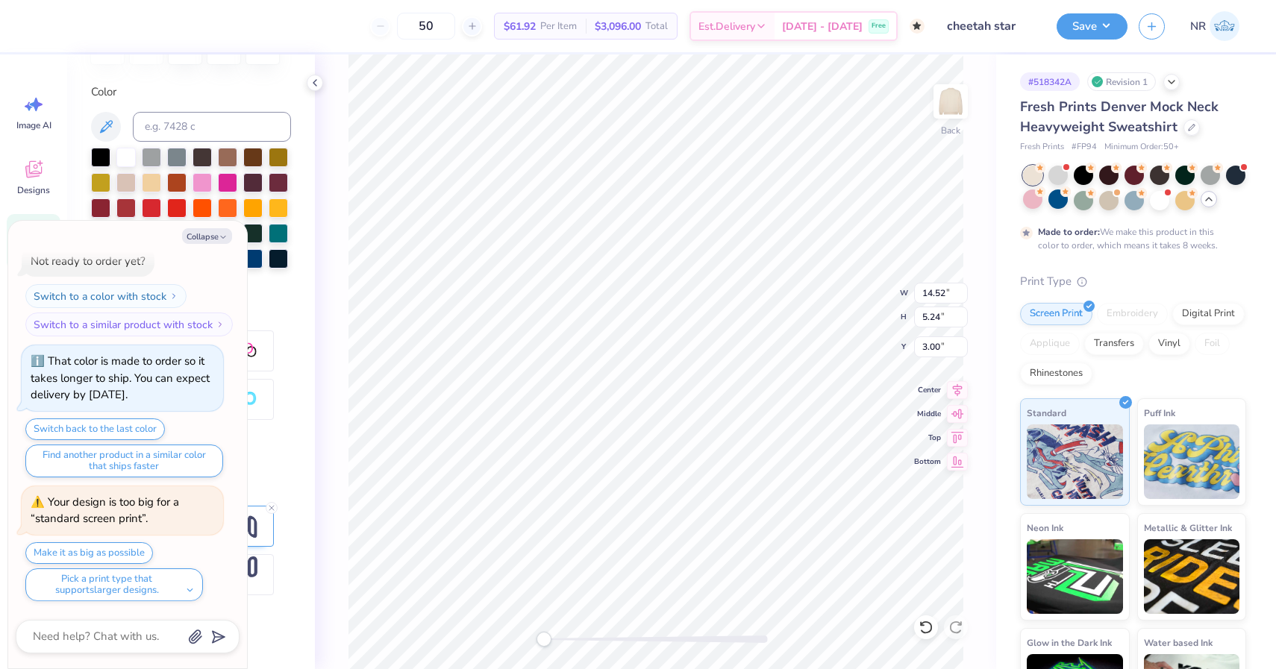
type input "5.34"
type input "2.69"
type textarea "x"
type input "13.66"
type input "4.93"
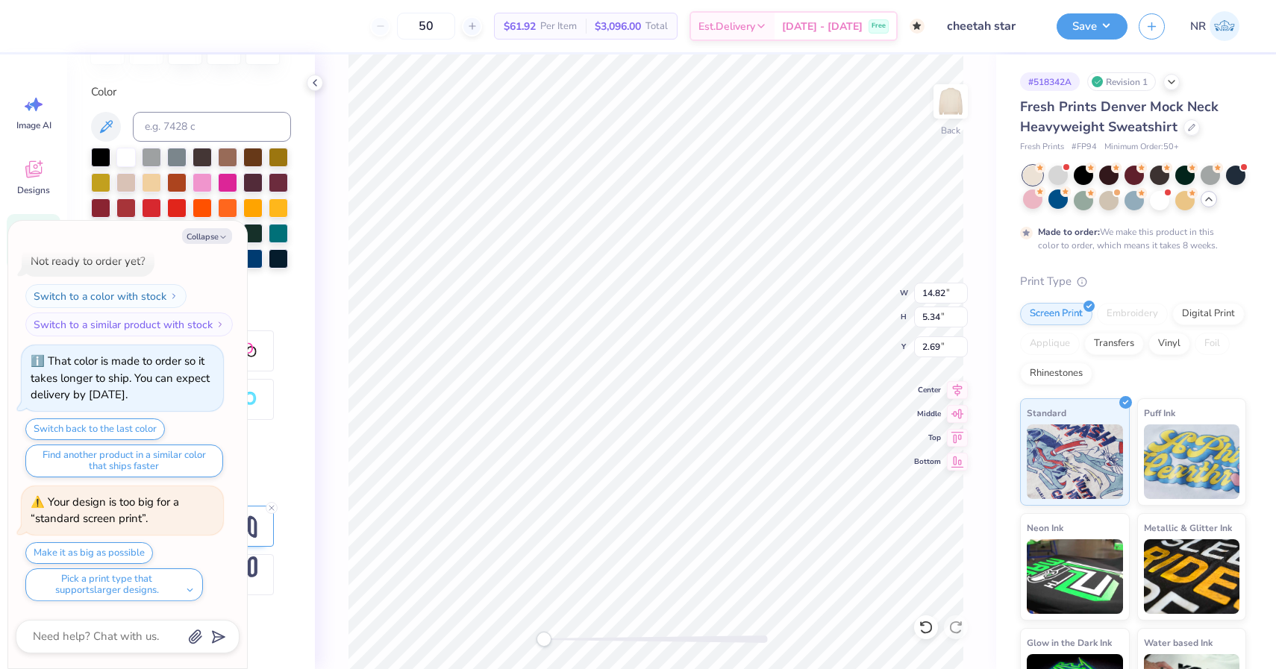
type input "3.00"
type textarea "x"
type input "14.08"
type input "5.08"
click at [212, 231] on button "Collapse" at bounding box center [207, 236] width 50 height 16
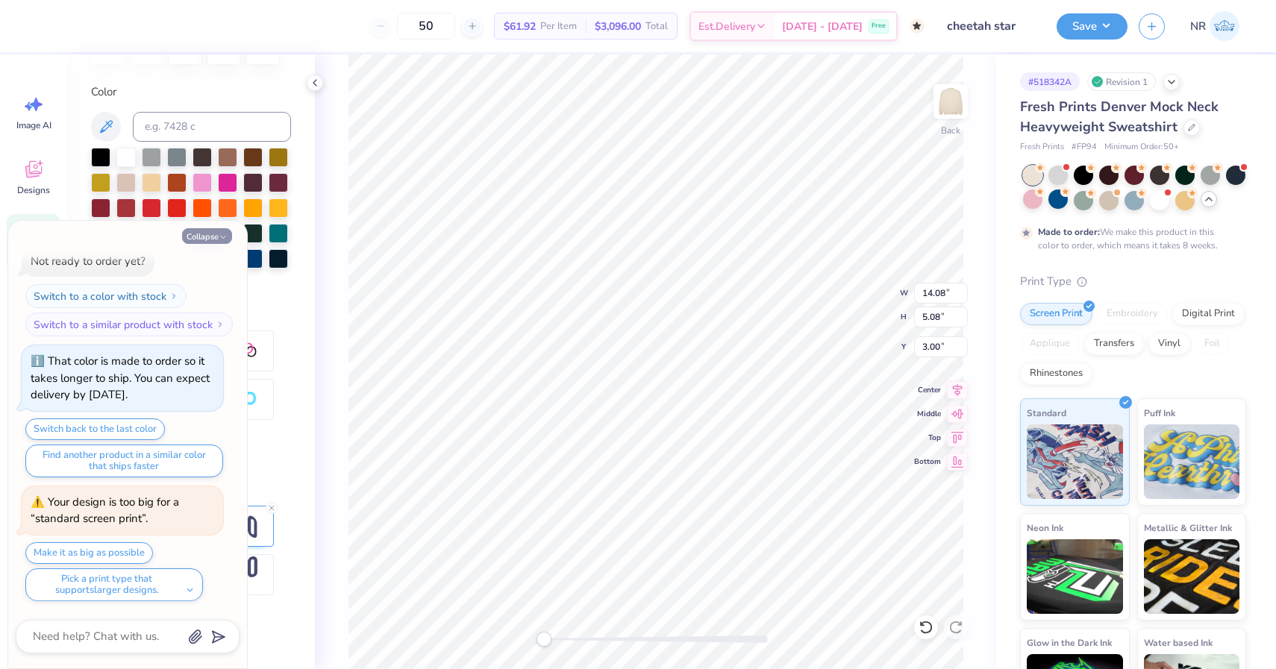
type textarea "x"
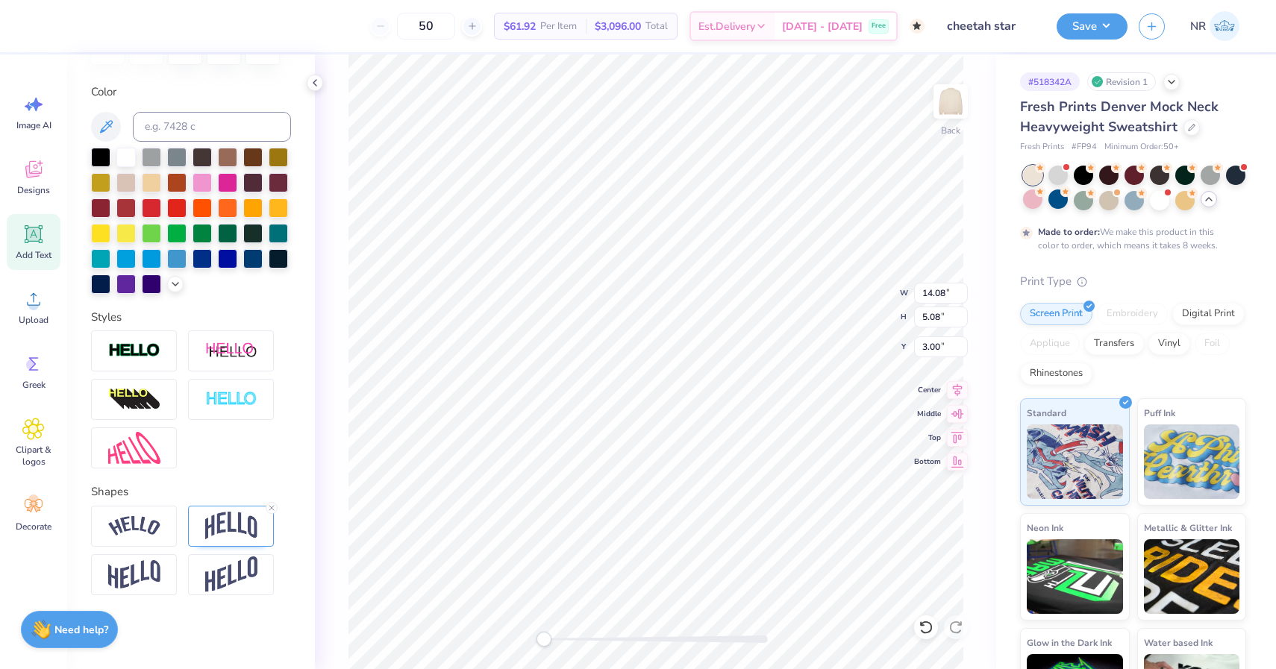
type input "13.58"
type input "4.90"
type input "2.69"
drag, startPoint x: 543, startPoint y: 644, endPoint x: 563, endPoint y: 640, distance: 19.9
click at [563, 640] on div "Accessibility label" at bounding box center [563, 639] width 15 height 15
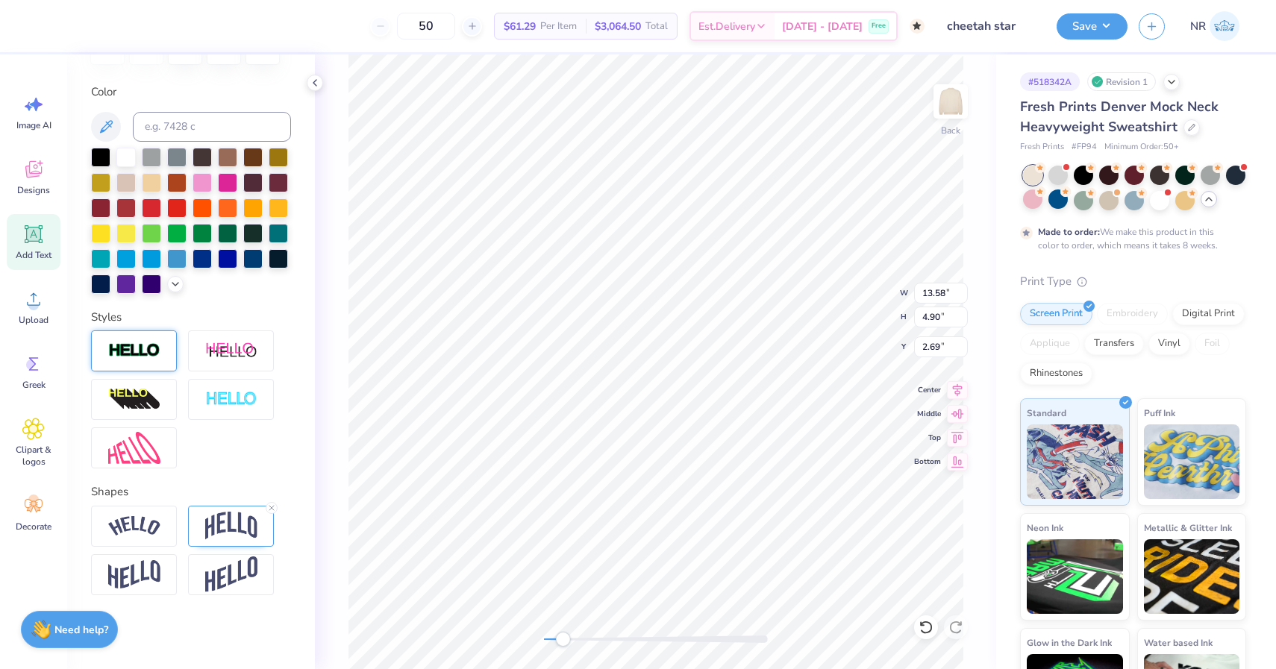
click at [125, 347] on img at bounding box center [134, 351] width 52 height 17
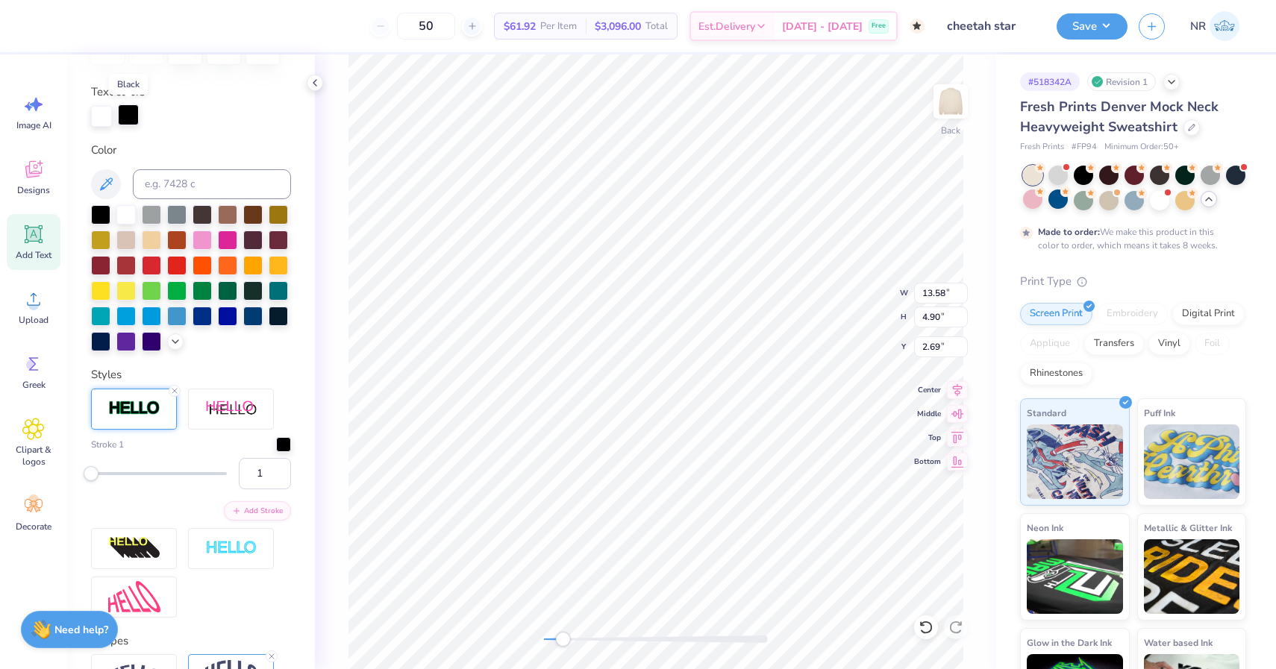
click at [124, 113] on div at bounding box center [128, 114] width 21 height 21
click at [104, 335] on div at bounding box center [100, 340] width 19 height 19
type input "13.64"
type input "4.96"
type input "2.66"
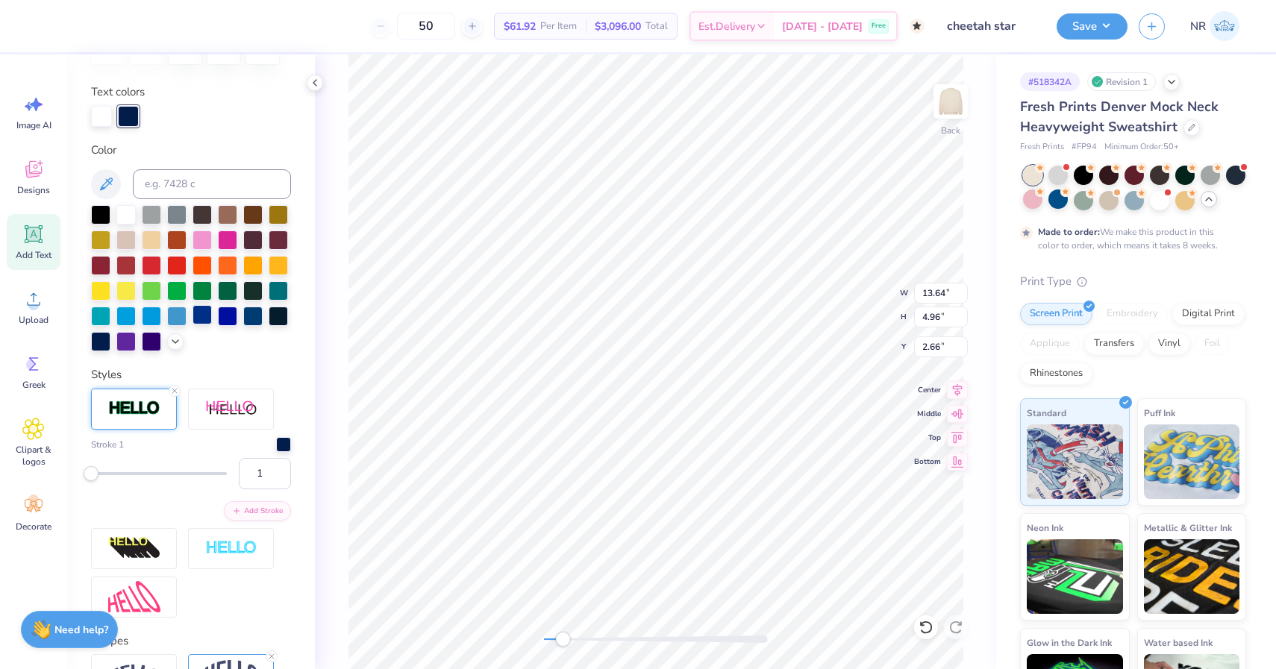
click at [205, 313] on div at bounding box center [202, 314] width 19 height 19
type input "13"
drag, startPoint x: 92, startPoint y: 475, endPoint x: 107, endPoint y: 475, distance: 15.7
click at [107, 475] on div "Accessibility label" at bounding box center [102, 473] width 15 height 15
type input "3"
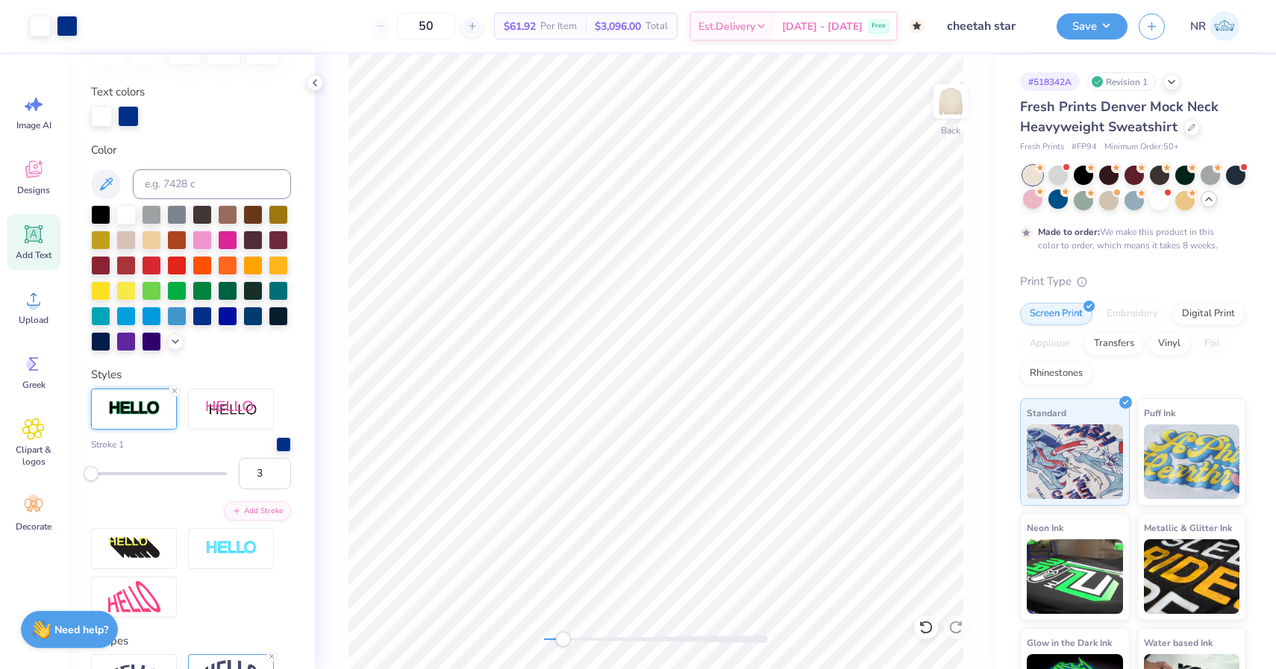
drag, startPoint x: 107, startPoint y: 475, endPoint x: 93, endPoint y: 475, distance: 14.2
click at [93, 475] on div "Accessibility label" at bounding box center [91, 473] width 15 height 15
type input "2"
click at [272, 475] on input "2" at bounding box center [265, 473] width 52 height 31
click at [486, 646] on div "Back" at bounding box center [655, 361] width 681 height 615
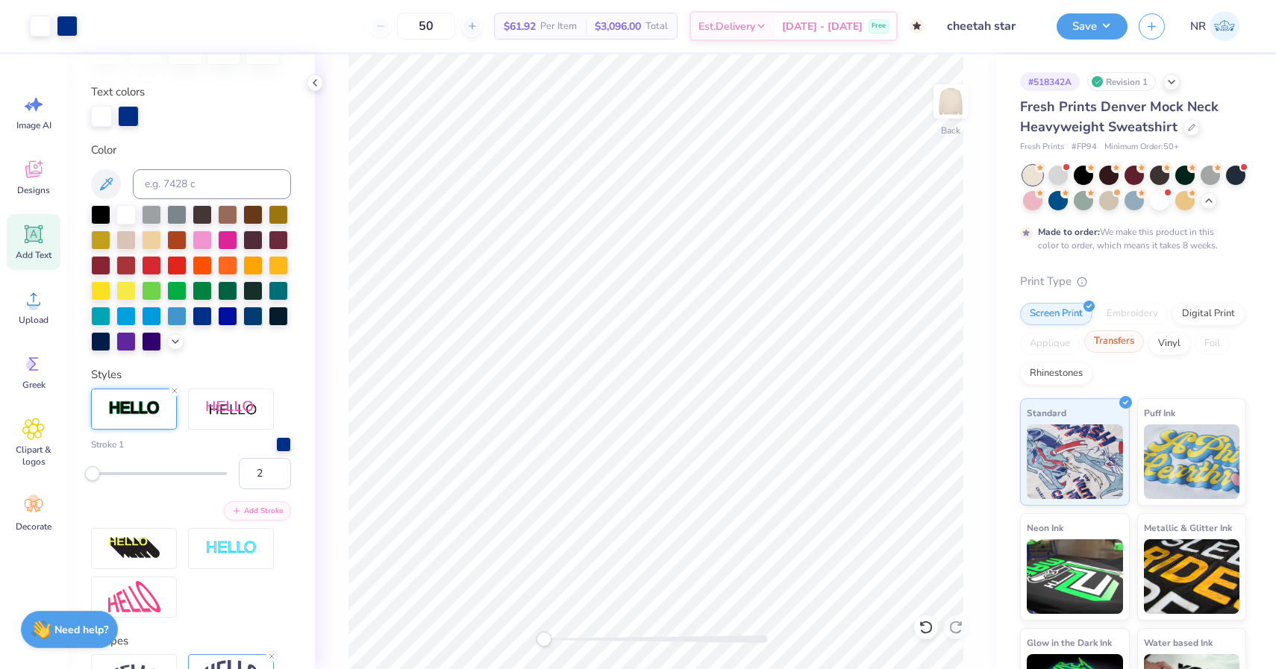
click at [1093, 352] on div "Transfers" at bounding box center [1114, 342] width 60 height 22
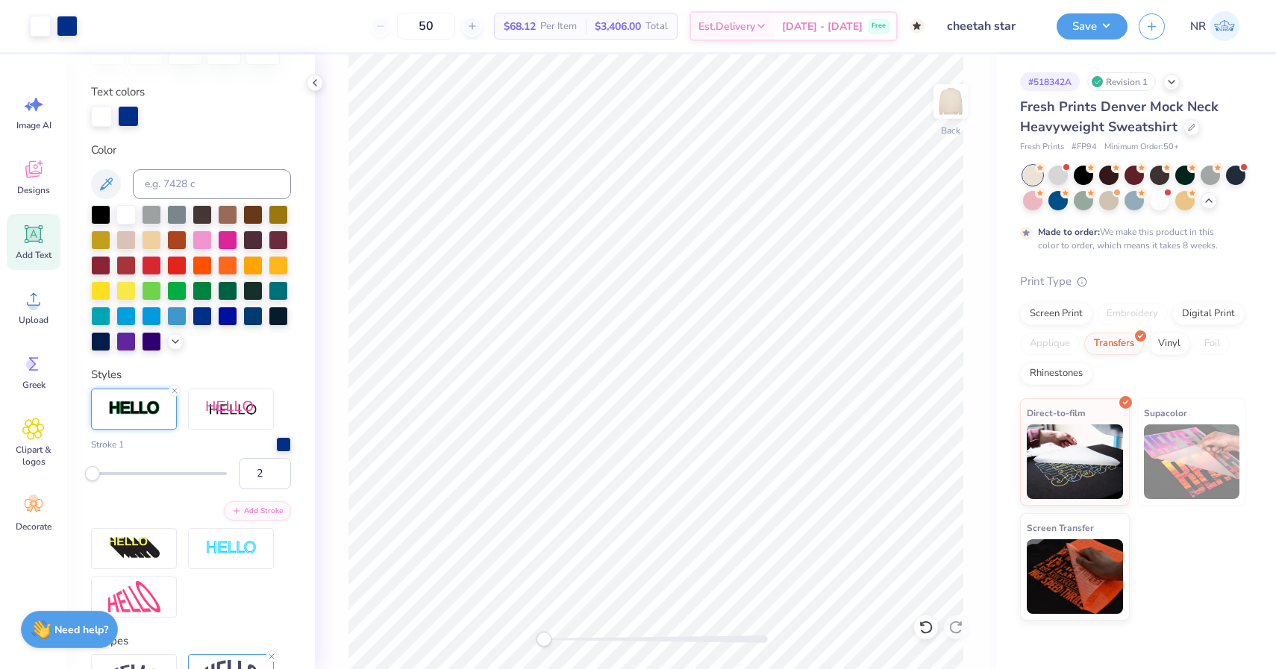
click at [1066, 350] on div "Applique" at bounding box center [1050, 344] width 60 height 22
click at [1206, 174] on div at bounding box center [1210, 173] width 19 height 19
click at [1054, 197] on div at bounding box center [1057, 199] width 19 height 19
